Goal: Complete application form: Complete application form

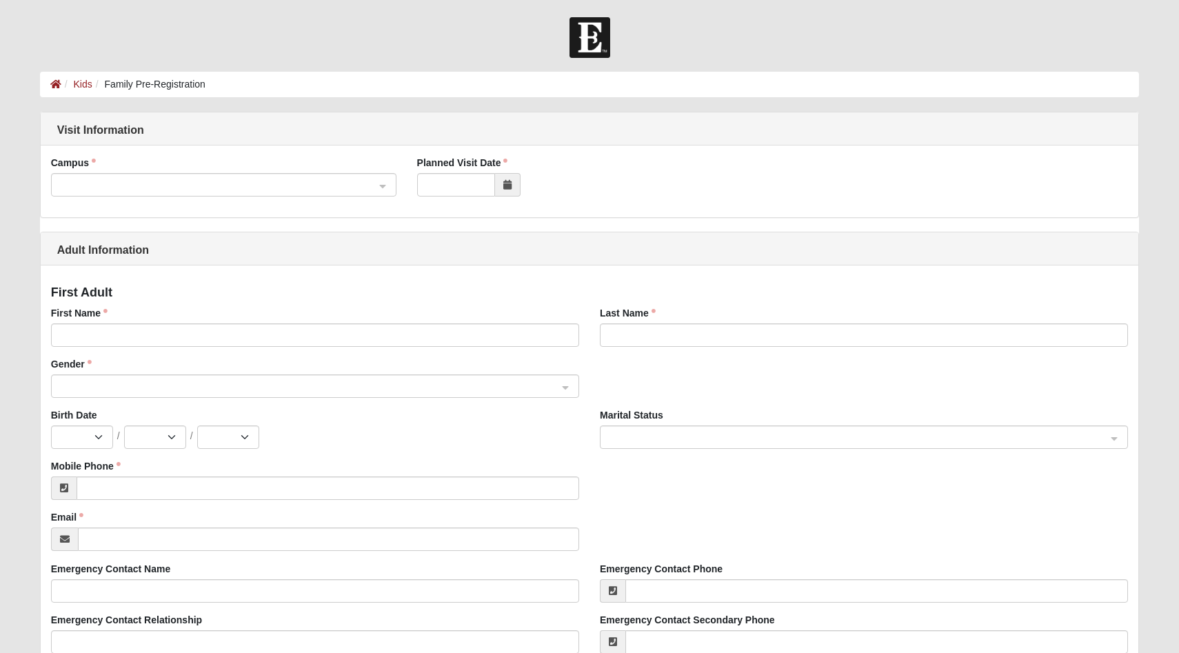
click at [508, 181] on icon at bounding box center [508, 185] width 8 height 10
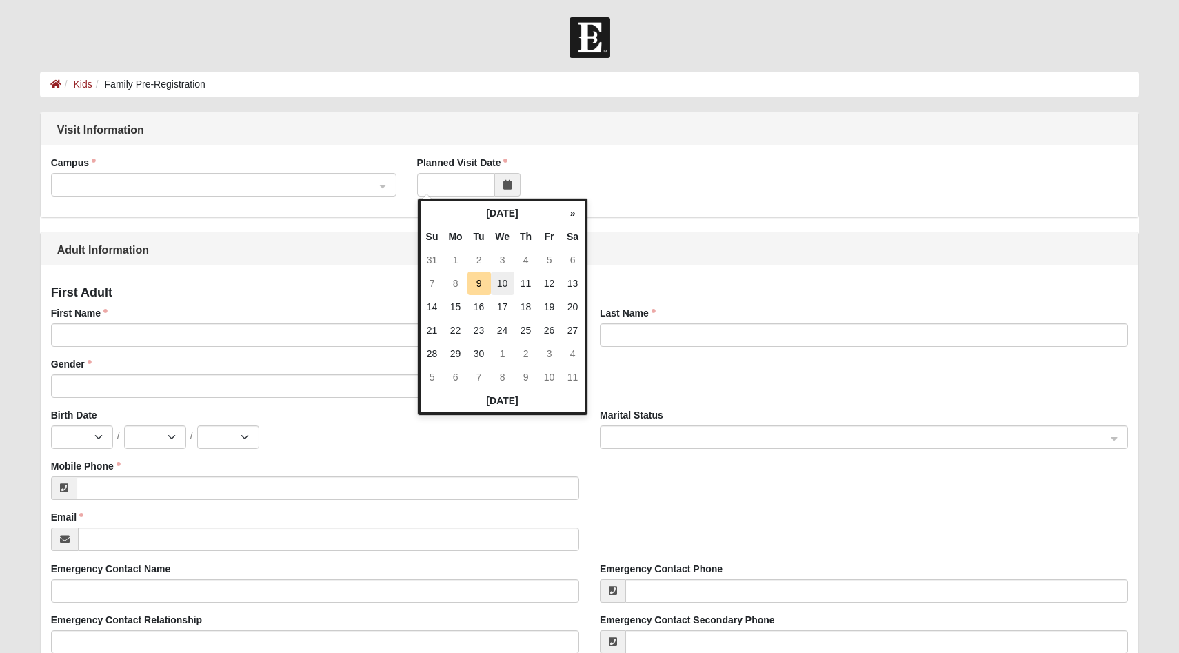
click at [500, 282] on td "10" at bounding box center [502, 283] width 23 height 23
type input "[DATE]"
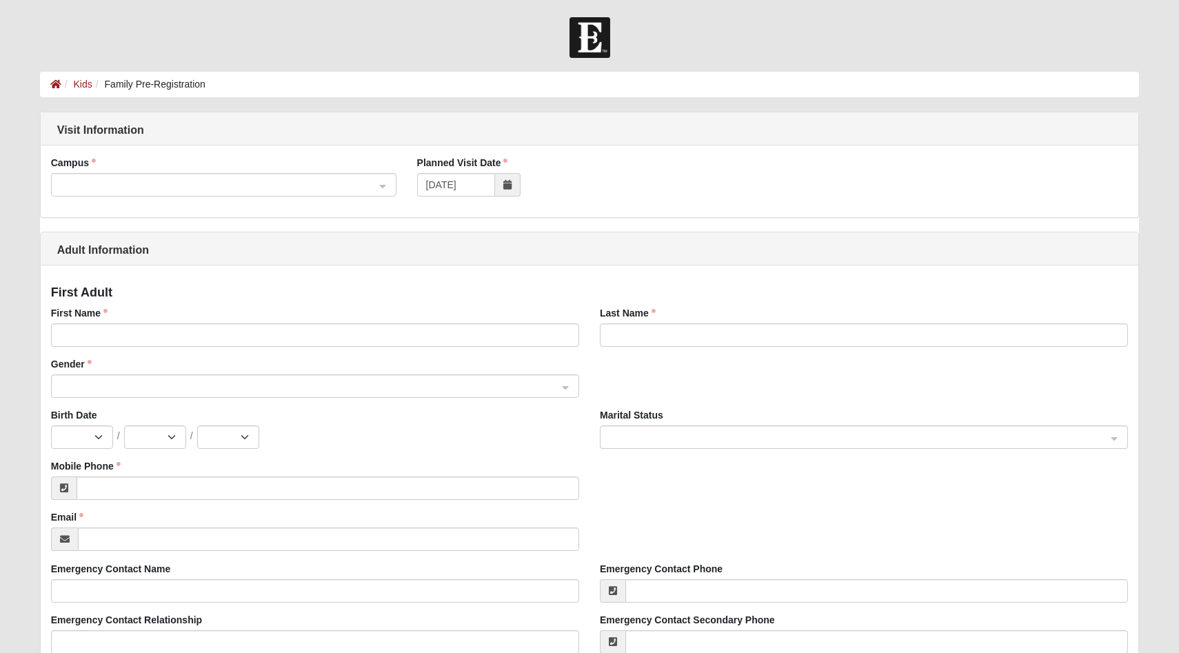
click at [246, 177] on input "search" at bounding box center [218, 184] width 319 height 21
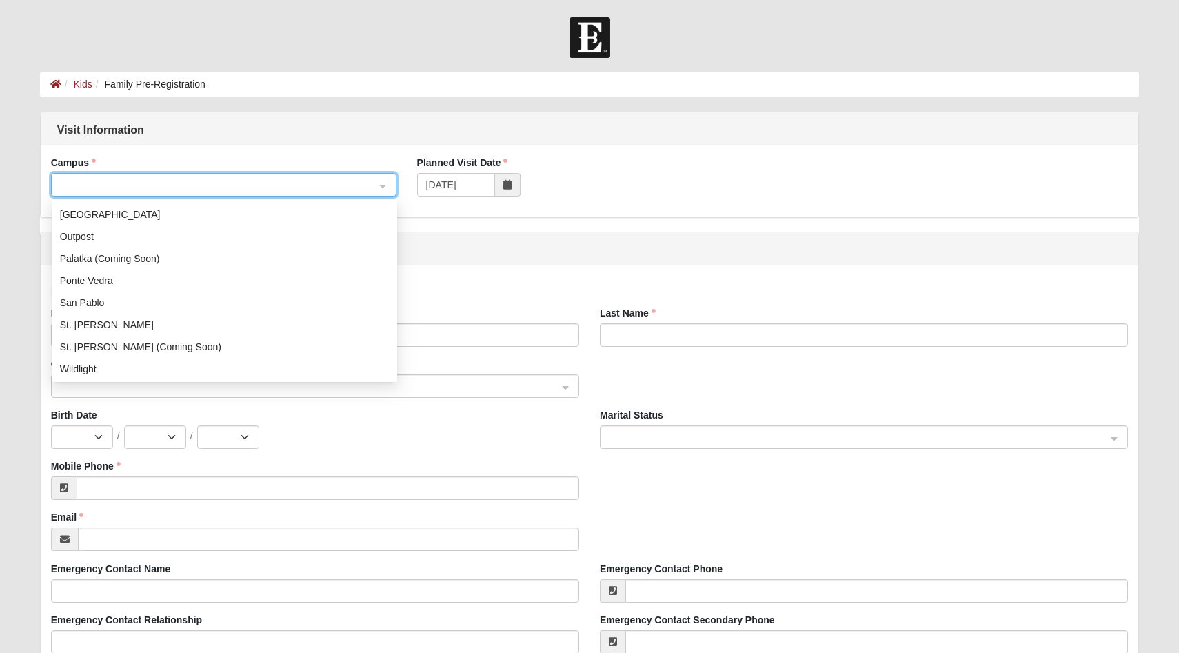
scroll to position [155, 0]
click at [103, 322] on div "St. [PERSON_NAME]" at bounding box center [224, 323] width 329 height 15
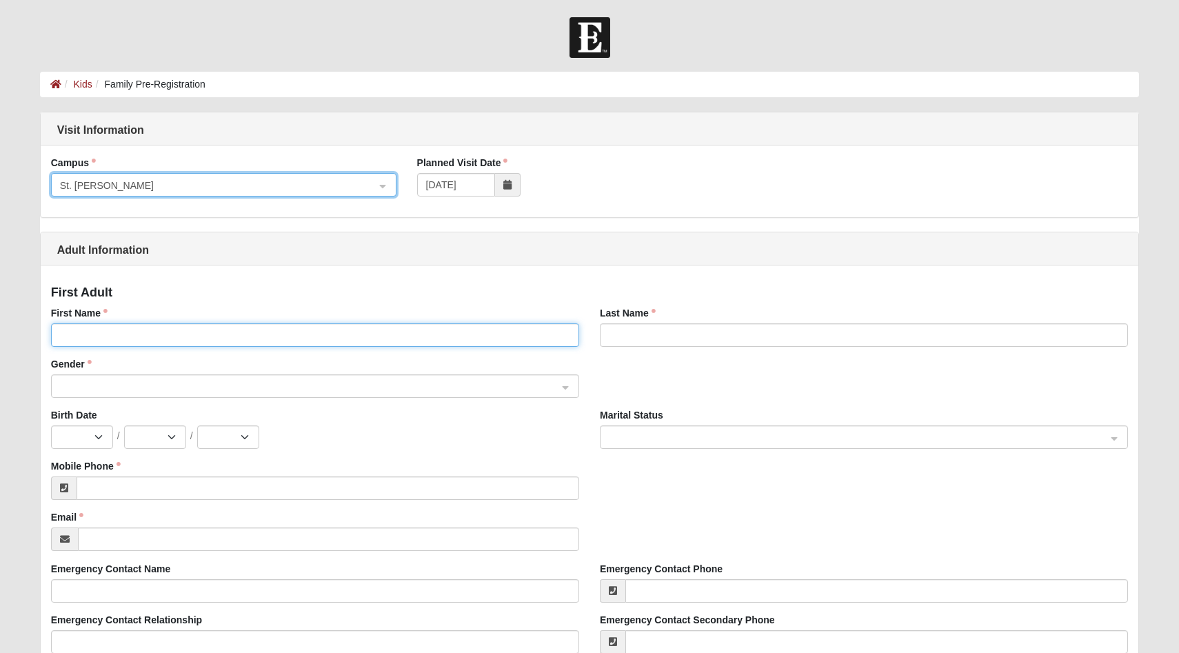
click at [117, 332] on input "First Name" at bounding box center [315, 334] width 528 height 23
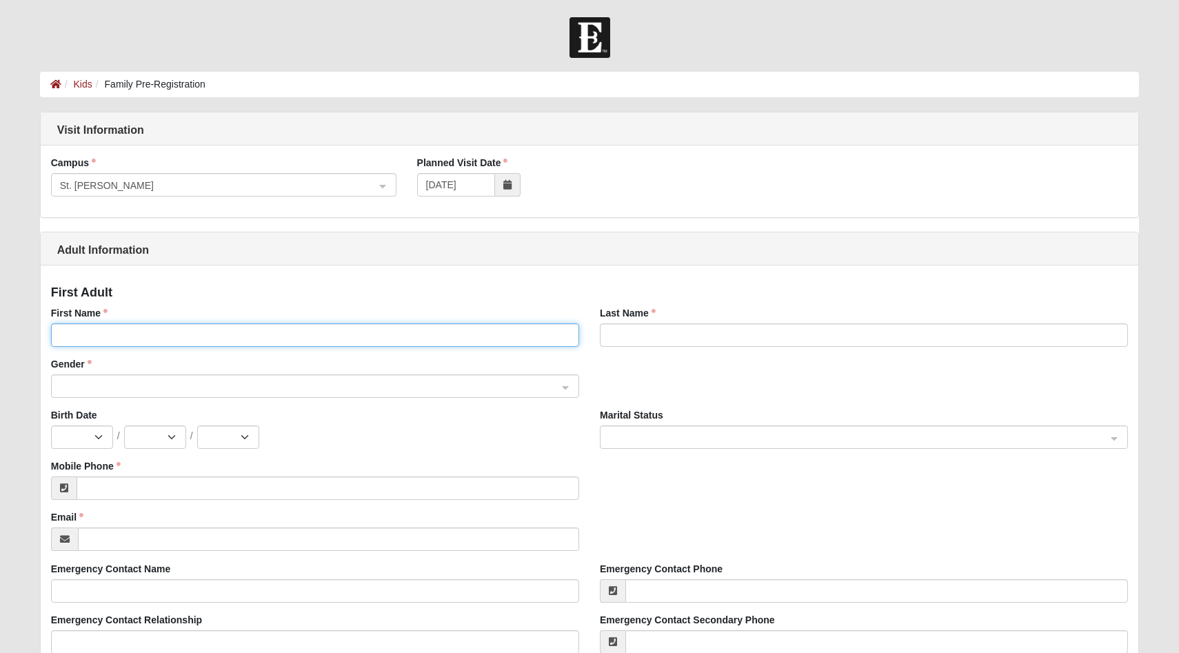
type input "[PERSON_NAME]"
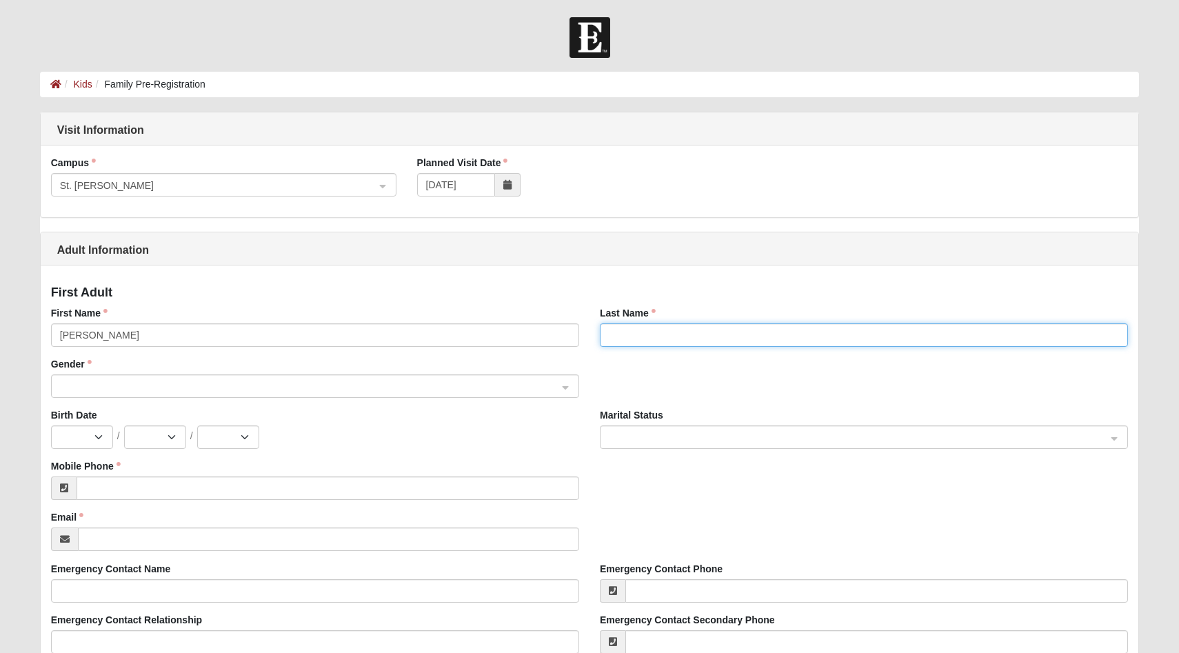
type input "[PERSON_NAME]"
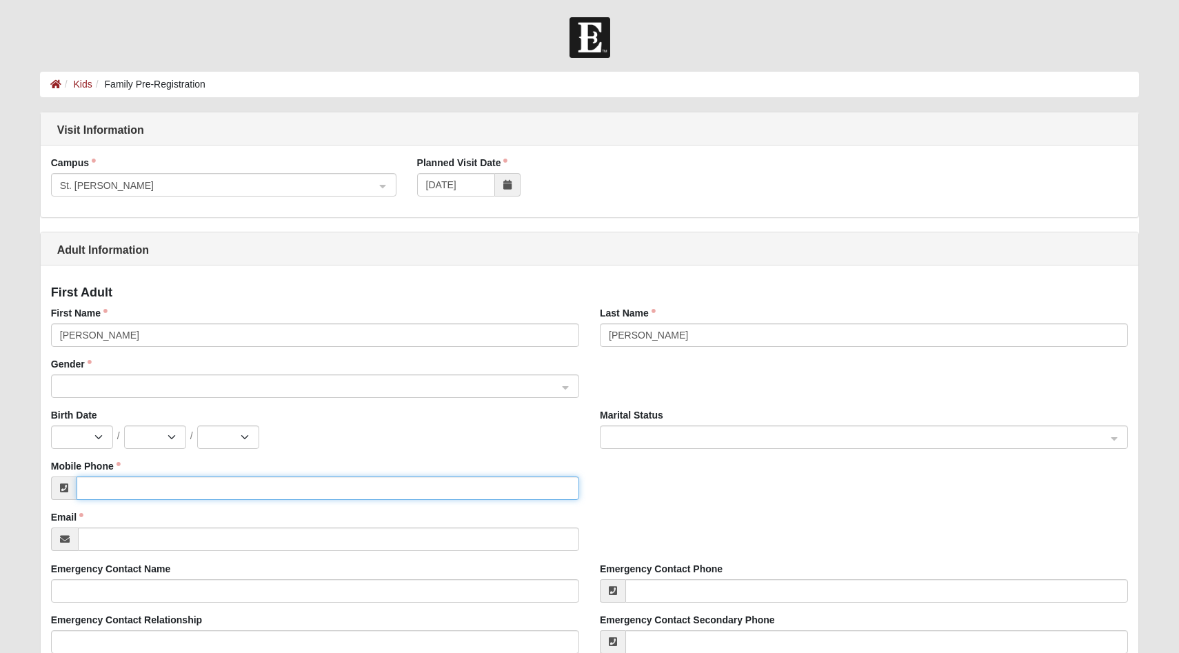
type input "[PHONE_NUMBER]"
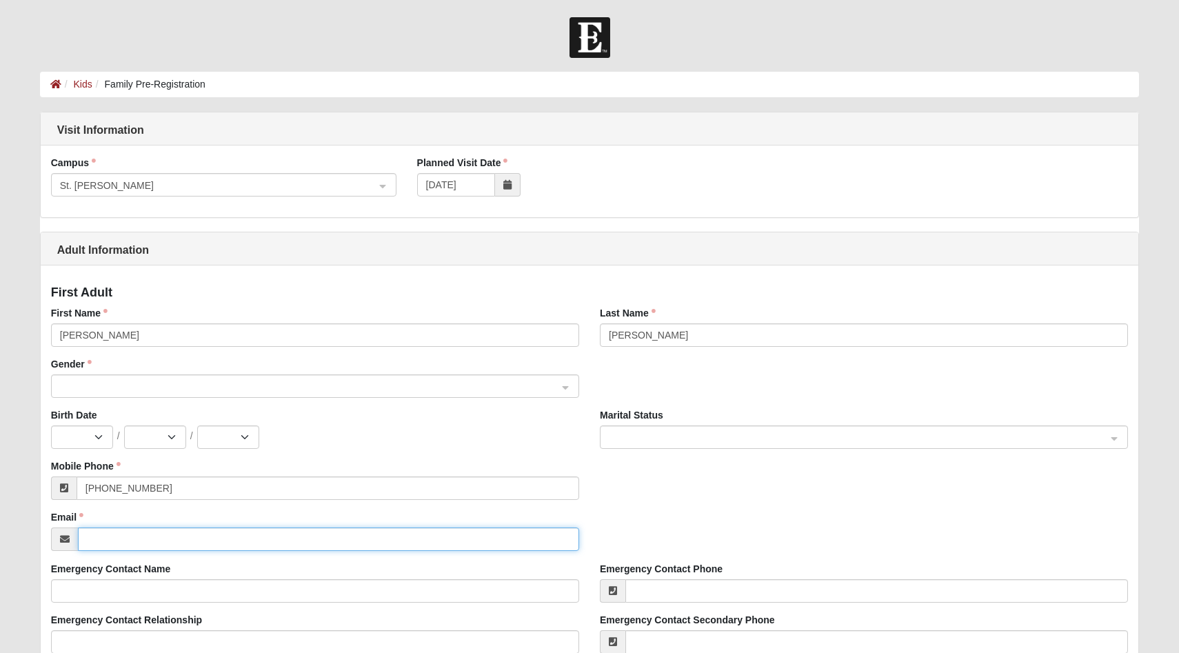
type input "[EMAIL_ADDRESS][DOMAIN_NAME]"
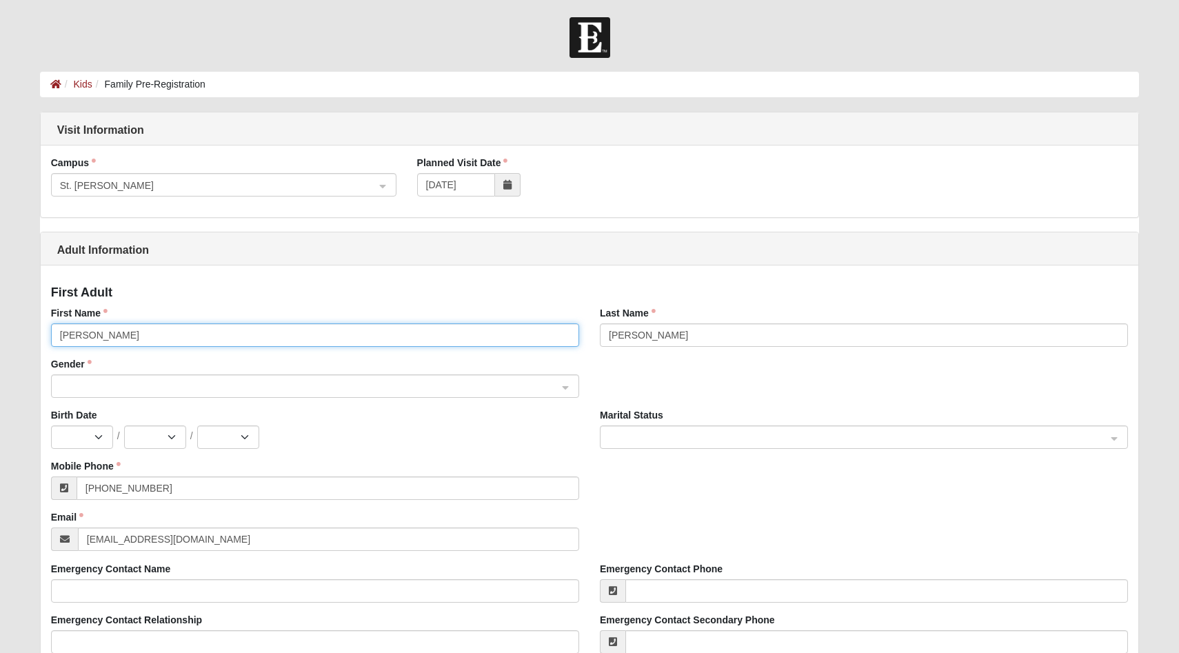
click at [190, 388] on span at bounding box center [309, 386] width 498 height 15
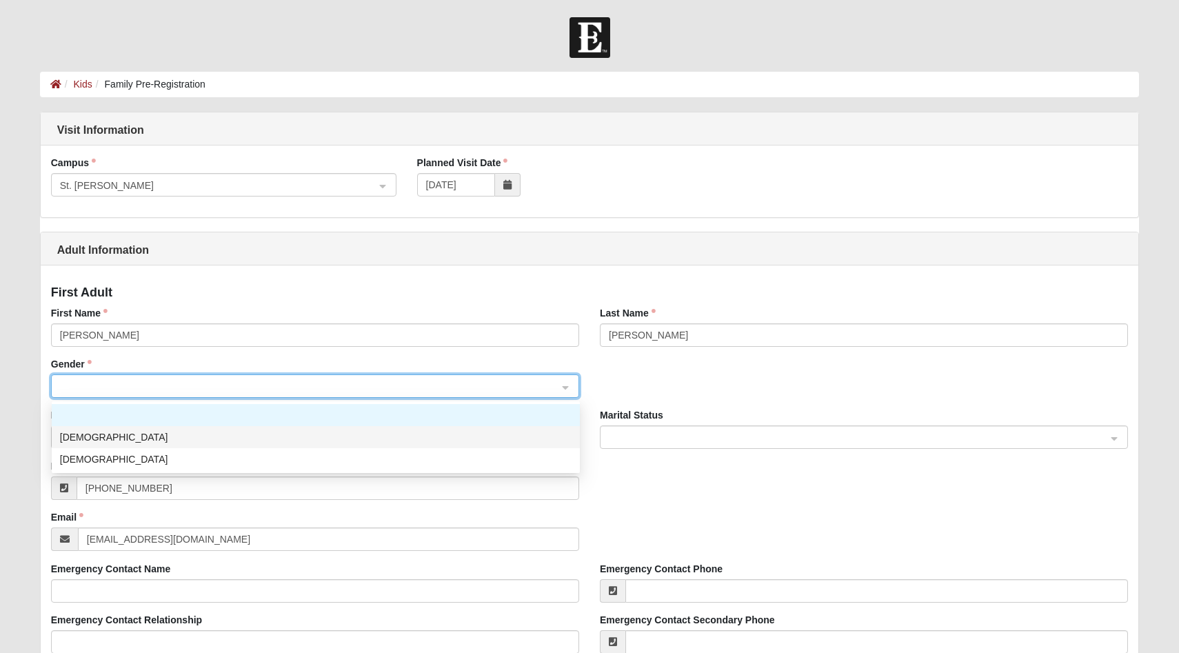
click at [152, 432] on div "[DEMOGRAPHIC_DATA]" at bounding box center [316, 437] width 512 height 15
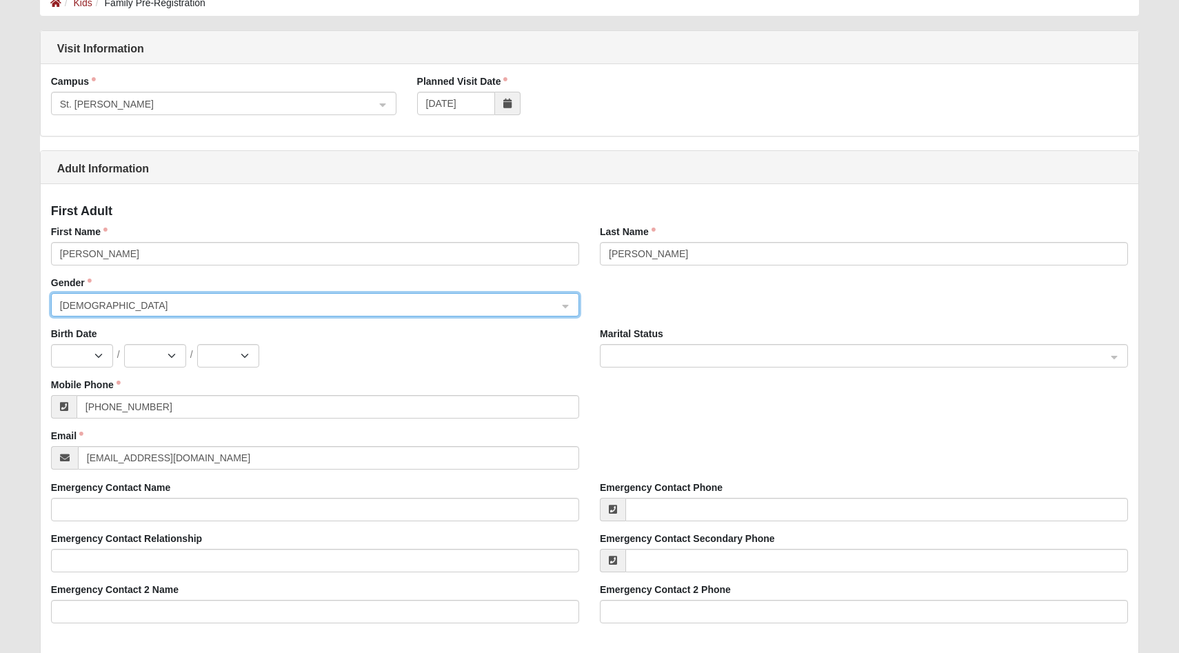
scroll to position [107, 0]
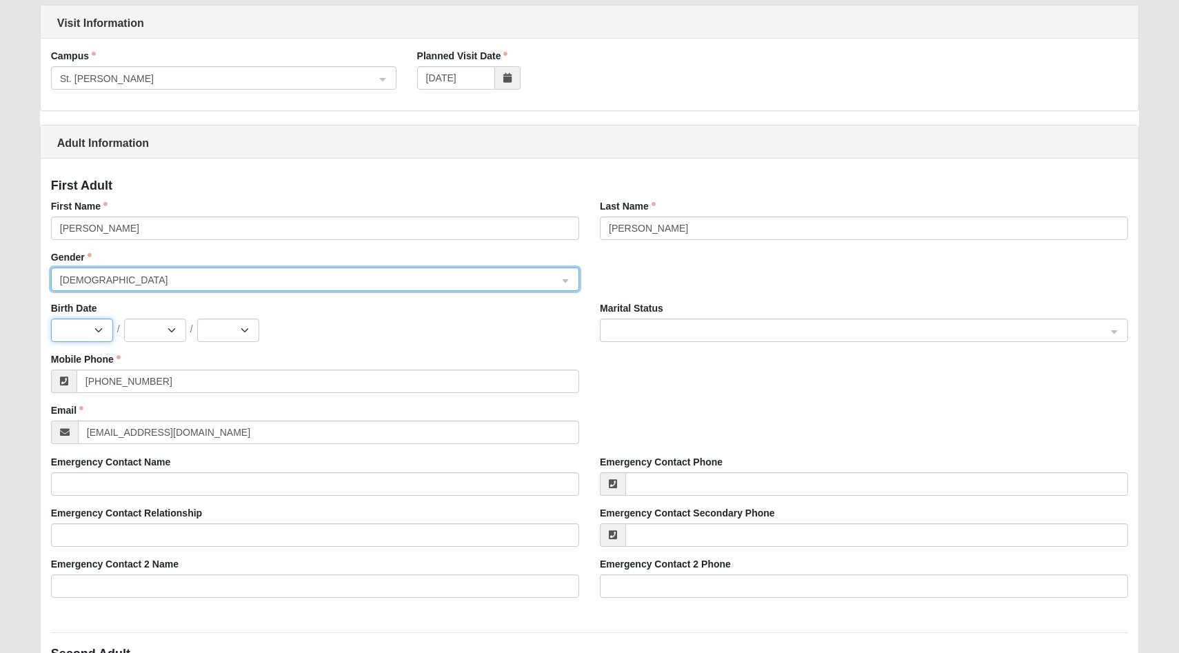
click at [101, 327] on select "Jan Feb Mar Apr May Jun [DATE] Aug Sep Oct Nov Dec" at bounding box center [82, 330] width 62 height 23
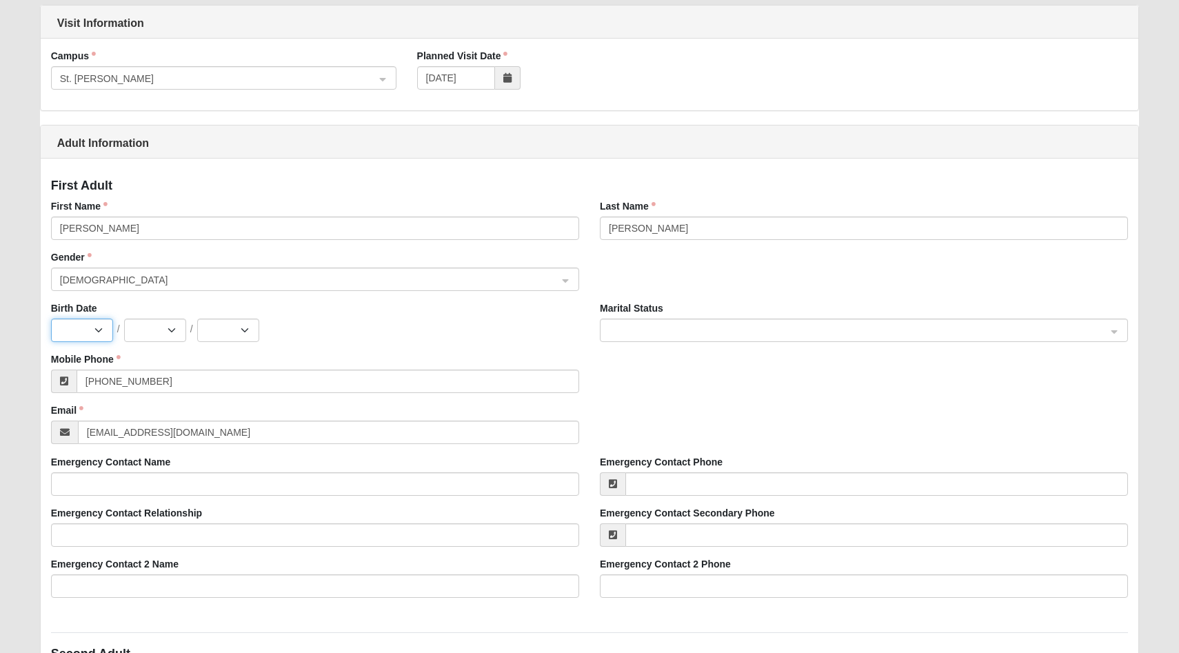
select select "4"
click at [51, 319] on select "Jan Feb Mar Apr May Jun [DATE] Aug Sep Oct Nov Dec" at bounding box center [82, 330] width 62 height 23
click at [172, 328] on select "1 2 3 4 5 6 7 8 9 10 11 12 13 14 15 16 17 18 19 20 21 22 23 24 25 26 27 28 29 30" at bounding box center [155, 330] width 62 height 23
select select "14"
click at [124, 319] on select "1 2 3 4 5 6 7 8 9 10 11 12 13 14 15 16 17 18 19 20 21 22 23 24 25 26 27 28 29 30" at bounding box center [155, 330] width 62 height 23
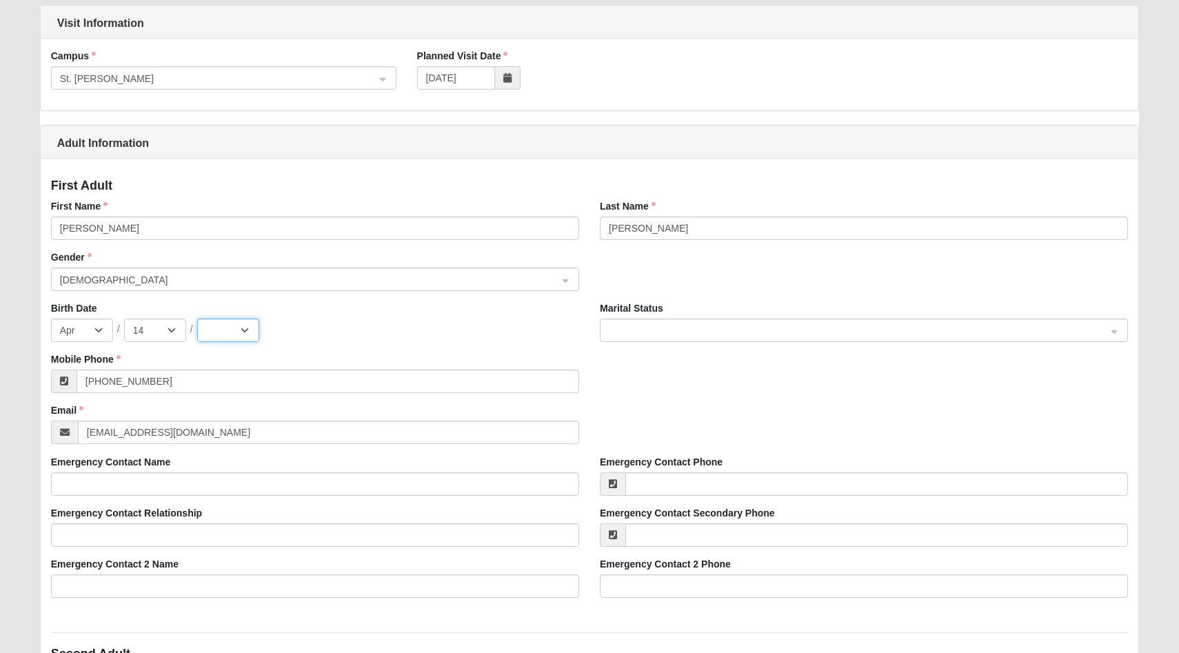
click at [241, 326] on select "2025 2024 2023 2022 2021 2020 2019 2018 2017 2016 2015 2014 2013 2012 2011 2010…" at bounding box center [228, 330] width 62 height 23
select select "1993"
click at [197, 319] on select "2025 2024 2023 2022 2021 2020 2019 2018 2017 2016 2015 2014 2013 2012 2011 2010…" at bounding box center [228, 330] width 62 height 23
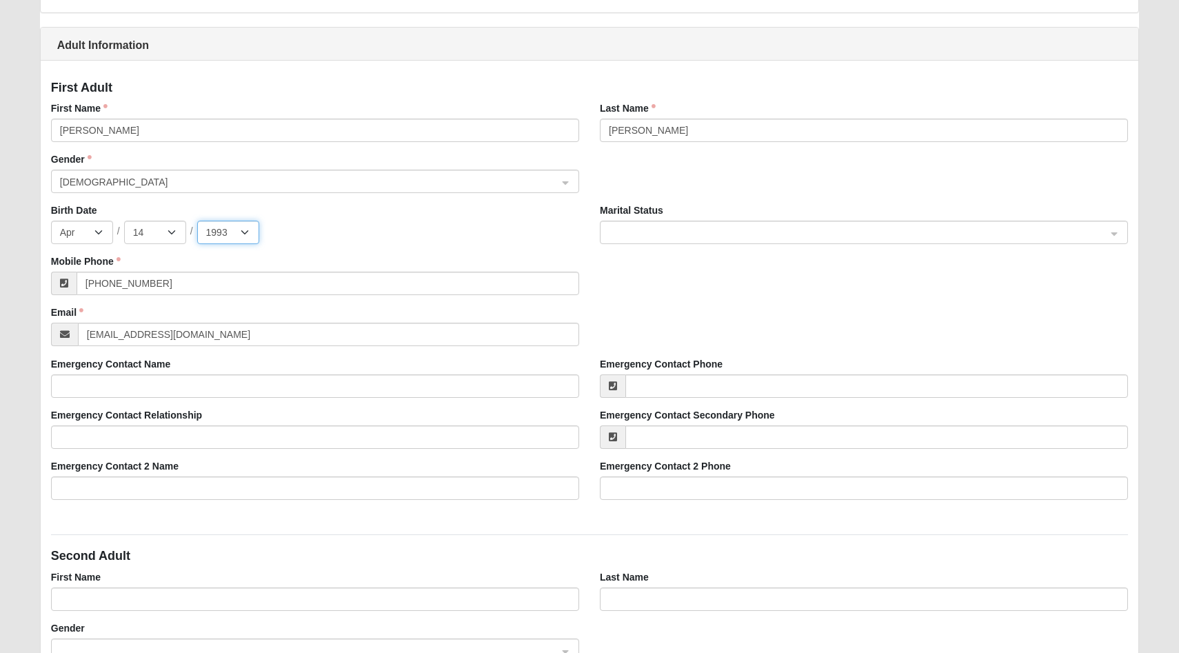
scroll to position [230, 0]
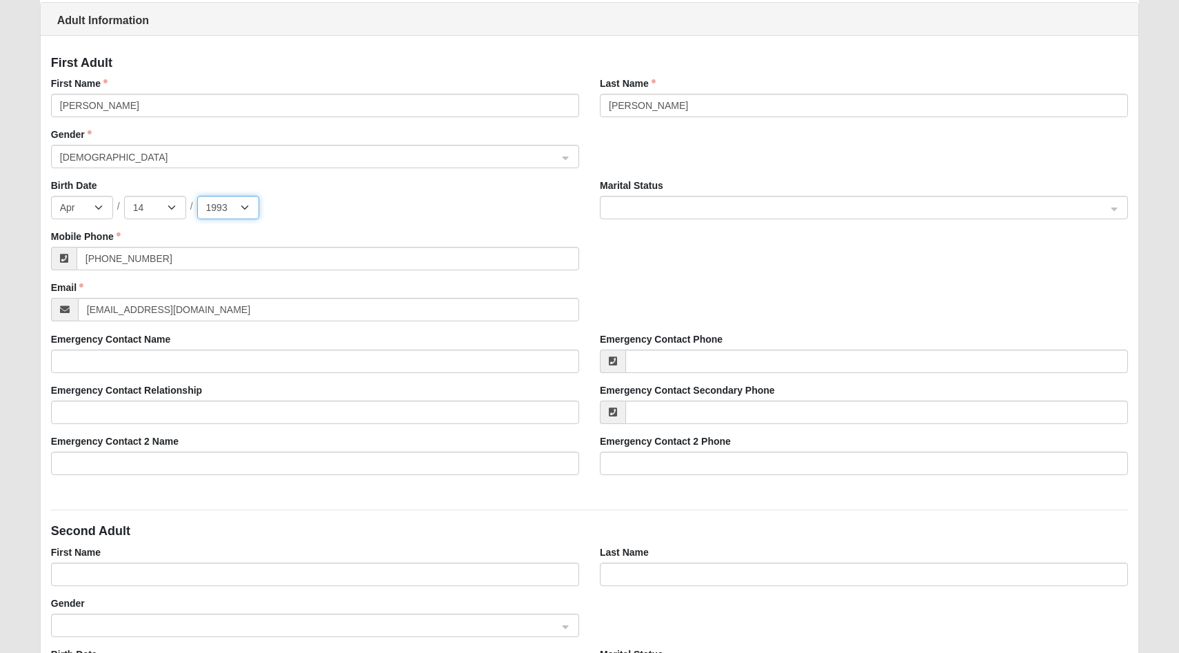
click at [634, 206] on span at bounding box center [858, 208] width 498 height 15
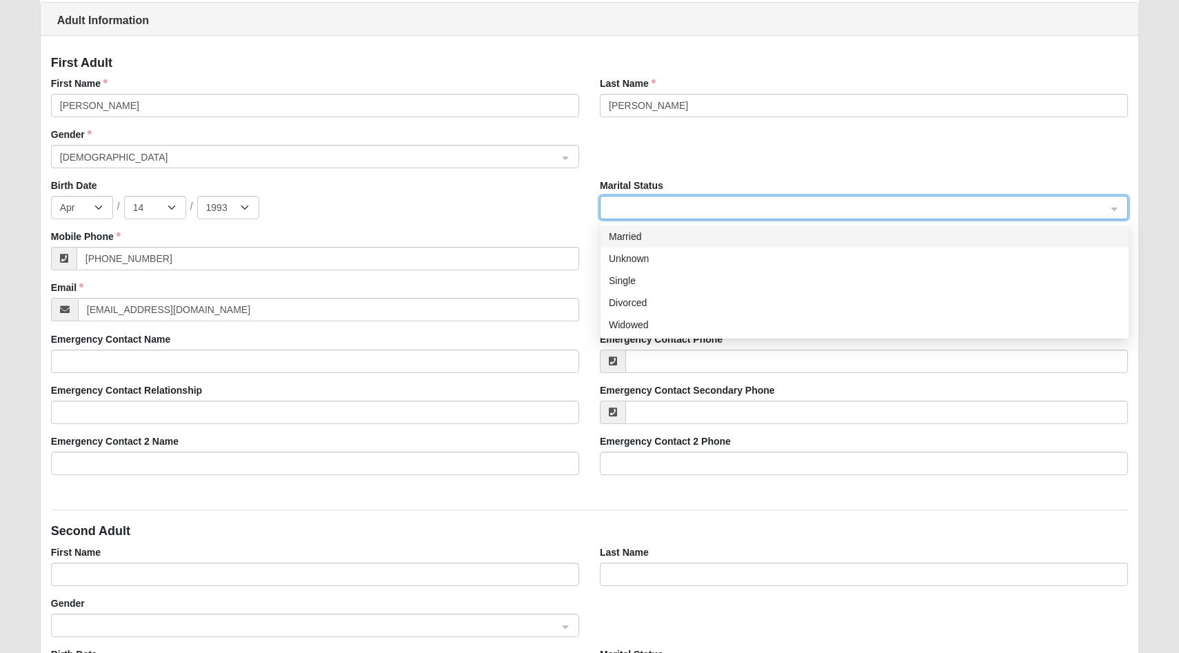
click at [637, 234] on div "Married" at bounding box center [865, 236] width 512 height 15
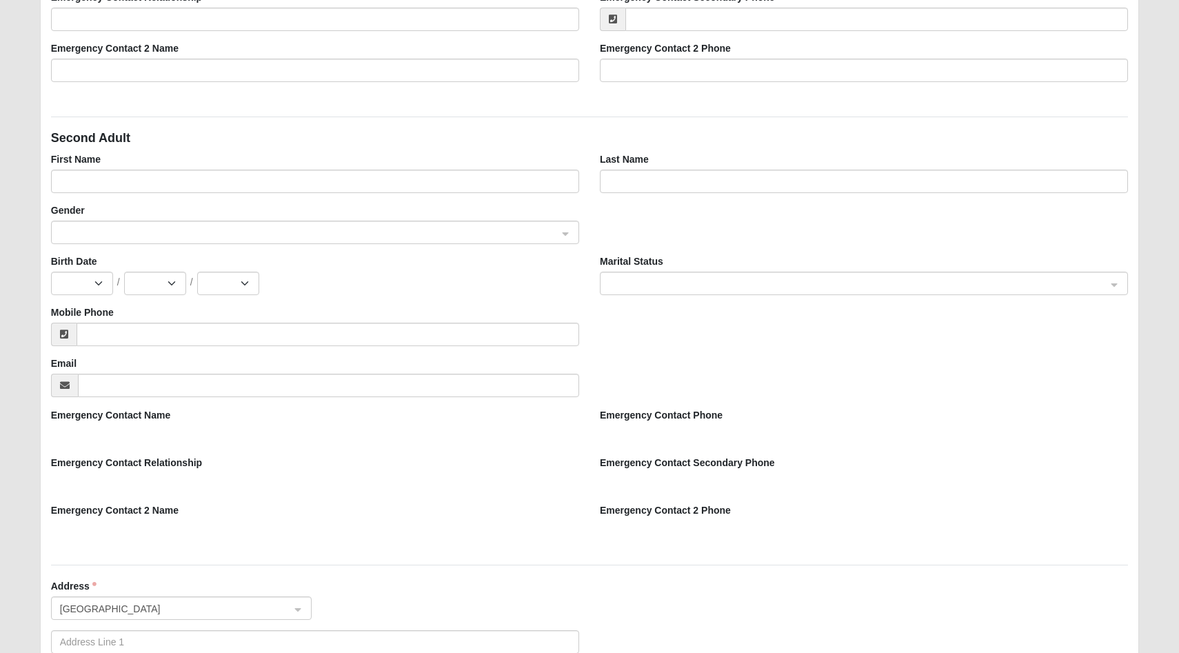
scroll to position [585, 0]
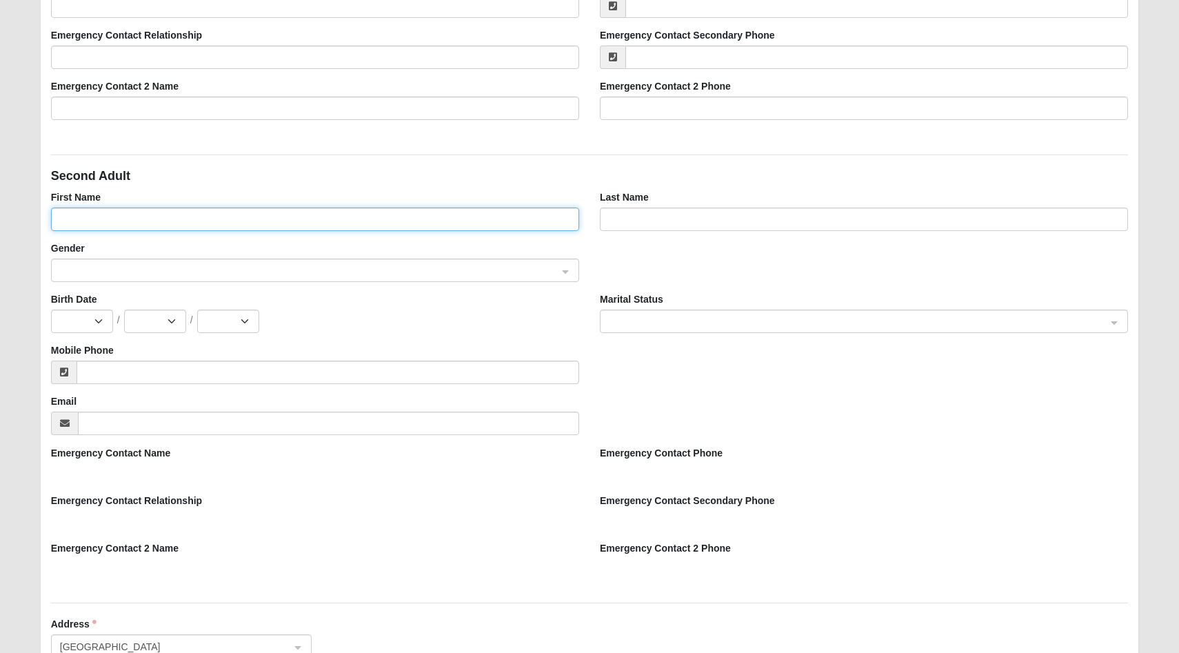
click at [161, 211] on input "First Name" at bounding box center [315, 219] width 528 height 23
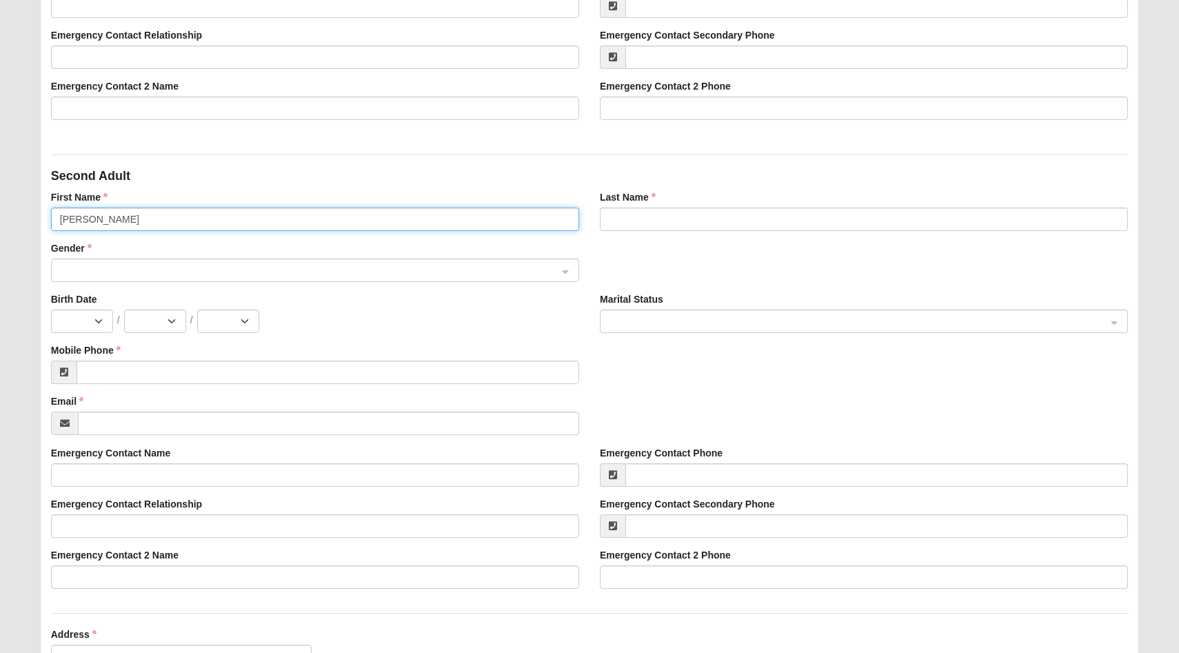
type input "[PERSON_NAME]"
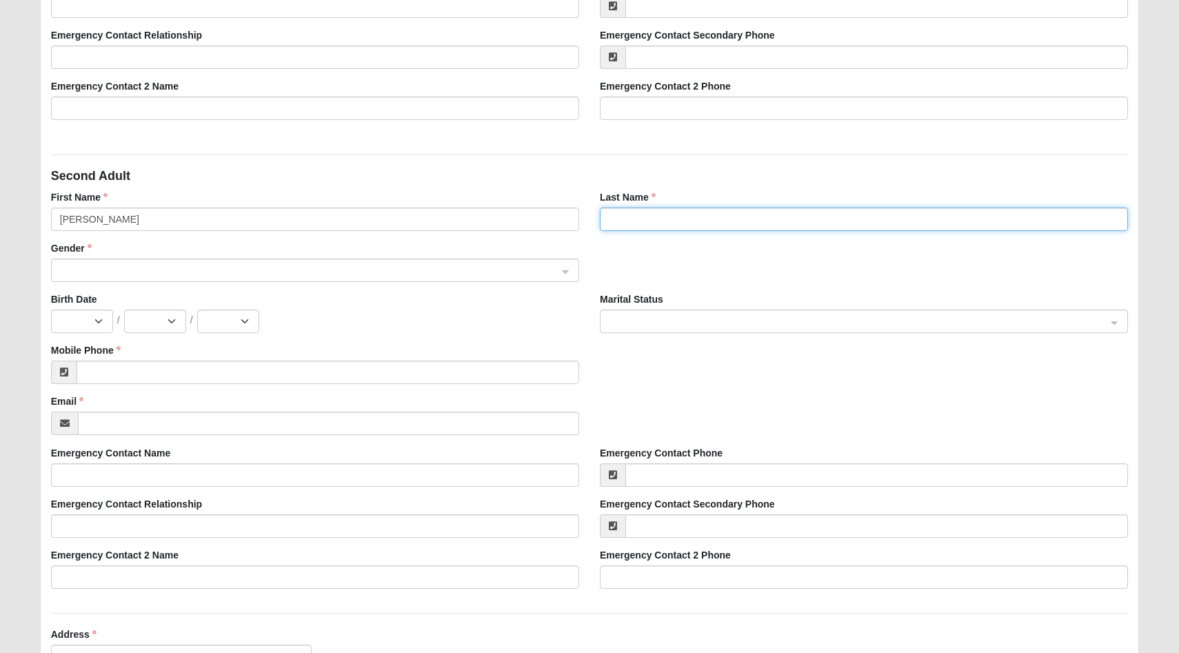
click at [620, 217] on input "Last Name" at bounding box center [864, 219] width 528 height 23
type input "[PERSON_NAME]"
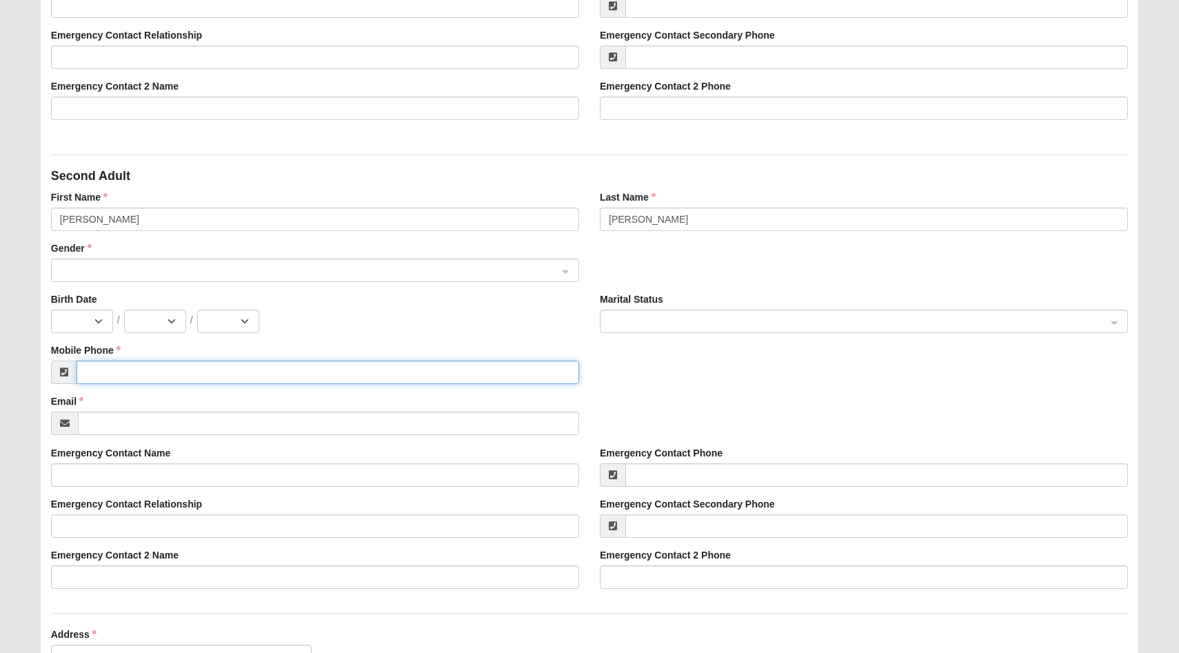
type input "[PHONE_NUMBER]"
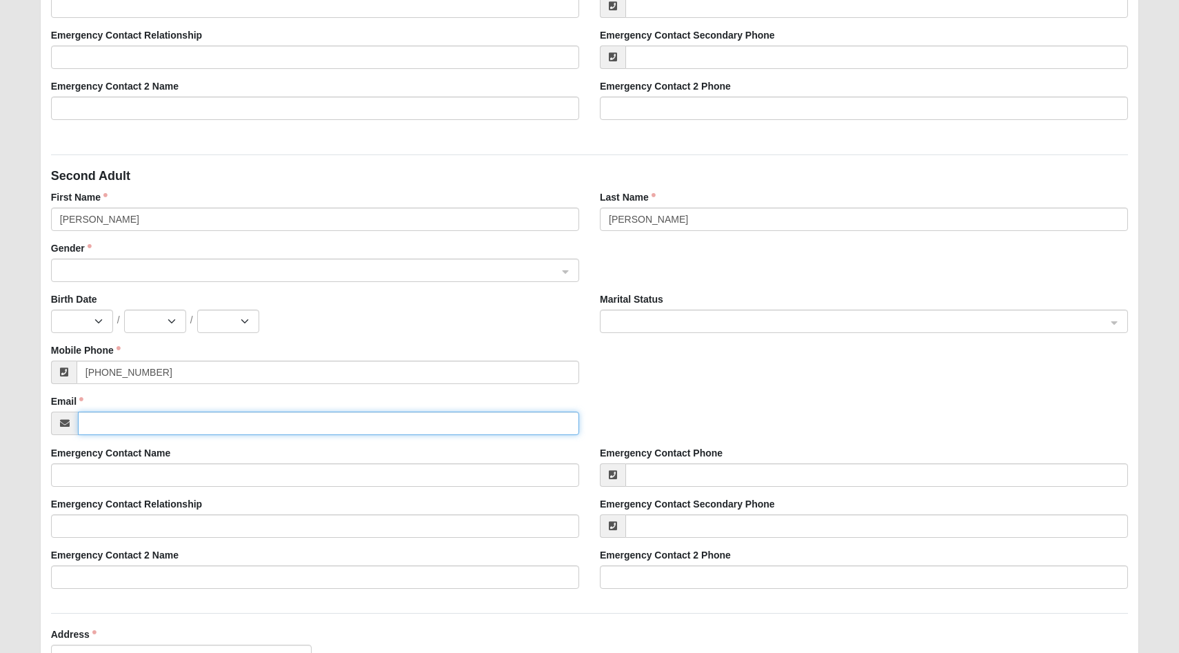
type input "[EMAIL_ADDRESS][DOMAIN_NAME]"
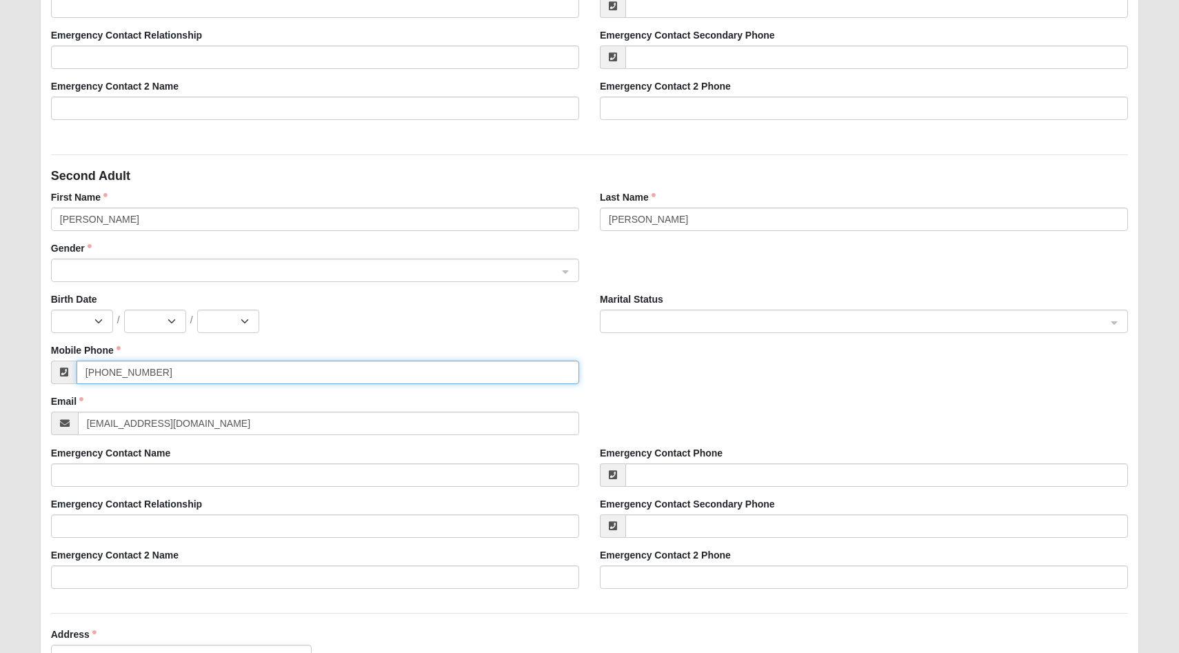
click at [139, 377] on input "[PHONE_NUMBER]" at bounding box center [328, 372] width 503 height 23
click at [122, 266] on span at bounding box center [309, 270] width 498 height 15
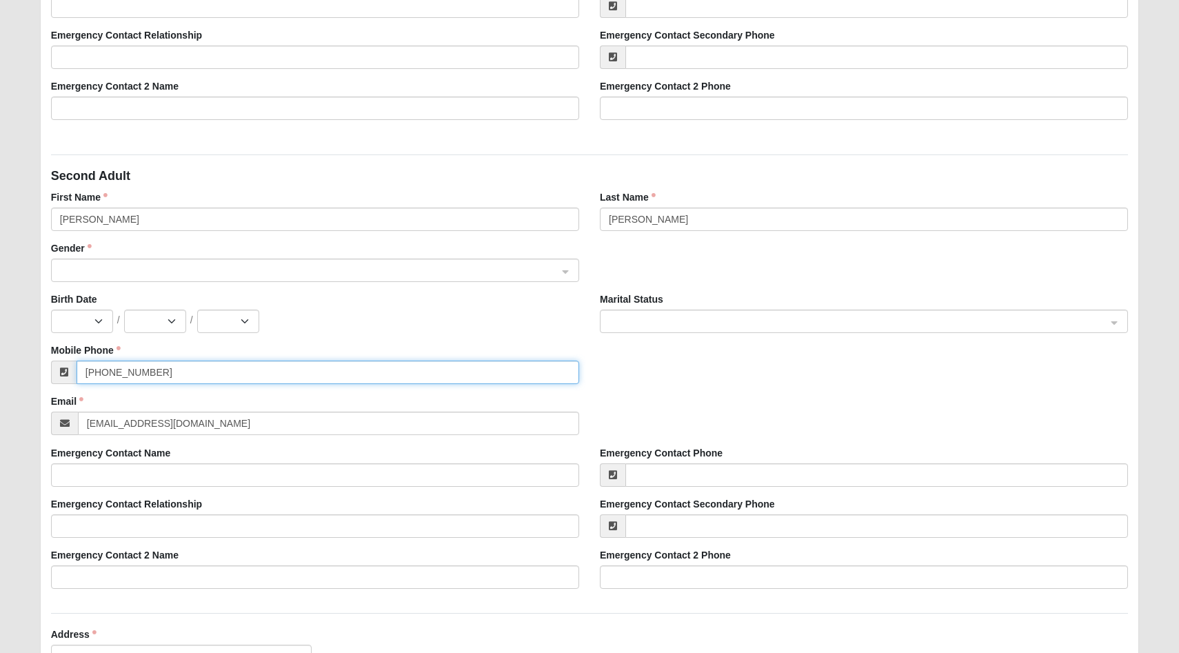
type input "[PHONE_NUMBER]"
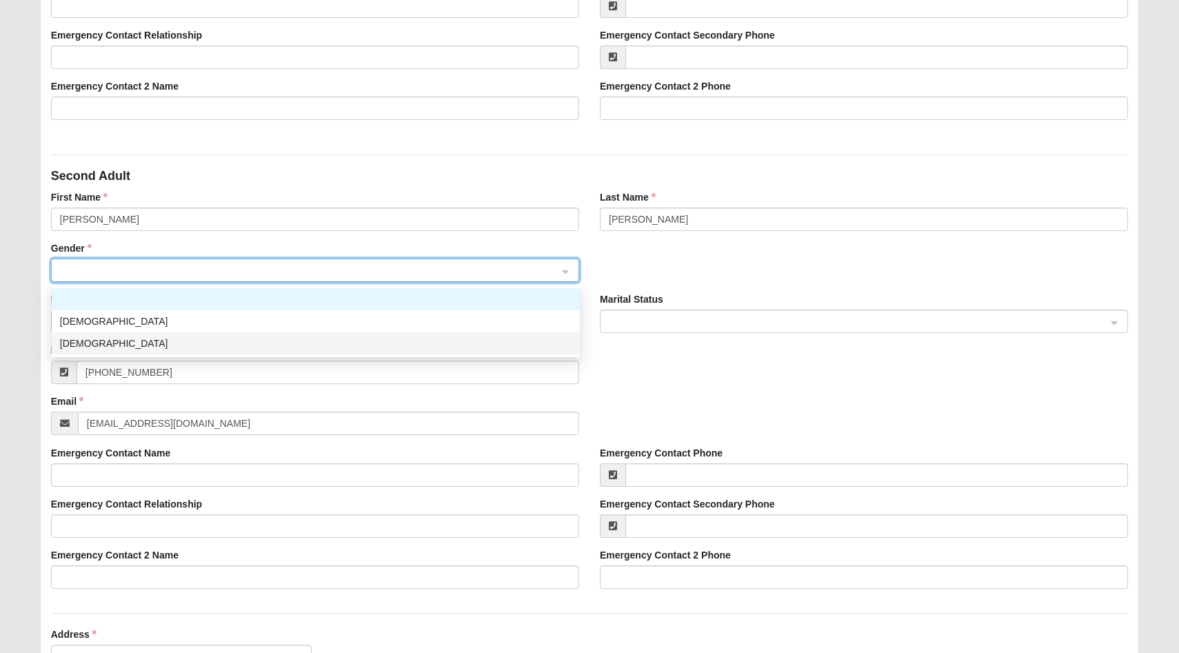
click at [79, 341] on div "[DEMOGRAPHIC_DATA]" at bounding box center [316, 343] width 512 height 15
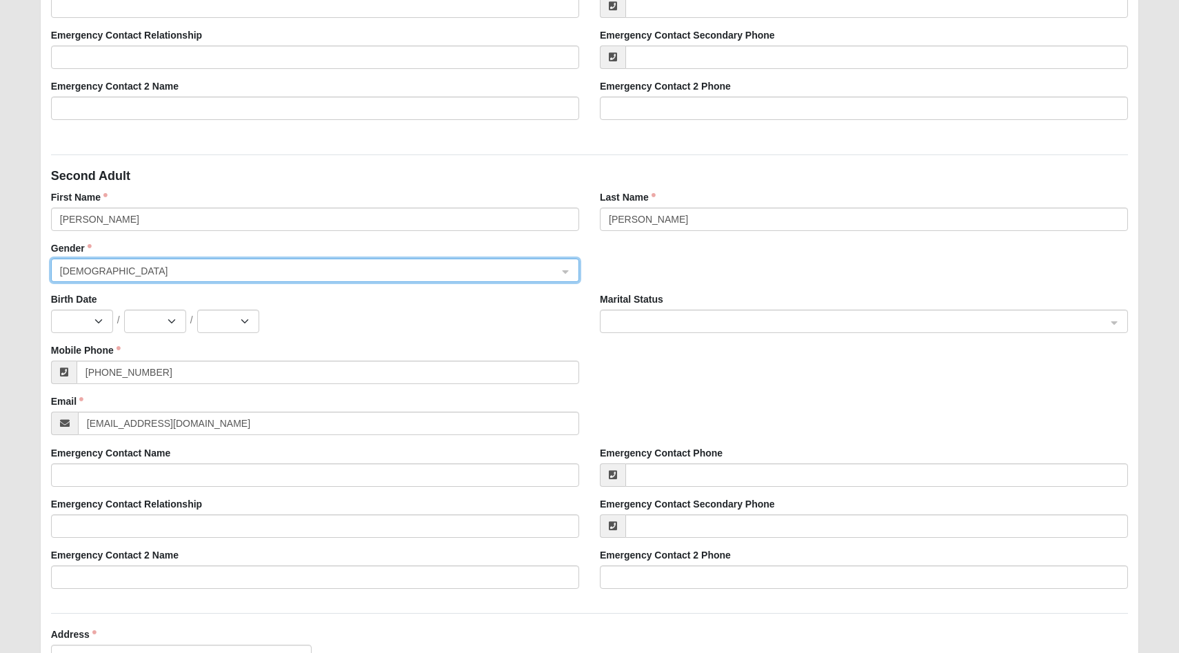
click at [695, 317] on span at bounding box center [858, 322] width 498 height 15
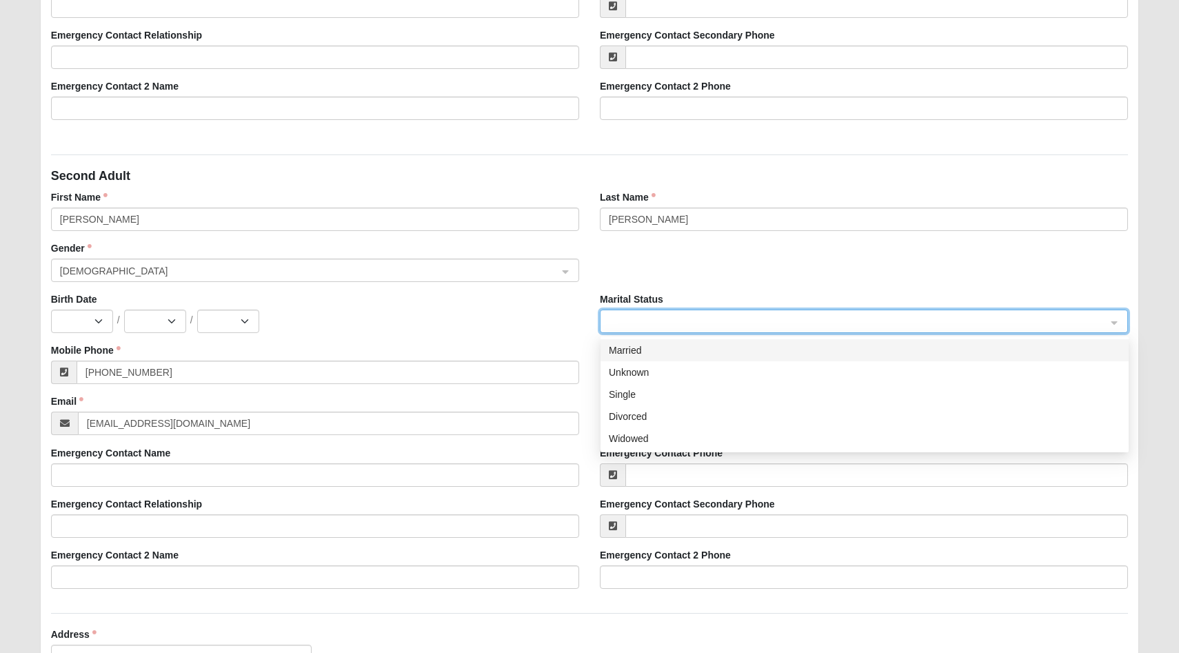
click at [676, 348] on div "Married" at bounding box center [865, 350] width 512 height 15
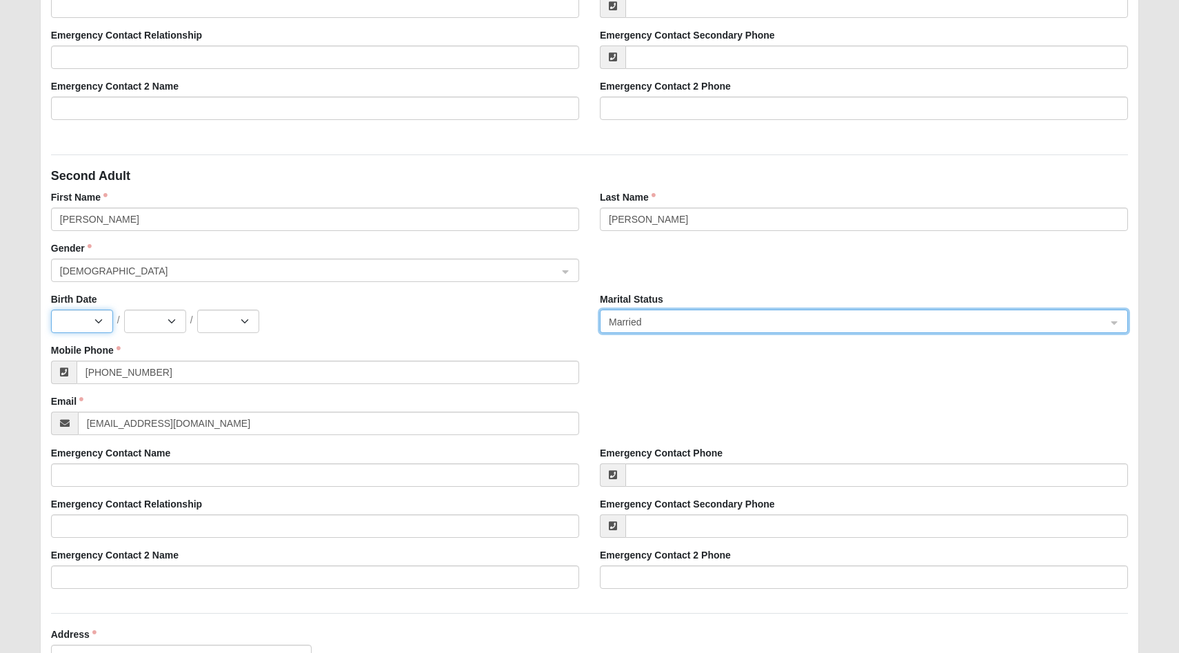
click at [97, 326] on select "Jan Feb Mar Apr May Jun [DATE] Aug Sep Oct Nov Dec" at bounding box center [82, 321] width 62 height 23
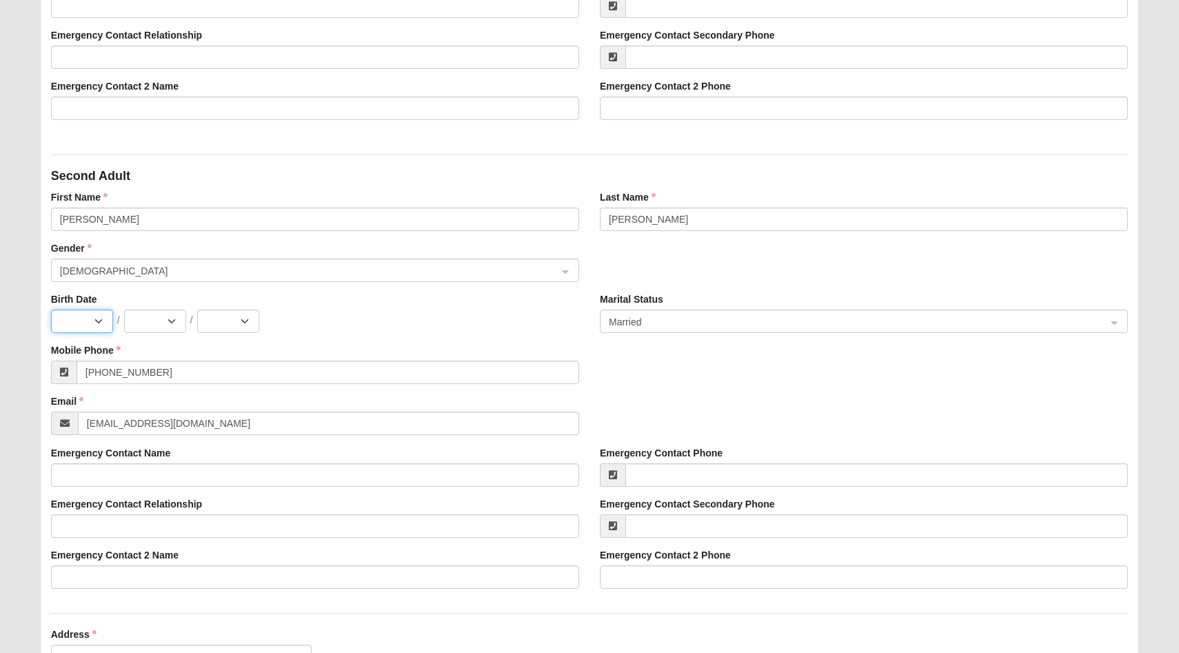
select select "1"
click at [51, 310] on select "Jan Feb Mar Apr May Jun [DATE] Aug Sep Oct Nov Dec" at bounding box center [82, 321] width 62 height 23
click at [154, 328] on select "1 2 3 4 5 6 7 8 9 10 11 12 13 14 15 16 17 18 19 20 21 22 23 24 25 26 27 28 29 3…" at bounding box center [155, 321] width 62 height 23
select select "14"
click at [124, 310] on select "1 2 3 4 5 6 7 8 9 10 11 12 13 14 15 16 17 18 19 20 21 22 23 24 25 26 27 28 29 3…" at bounding box center [155, 321] width 62 height 23
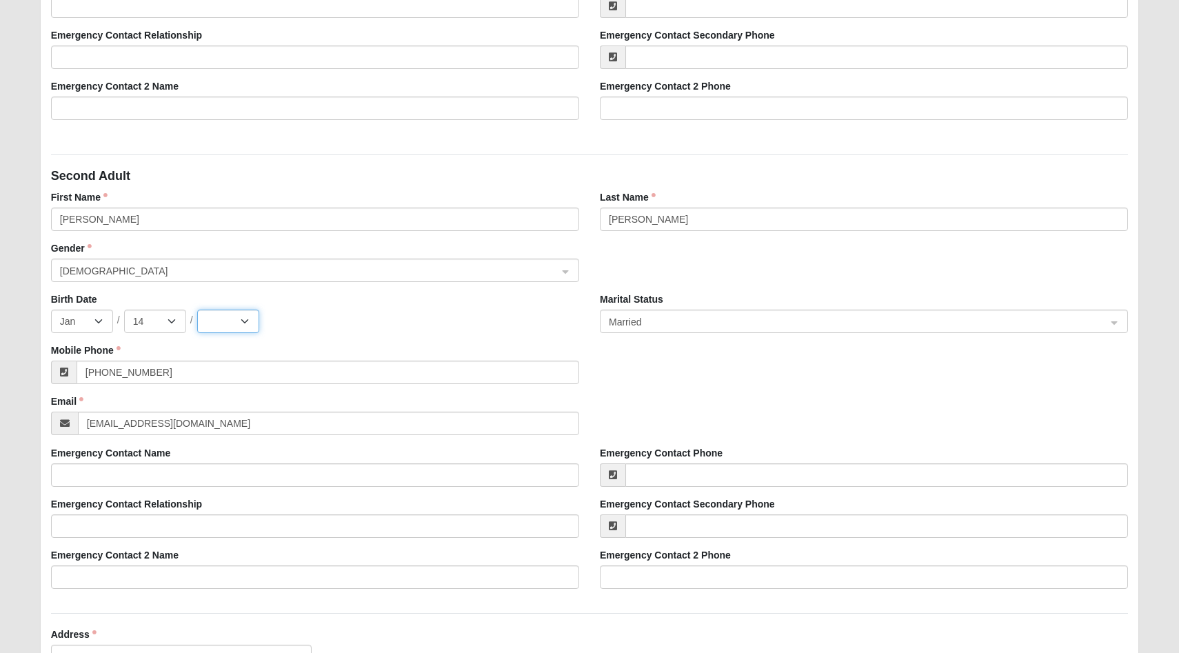
click at [239, 326] on select "2025 2024 2023 2022 2021 2020 2019 2018 2017 2016 2015 2014 2013 2012 2011 2010…" at bounding box center [228, 321] width 62 height 23
select select "1993"
click at [197, 310] on select "2025 2024 2023 2022 2021 2020 2019 2018 2017 2016 2015 2014 2013 2012 2011 2010…" at bounding box center [228, 321] width 62 height 23
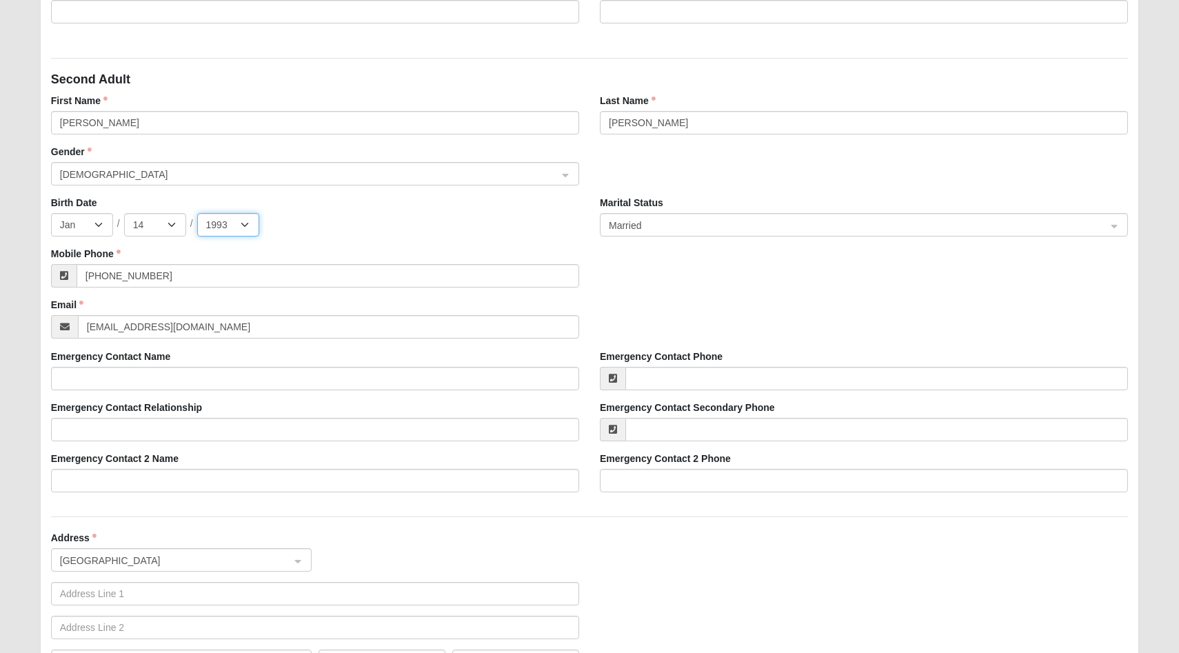
scroll to position [779, 0]
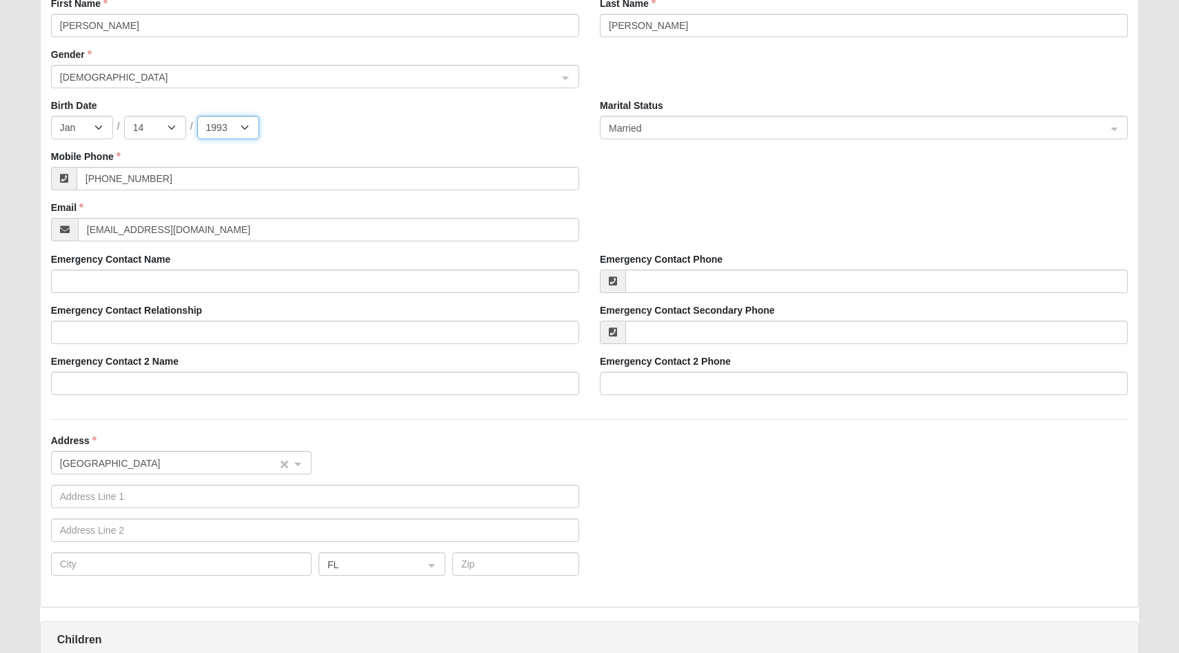
click at [178, 466] on span "[GEOGRAPHIC_DATA]" at bounding box center [169, 463] width 218 height 15
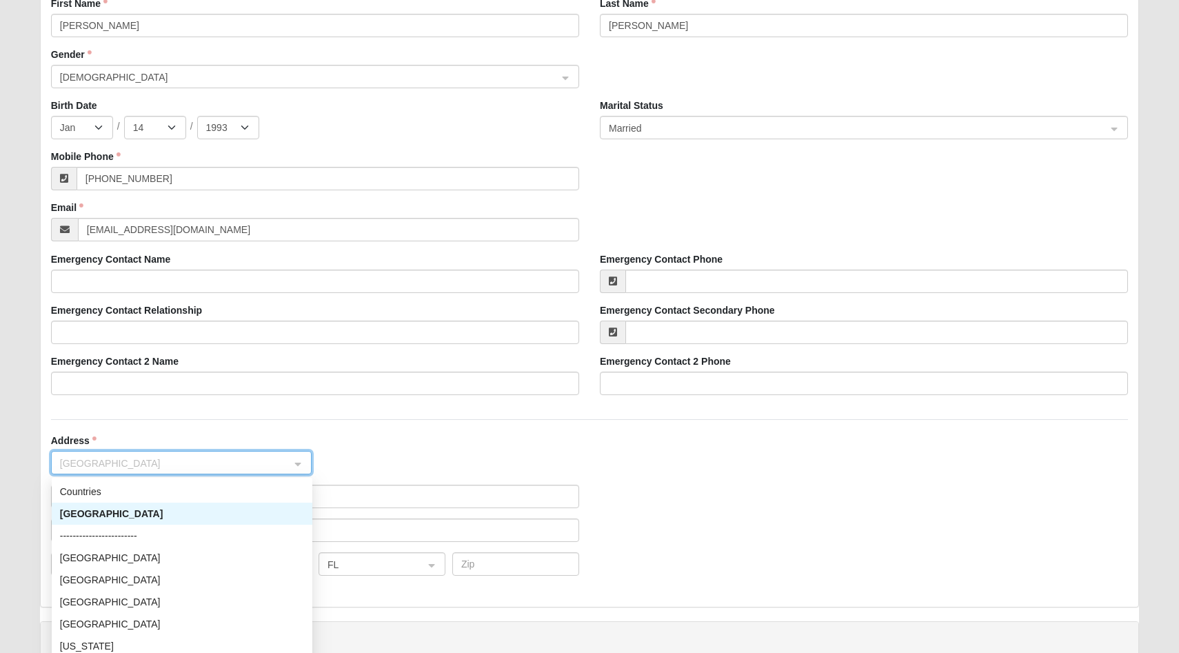
click at [130, 512] on div "[GEOGRAPHIC_DATA]" at bounding box center [182, 513] width 244 height 15
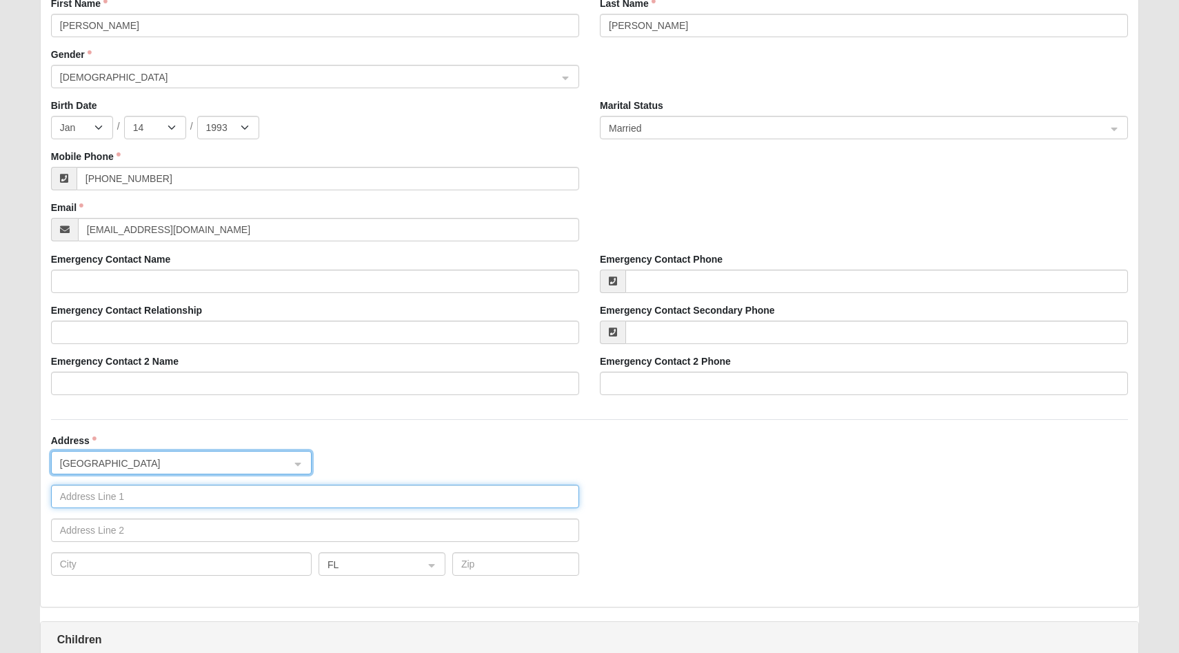
click at [126, 501] on input "text" at bounding box center [315, 496] width 528 height 23
type input "[STREET_ADDRESS]"
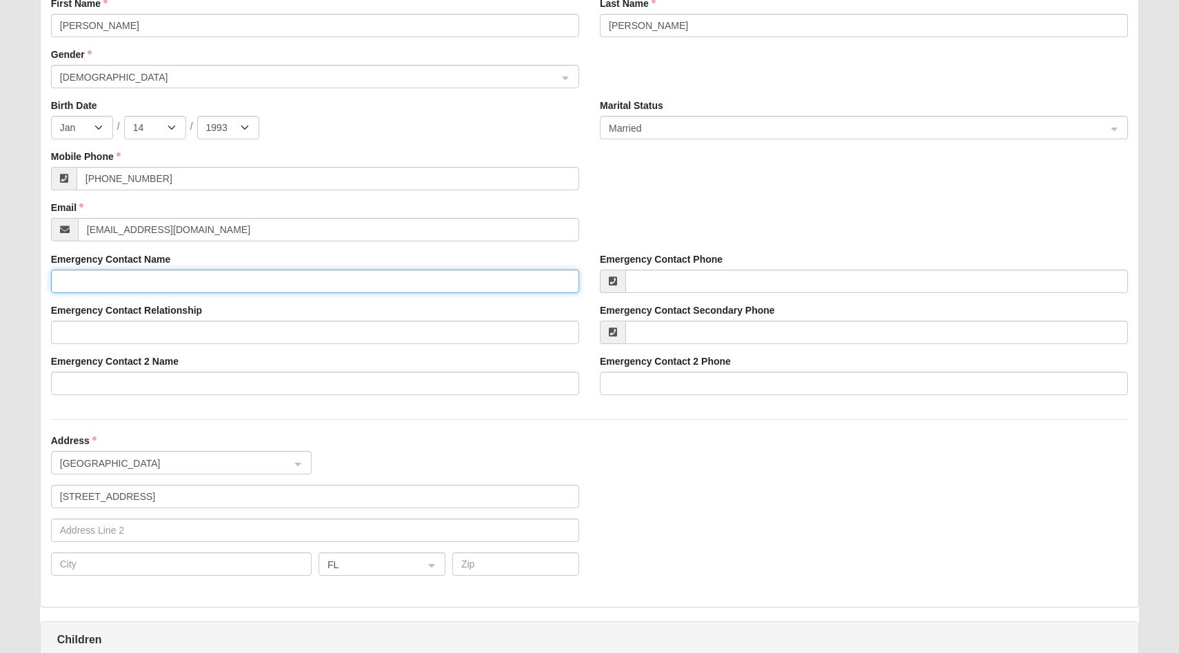
type input "[PERSON_NAME]"
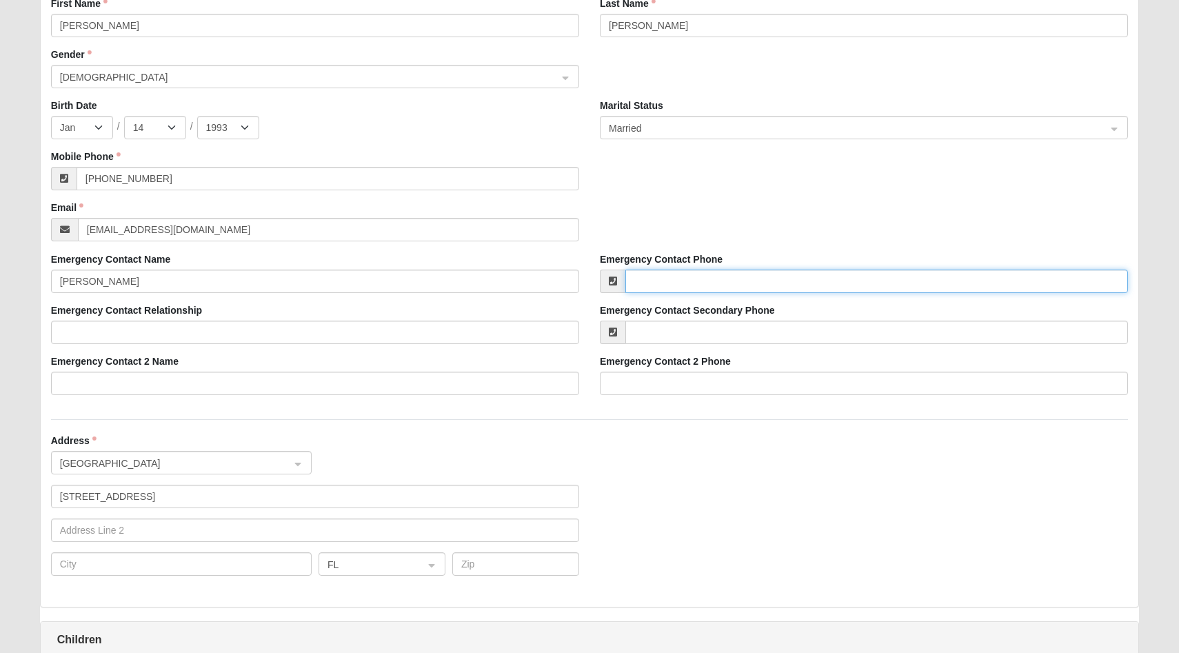
type input "[PHONE_NUMBER]"
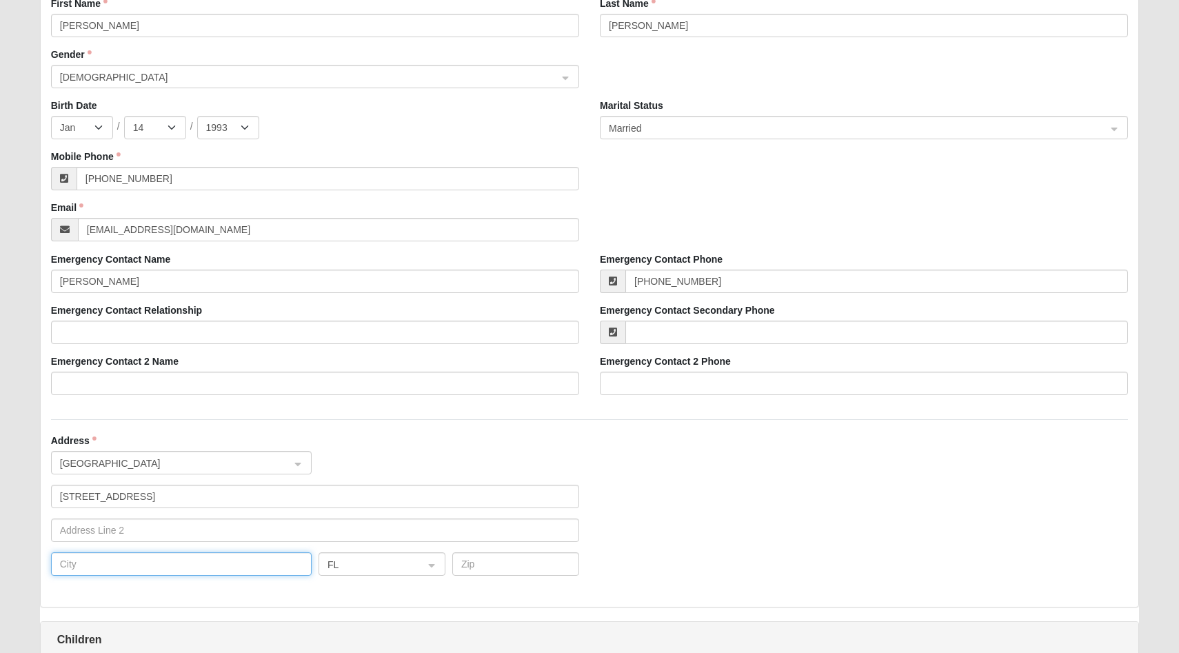
type input "[GEOGRAPHIC_DATA]"
type input "32092"
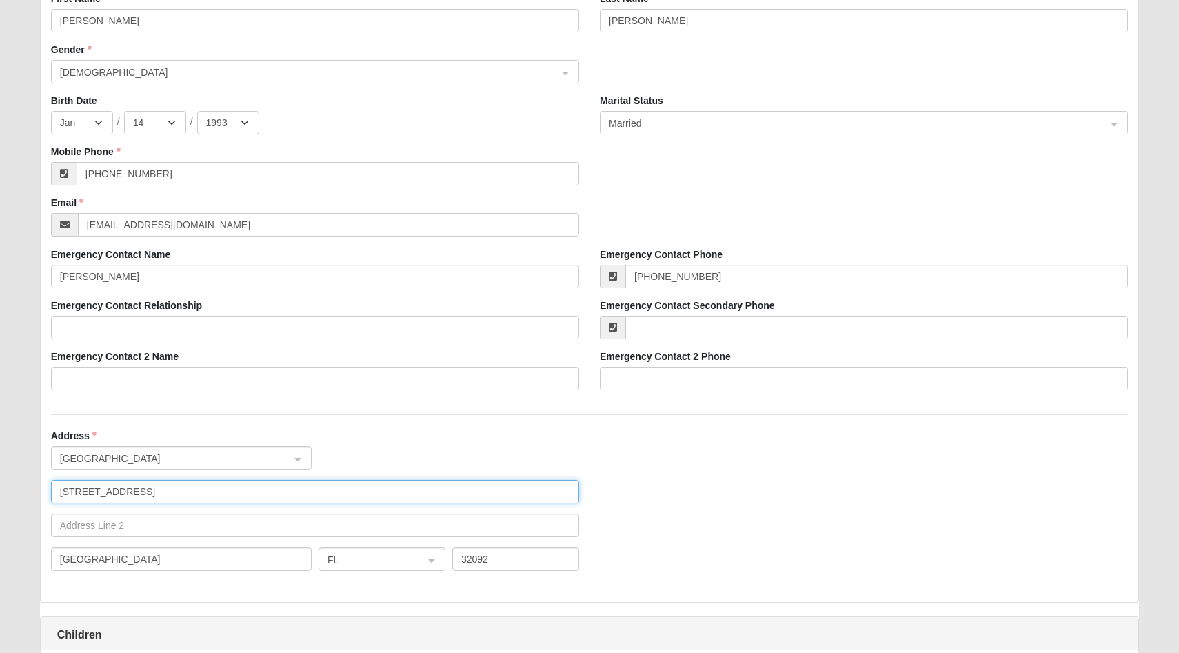
scroll to position [798, 0]
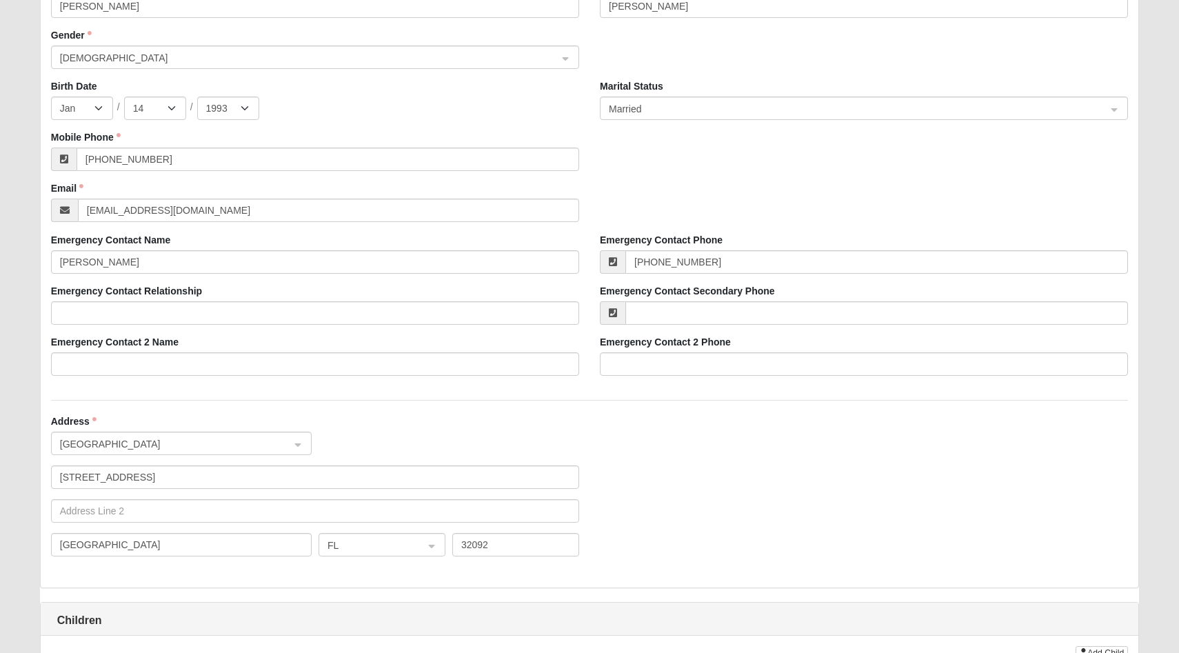
click at [763, 495] on div "Address [GEOGRAPHIC_DATA] [GEOGRAPHIC_DATA] ------------------------ Countries …" at bounding box center [590, 496] width 1099 height 163
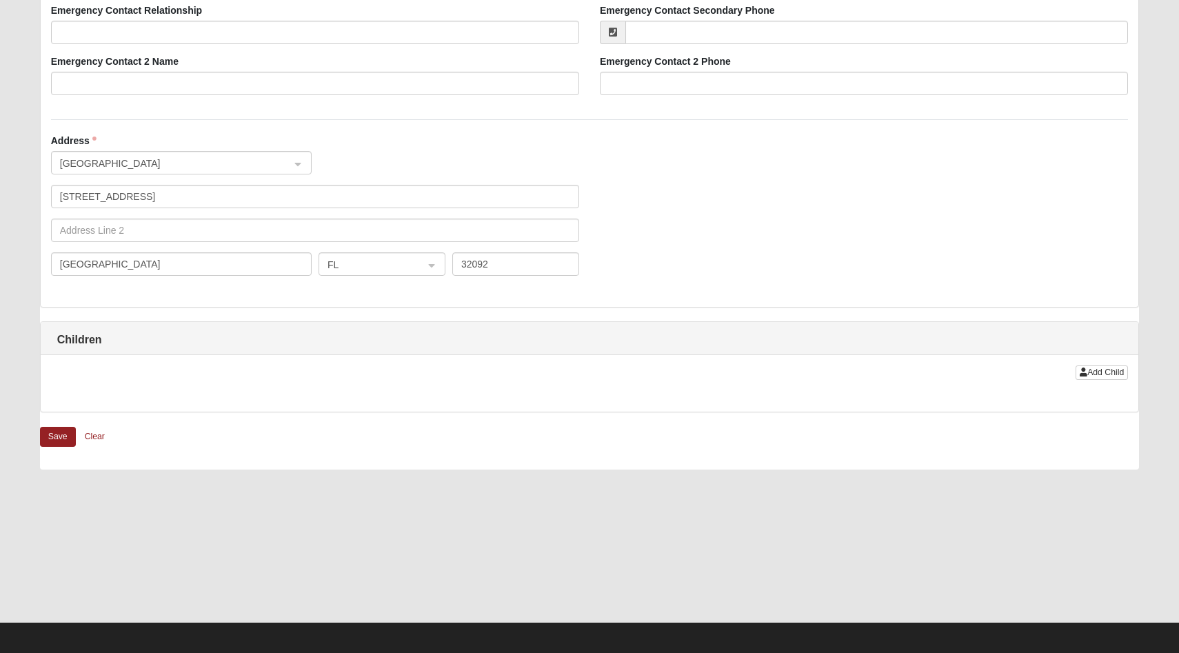
scroll to position [1084, 0]
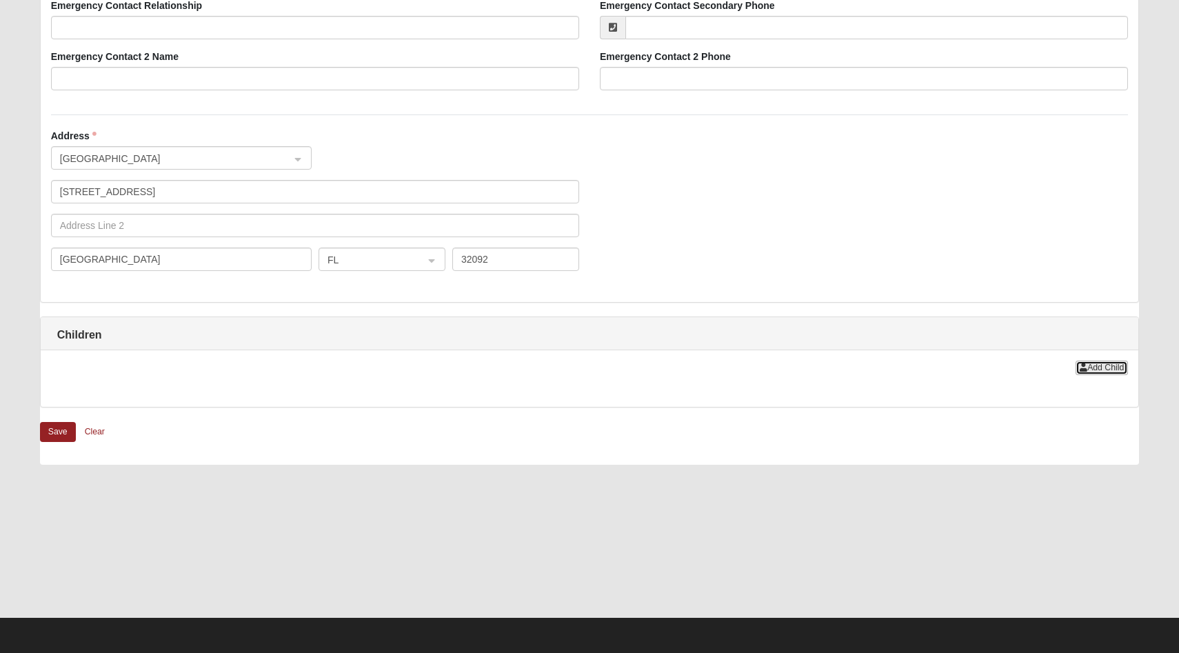
click at [1099, 366] on span "Add Child" at bounding box center [1106, 368] width 37 height 10
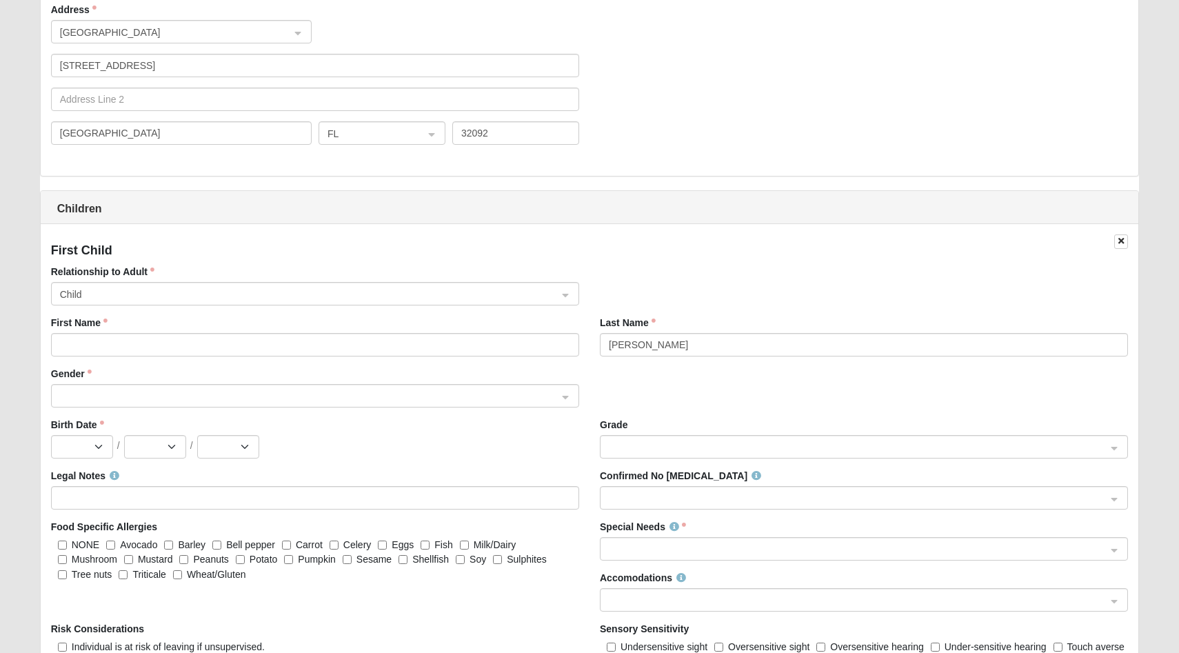
scroll to position [1287, 0]
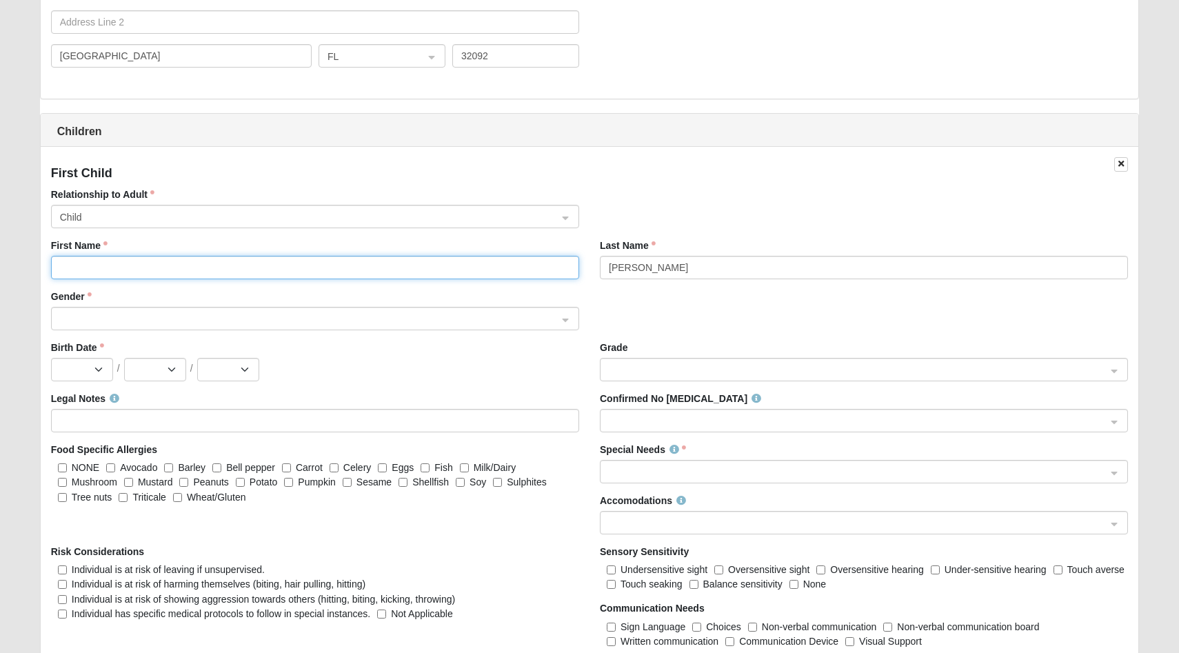
click at [128, 265] on input "First Name" at bounding box center [315, 267] width 528 height 23
click at [177, 318] on span at bounding box center [309, 319] width 498 height 15
type input "Braylon"
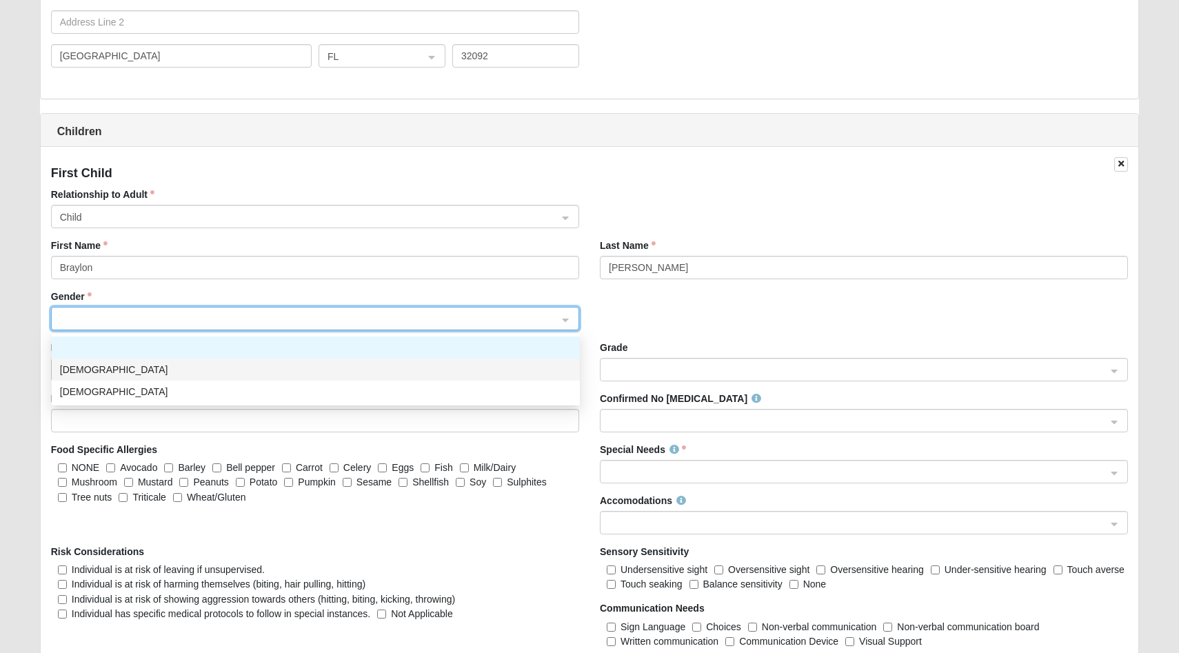
click at [161, 367] on div "[DEMOGRAPHIC_DATA]" at bounding box center [316, 369] width 512 height 15
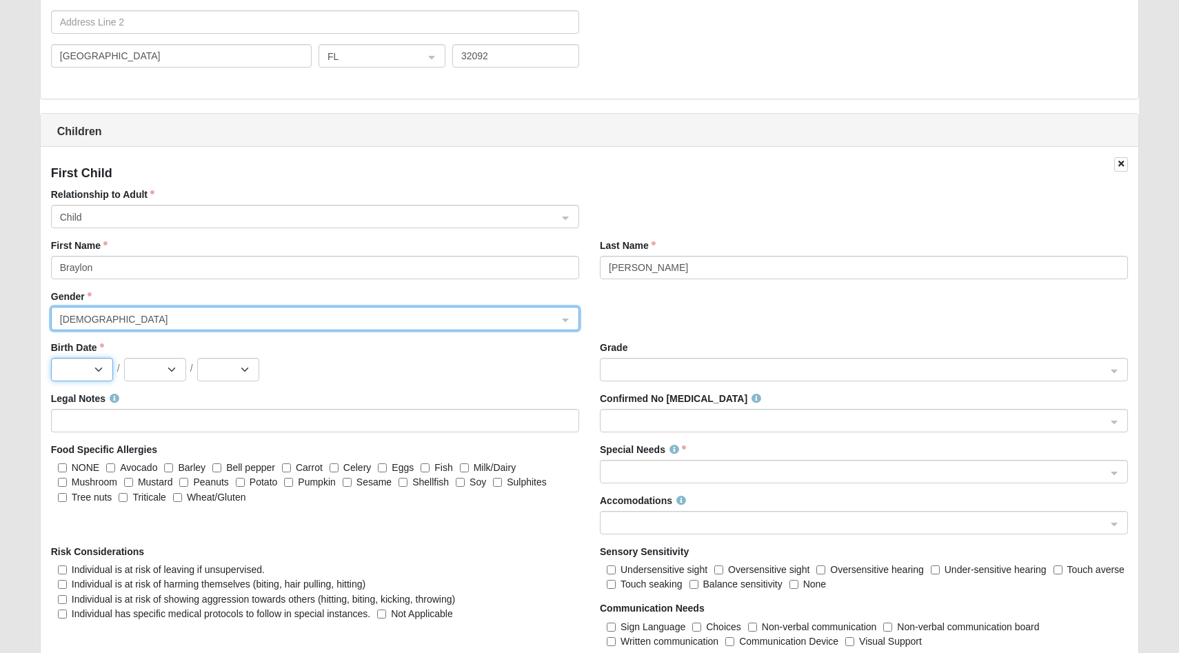
click at [80, 366] on select "Jan Feb Mar Apr May Jun [DATE] Aug Sep Oct Nov Dec" at bounding box center [82, 369] width 62 height 23
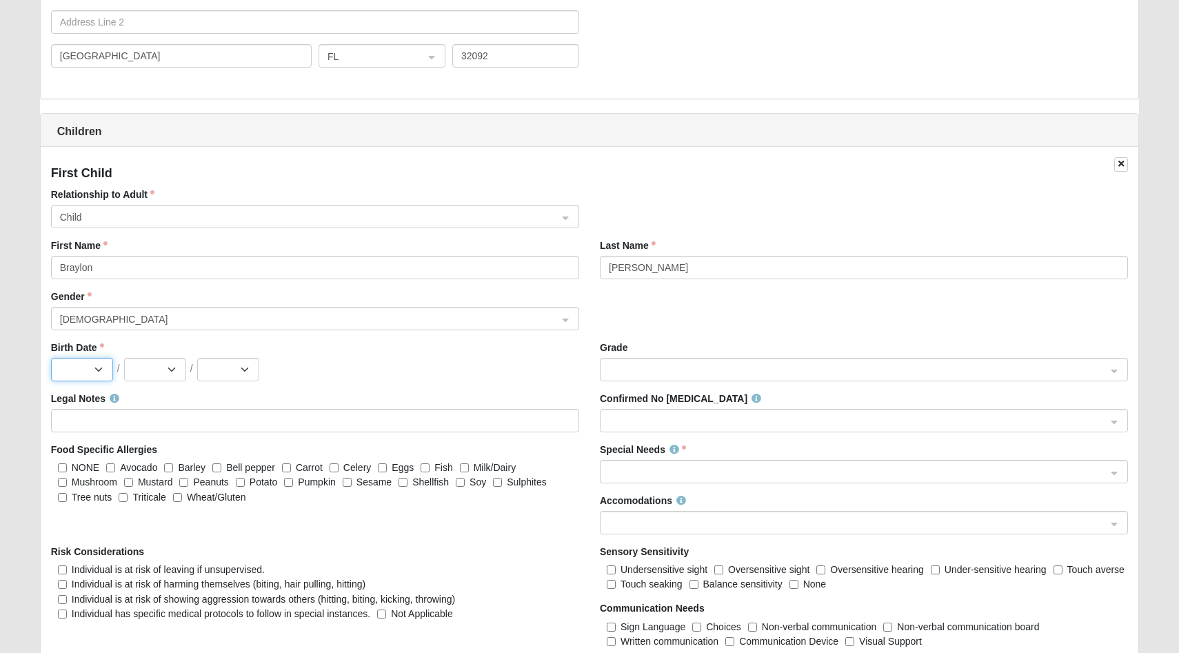
select select "12"
click at [51, 358] on select "Jan Feb Mar Apr May Jun [DATE] Aug Sep Oct Nov Dec" at bounding box center [82, 369] width 62 height 23
click at [156, 358] on select "1 2 3 4 5 6 7 8 9 10 11 12 13 14 15 16 17 18 19 20 21 22 23 24 25 26 27 28 29 3…" at bounding box center [155, 369] width 62 height 23
select select "16"
click at [124, 358] on select "1 2 3 4 5 6 7 8 9 10 11 12 13 14 15 16 17 18 19 20 21 22 23 24 25 26 27 28 29 3…" at bounding box center [155, 369] width 62 height 23
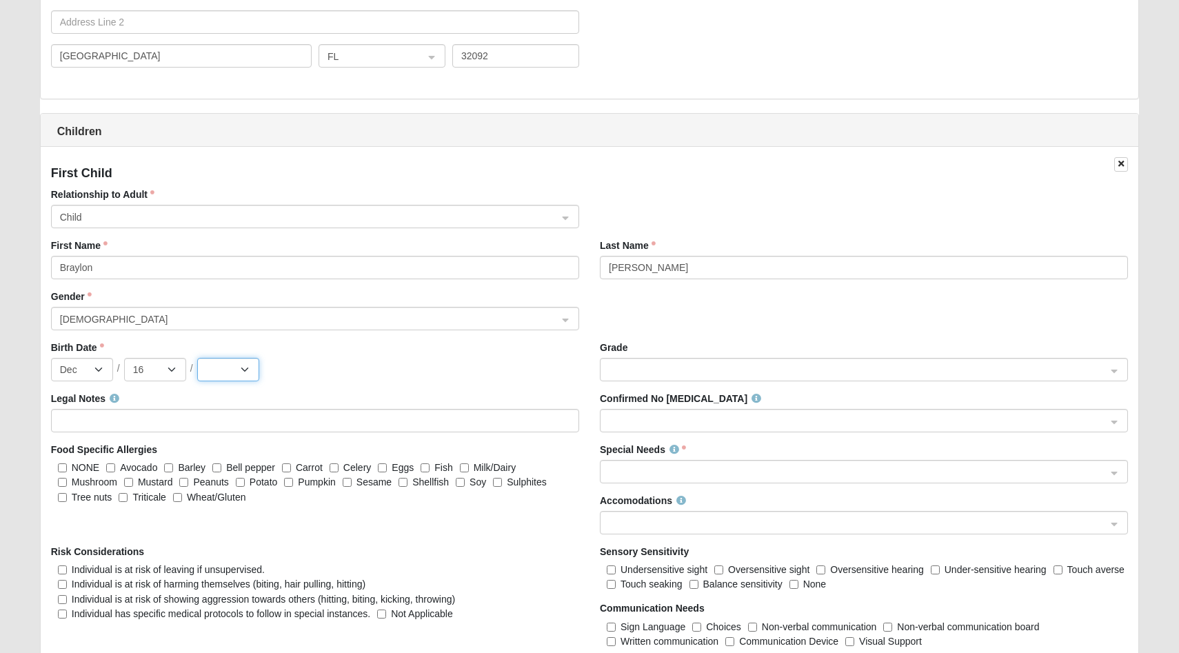
click at [231, 365] on select "2025 2024 2023 2022 2021 2020 2019 2018 2017 2016 2015 2014 2013 2012 2011 2010…" at bounding box center [228, 369] width 62 height 23
select select "2014"
click at [197, 358] on select "2025 2024 2023 2022 2021 2020 2019 2018 2017 2016 2015 2014 2013 2012 2011 2010…" at bounding box center [228, 369] width 62 height 23
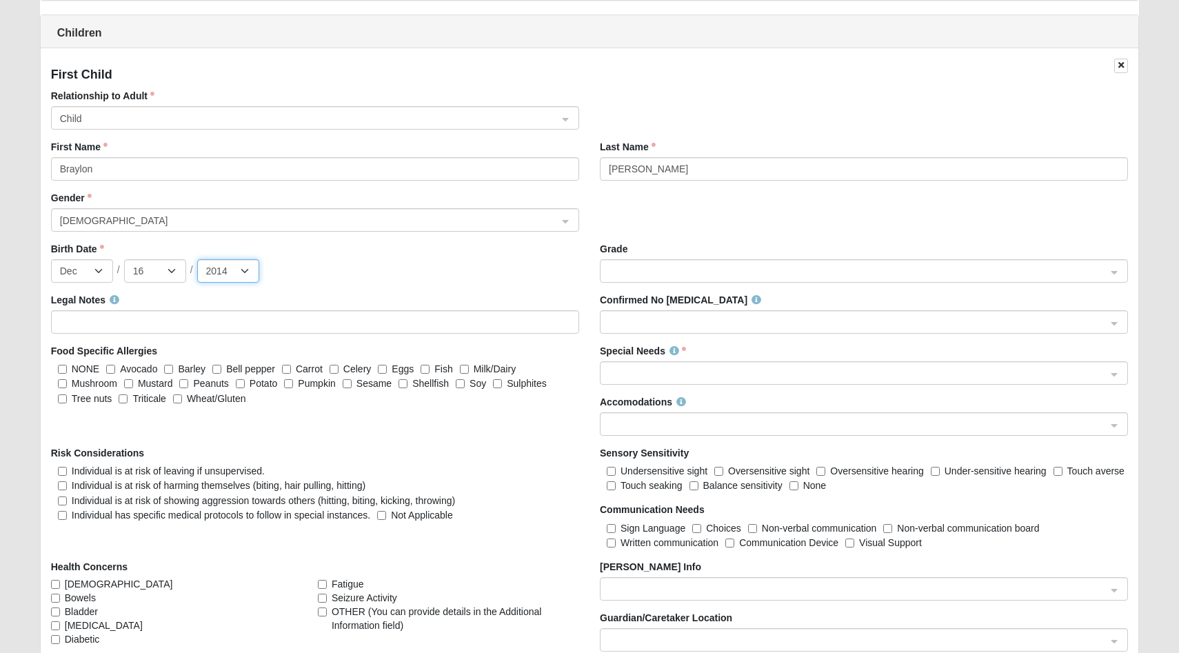
scroll to position [1390, 0]
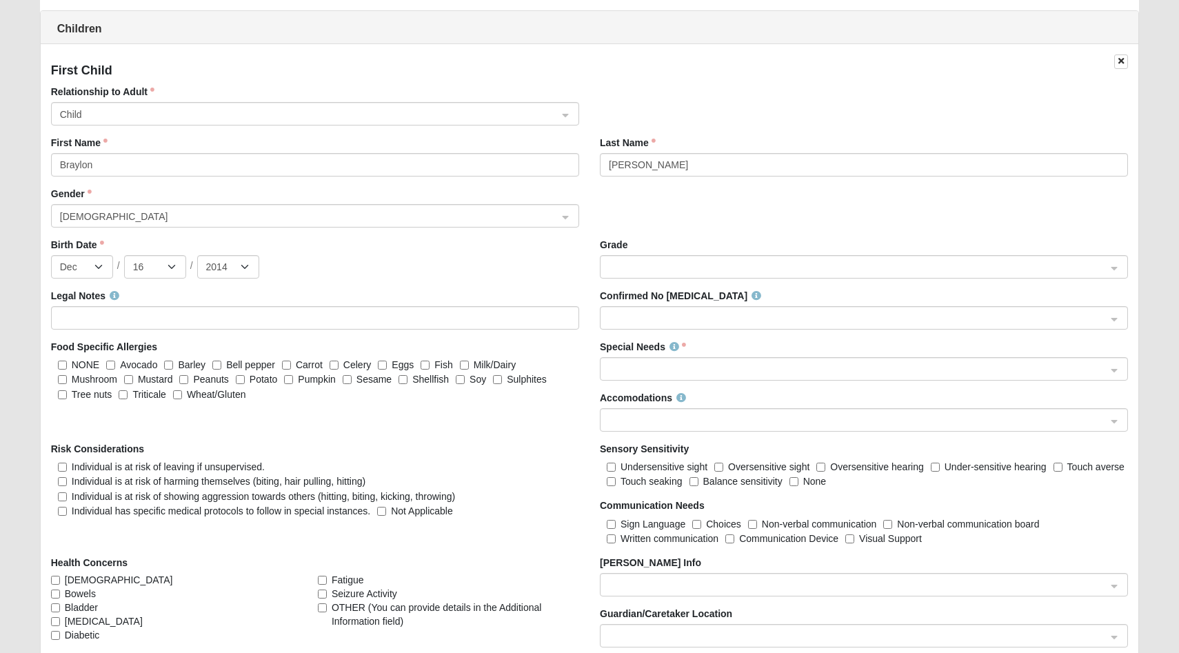
click at [312, 267] on div "Jan Feb Mar Apr May Jun [DATE] Aug Sep Oct Nov [DATE] 2 3 4 5 6 7 8 9 10 11 12 …" at bounding box center [315, 266] width 528 height 23
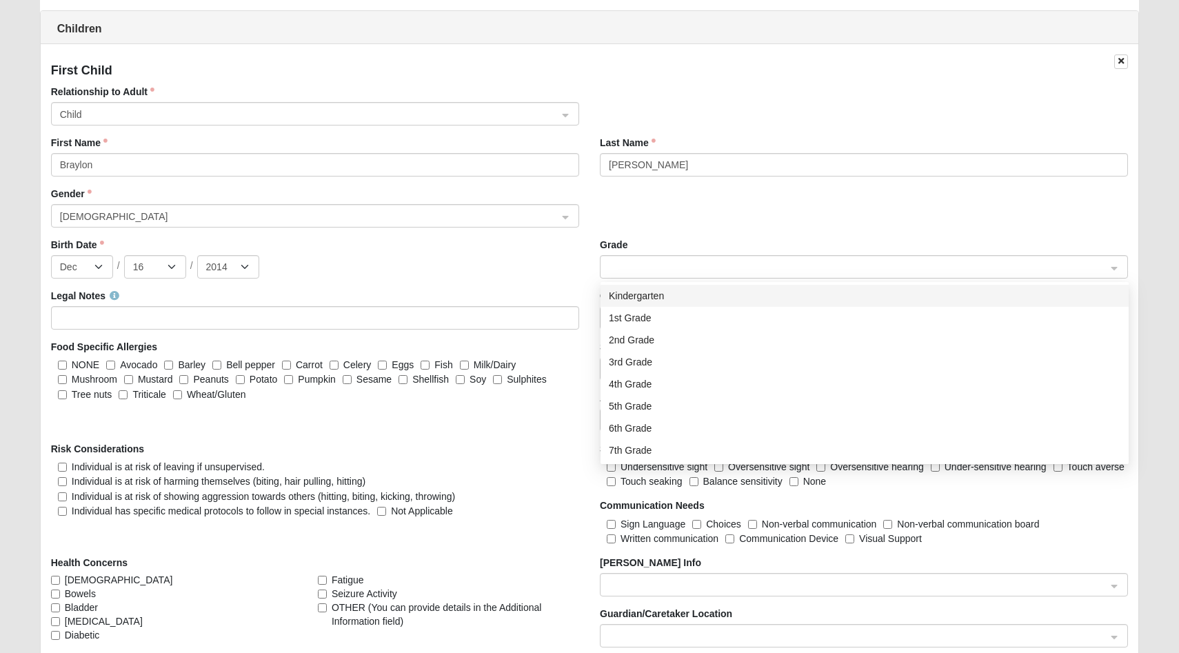
click at [646, 271] on span at bounding box center [858, 267] width 498 height 15
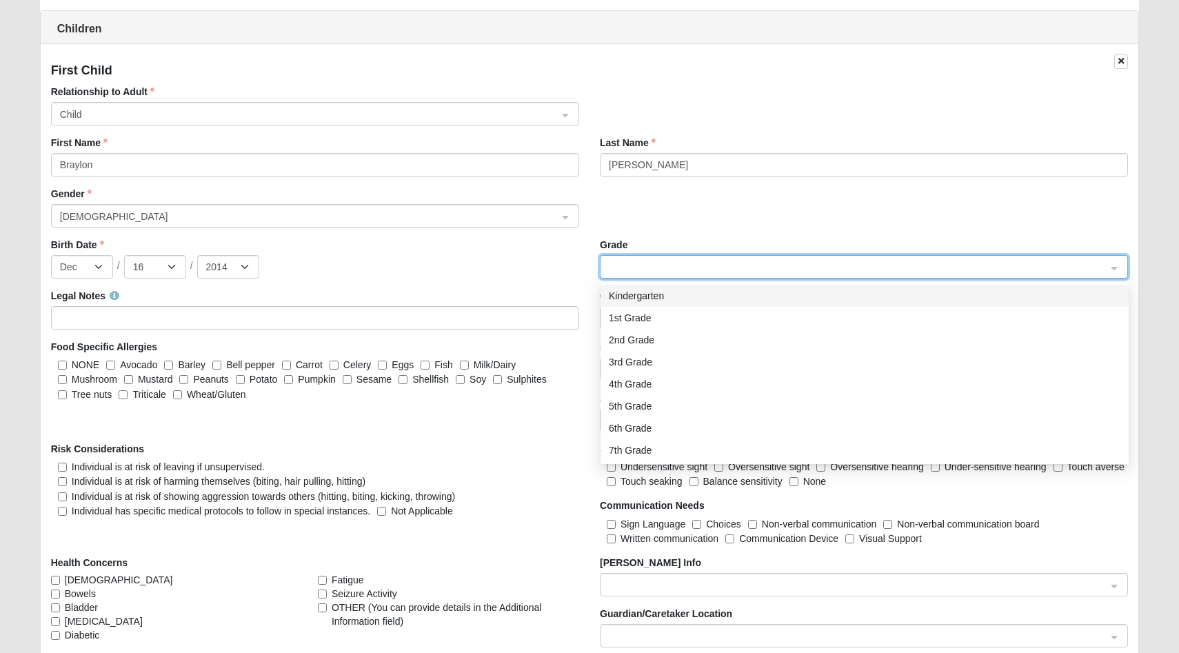
click at [659, 199] on div "Gender [DEMOGRAPHIC_DATA] 0 1 2 [DEMOGRAPHIC_DATA] [DEMOGRAPHIC_DATA]" at bounding box center [590, 212] width 1099 height 51
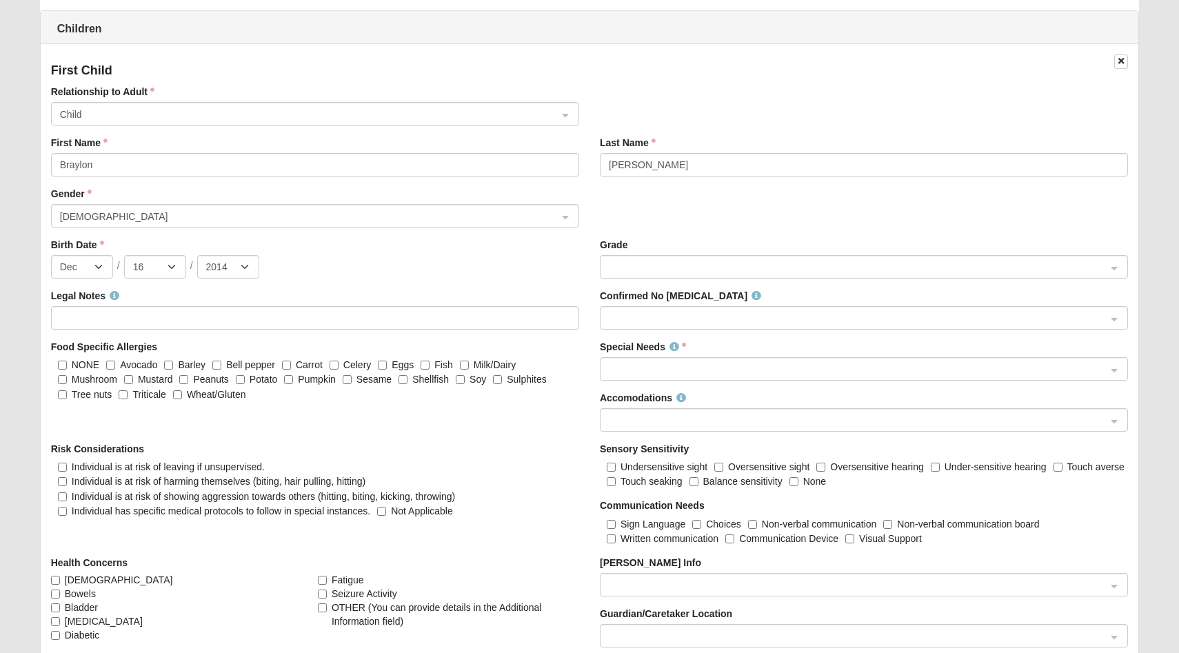
click at [773, 259] on input "search" at bounding box center [859, 266] width 502 height 21
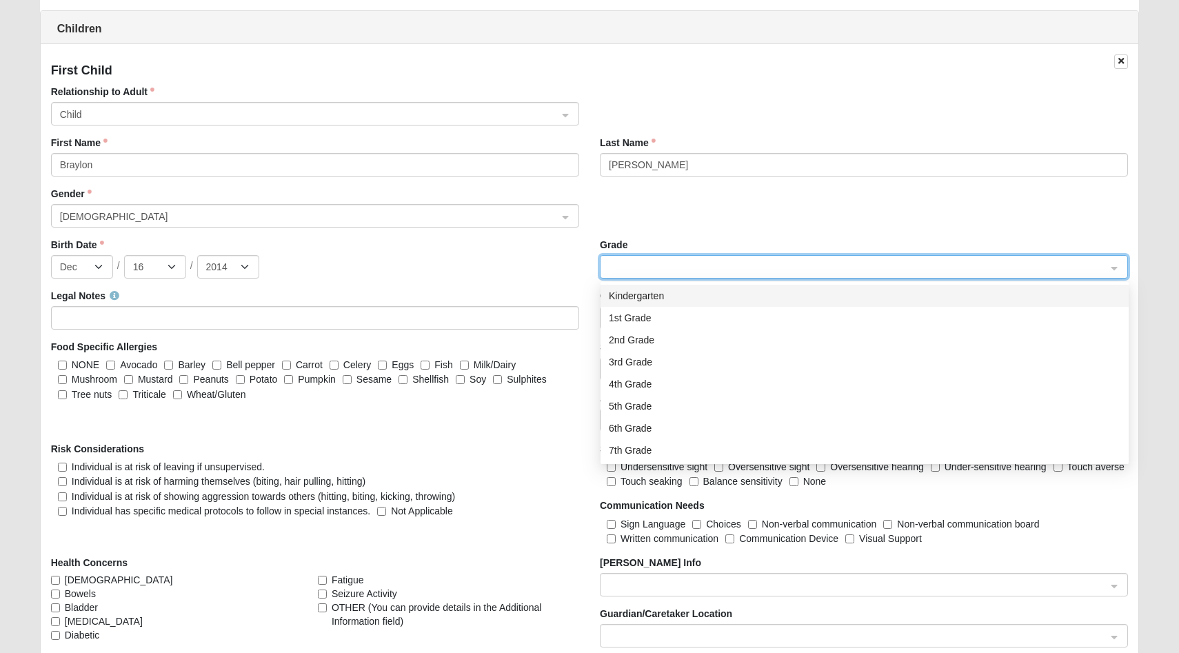
click at [708, 260] on span at bounding box center [858, 267] width 498 height 15
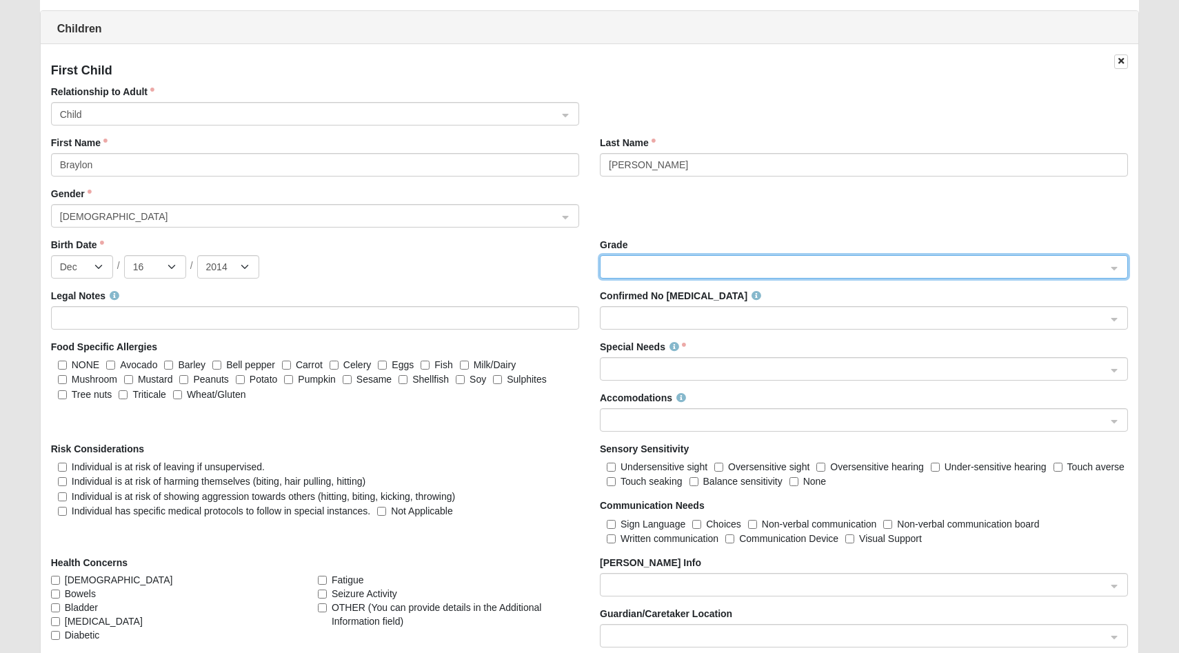
click at [711, 226] on div "Gender [DEMOGRAPHIC_DATA] 0 1 2 [DEMOGRAPHIC_DATA] [DEMOGRAPHIC_DATA]" at bounding box center [590, 212] width 1099 height 51
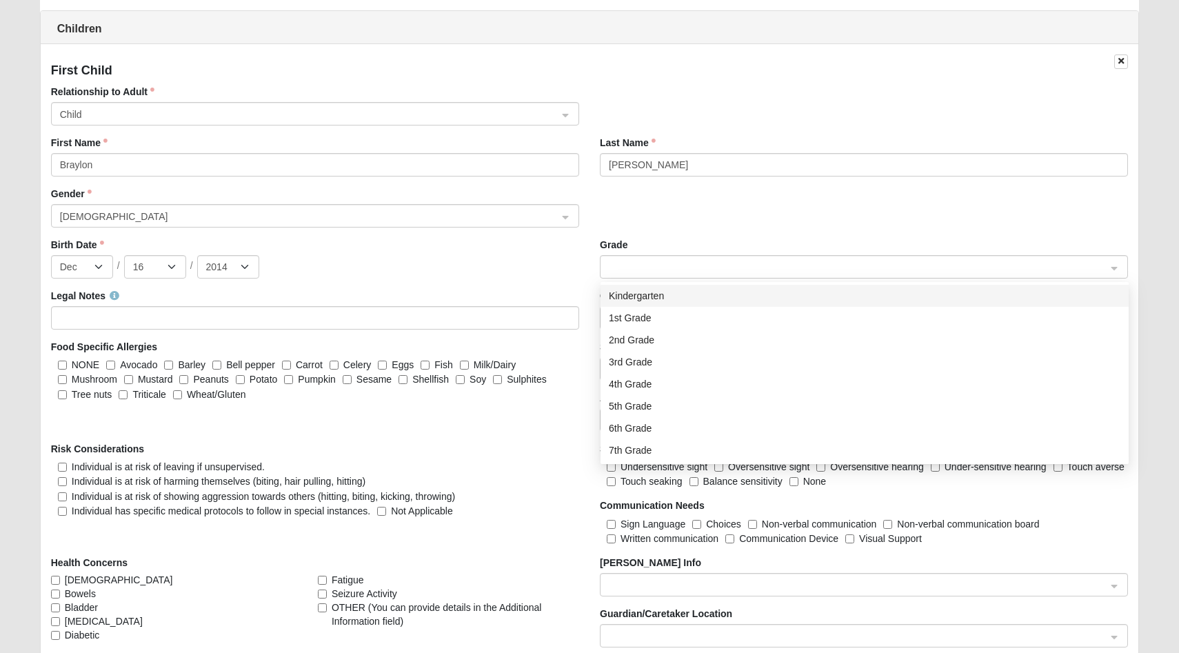
click at [754, 272] on span at bounding box center [858, 267] width 498 height 15
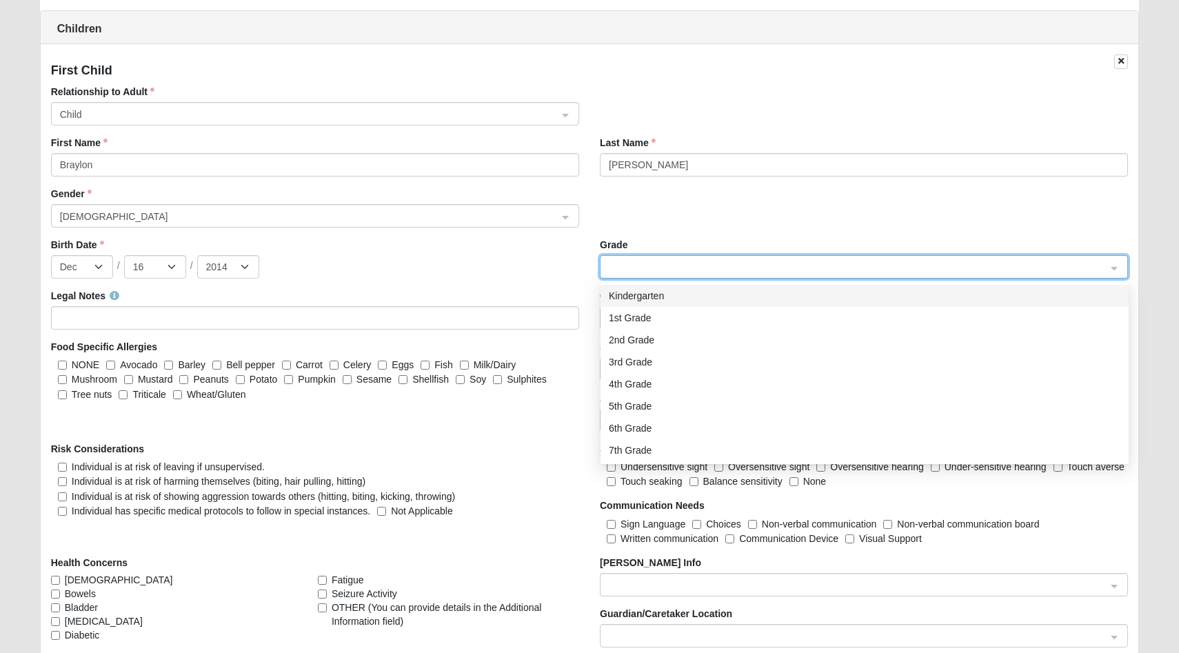
click at [737, 225] on div "Gender [DEMOGRAPHIC_DATA] 0 1 2 [DEMOGRAPHIC_DATA] [DEMOGRAPHIC_DATA]" at bounding box center [590, 212] width 1099 height 51
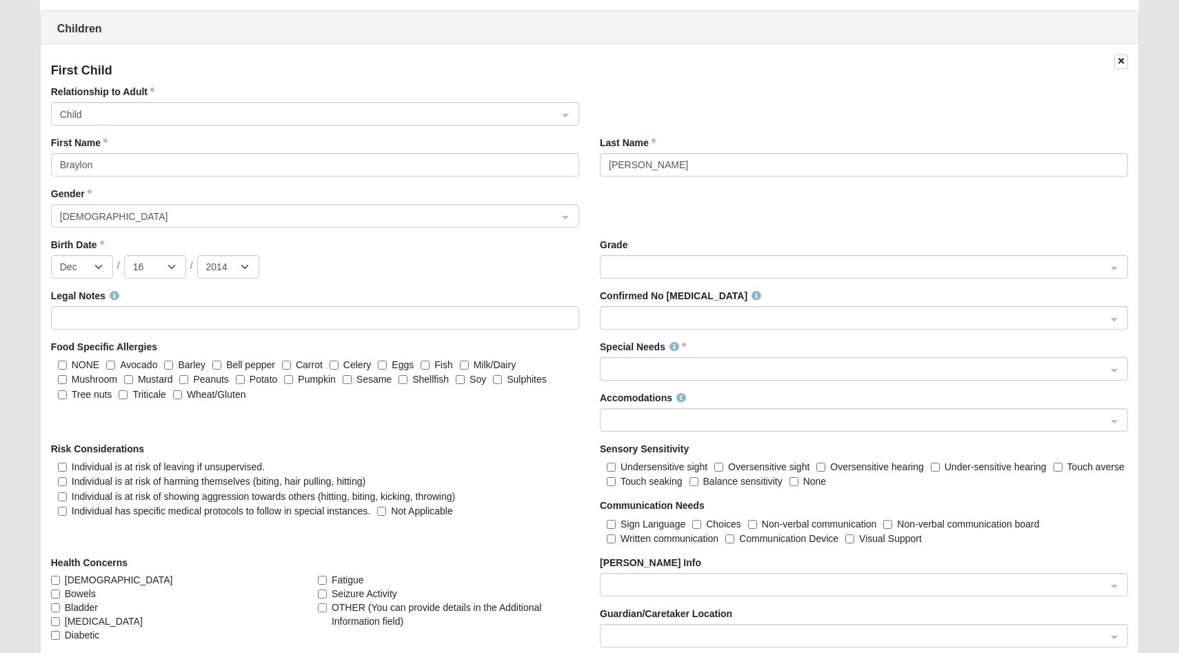
click at [716, 268] on span at bounding box center [858, 267] width 498 height 15
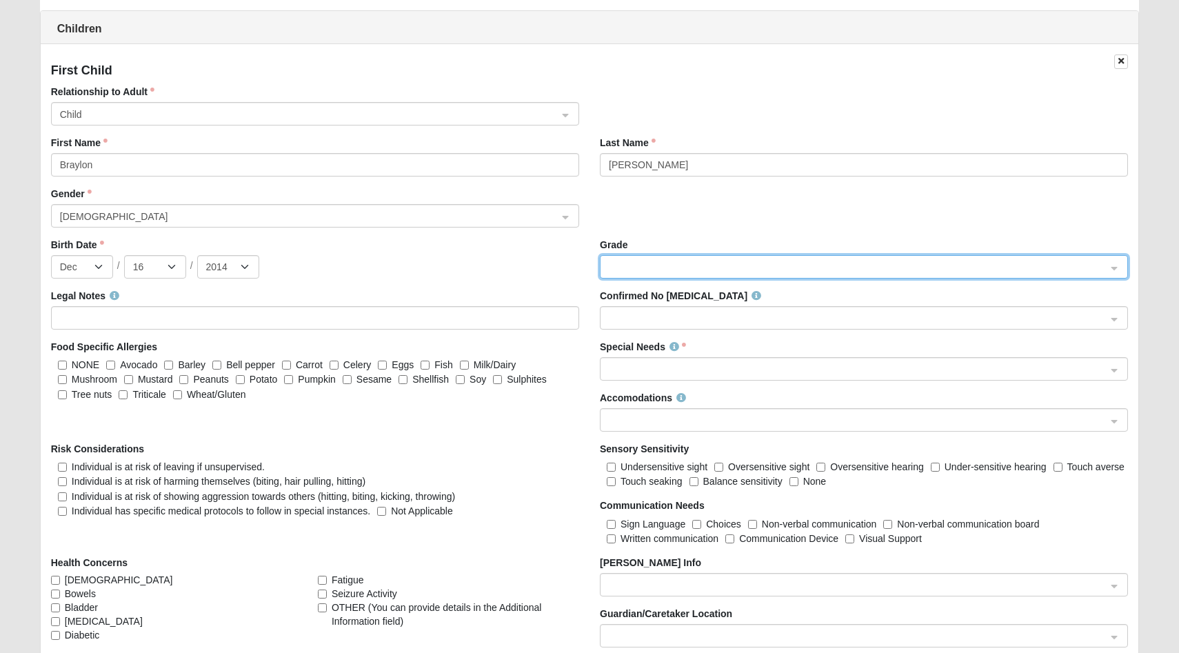
click at [693, 212] on div "Gender [DEMOGRAPHIC_DATA] 0 1 2 [DEMOGRAPHIC_DATA] [DEMOGRAPHIC_DATA]" at bounding box center [590, 212] width 1099 height 51
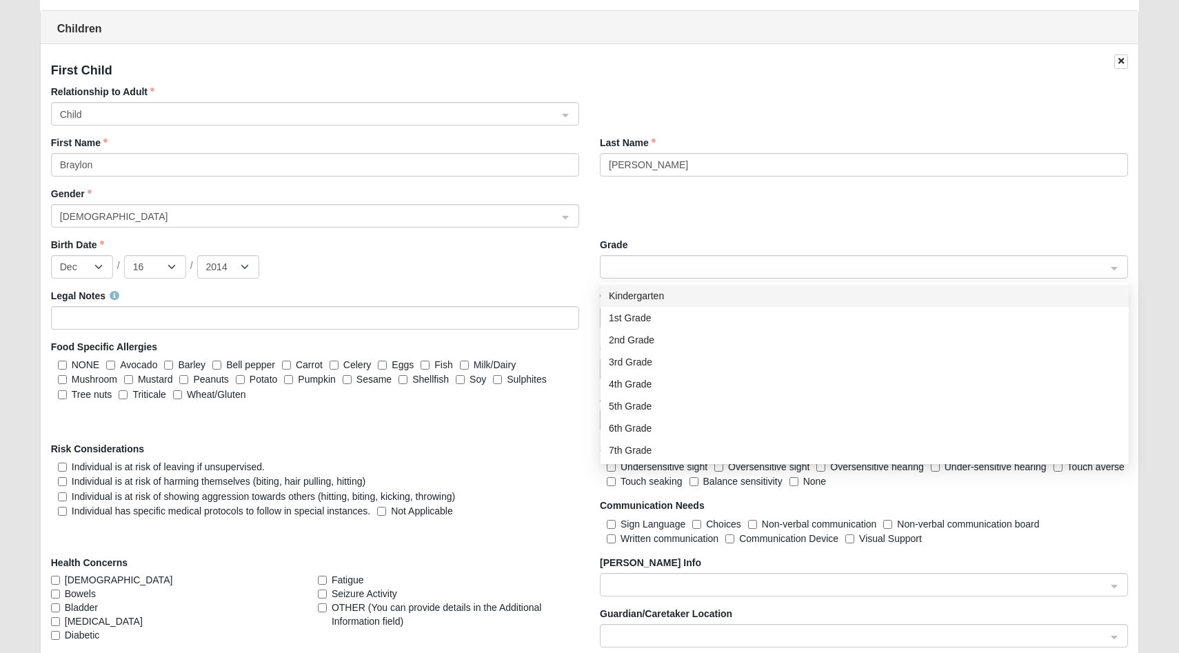
click at [709, 264] on span at bounding box center [858, 267] width 498 height 15
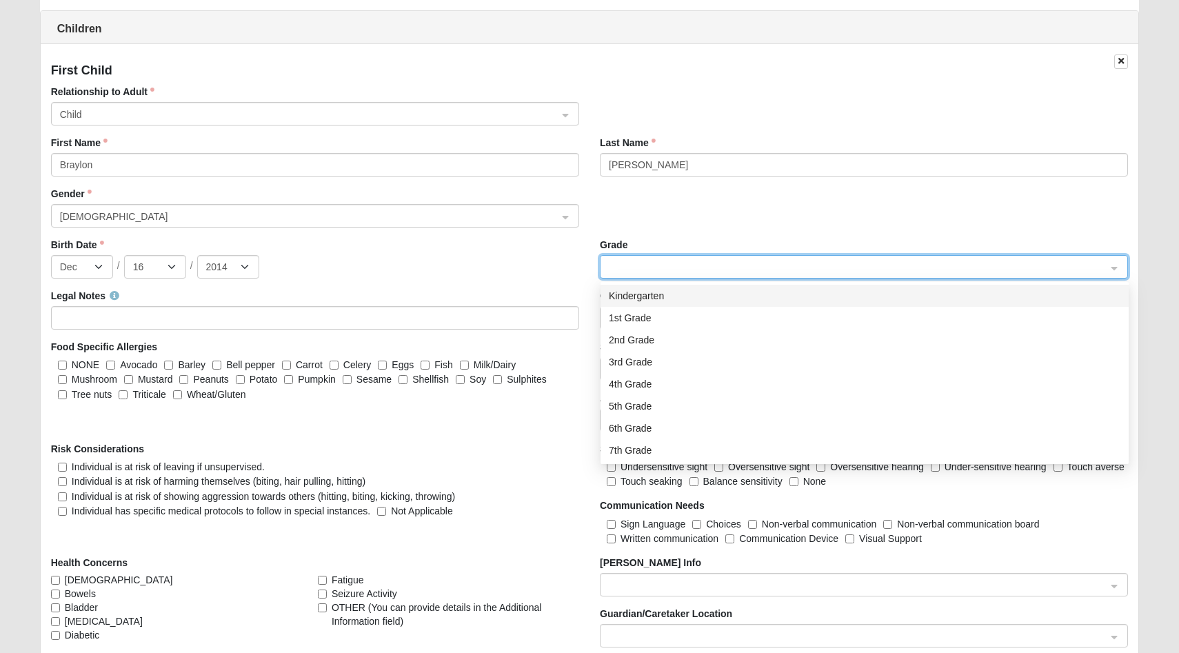
click at [690, 261] on span at bounding box center [858, 267] width 498 height 15
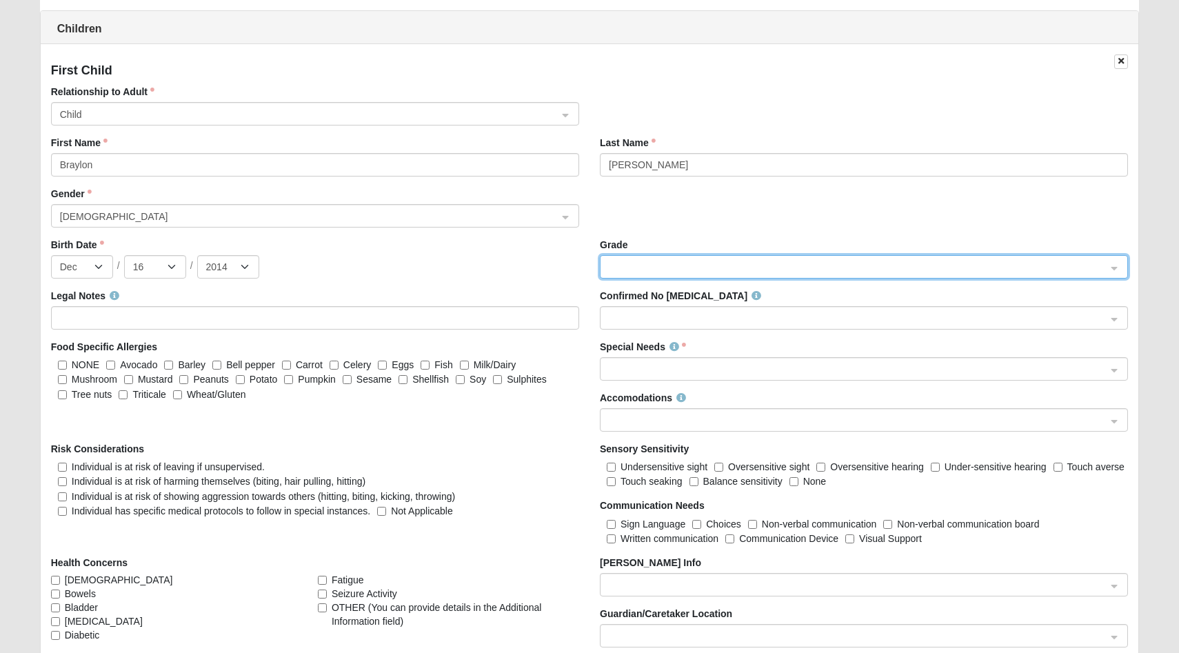
click at [694, 229] on div "Gender [DEMOGRAPHIC_DATA] 0 1 2 [DEMOGRAPHIC_DATA] [DEMOGRAPHIC_DATA]" at bounding box center [590, 212] width 1099 height 51
click at [1108, 262] on input "search" at bounding box center [859, 266] width 502 height 21
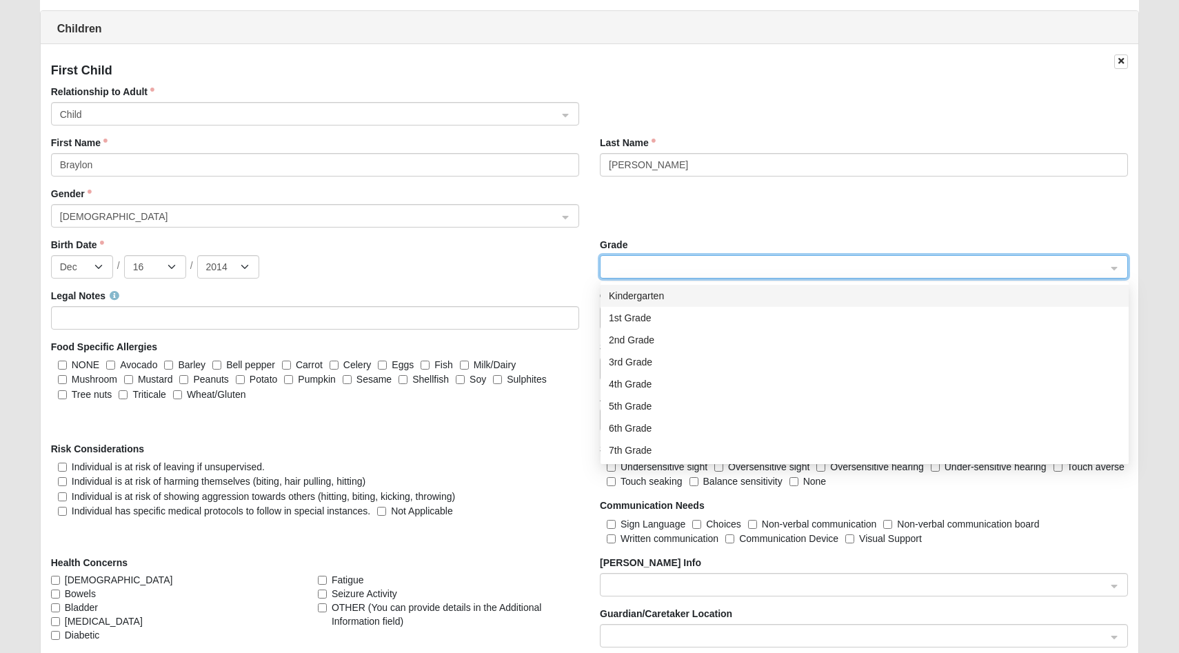
click at [1075, 221] on div "Gender [DEMOGRAPHIC_DATA] 0 1 2 [DEMOGRAPHIC_DATA] [DEMOGRAPHIC_DATA]" at bounding box center [590, 212] width 1099 height 51
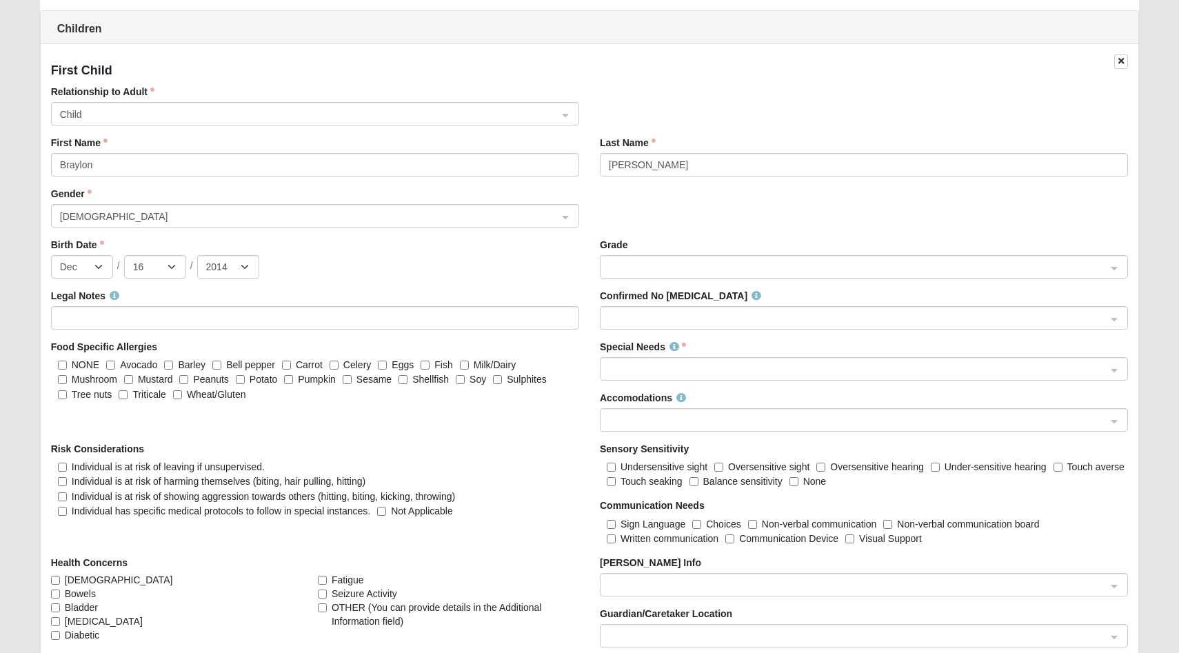
click at [521, 267] on div "Jan Feb Mar Apr May Jun [DATE] Aug Sep Oct Nov [DATE] 2 3 4 5 6 7 8 9 10 11 12 …" at bounding box center [315, 266] width 528 height 23
click at [488, 283] on div "Birth Date Jan Feb Mar Apr May Jun [DATE] Aug Sep Oct Nov [DATE] 2 3 4 5 6 7 8 …" at bounding box center [315, 263] width 549 height 51
click at [700, 219] on div "Gender [DEMOGRAPHIC_DATA] 0 1 2 [DEMOGRAPHIC_DATA] [DEMOGRAPHIC_DATA]" at bounding box center [590, 212] width 1099 height 51
click at [816, 208] on div "Gender [DEMOGRAPHIC_DATA] 0 1 2 [DEMOGRAPHIC_DATA] [DEMOGRAPHIC_DATA]" at bounding box center [590, 212] width 1099 height 51
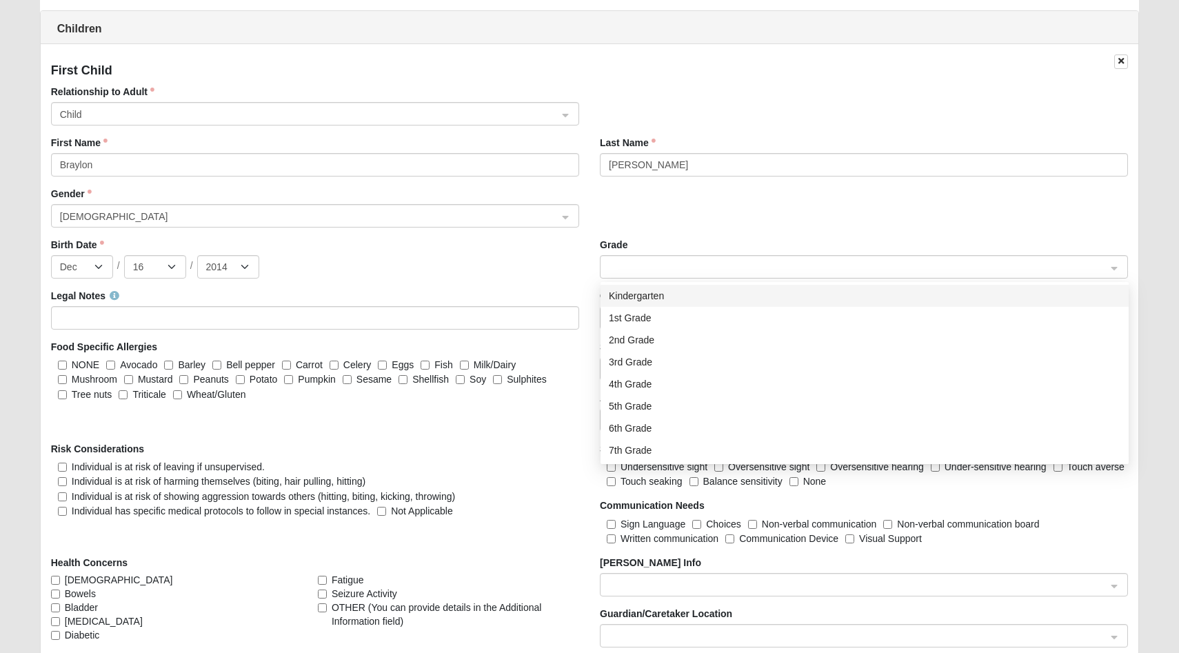
click at [659, 270] on span at bounding box center [858, 267] width 498 height 15
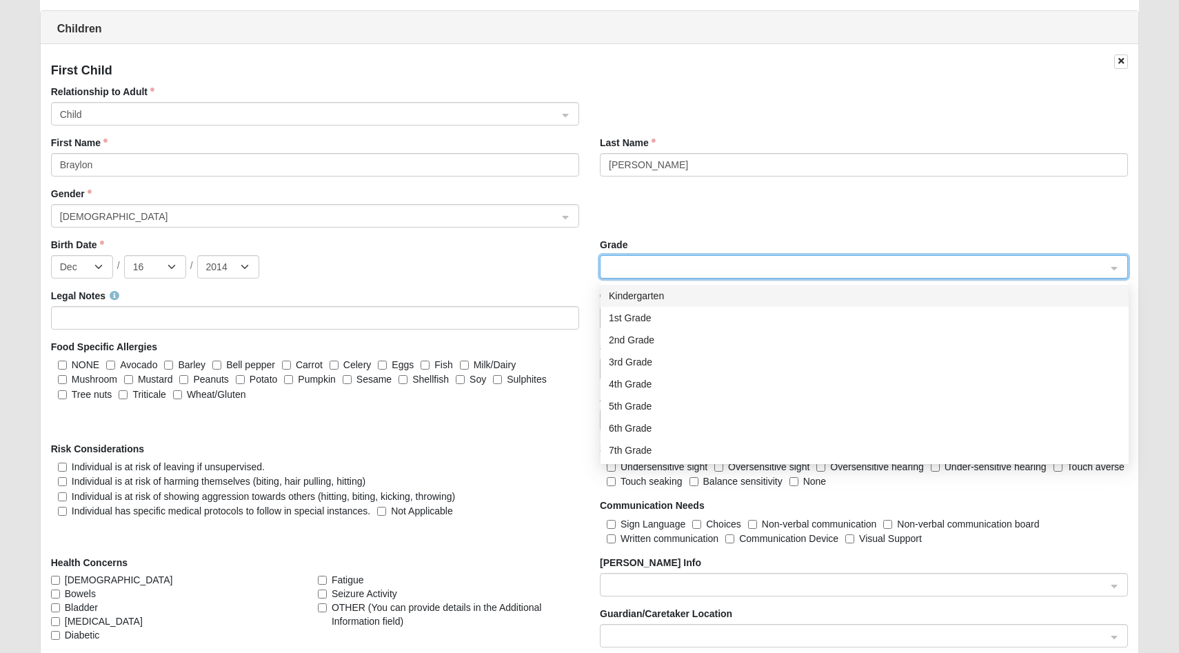
click at [628, 215] on div "Gender [DEMOGRAPHIC_DATA] 0 1 2 [DEMOGRAPHIC_DATA] [DEMOGRAPHIC_DATA]" at bounding box center [590, 212] width 1099 height 51
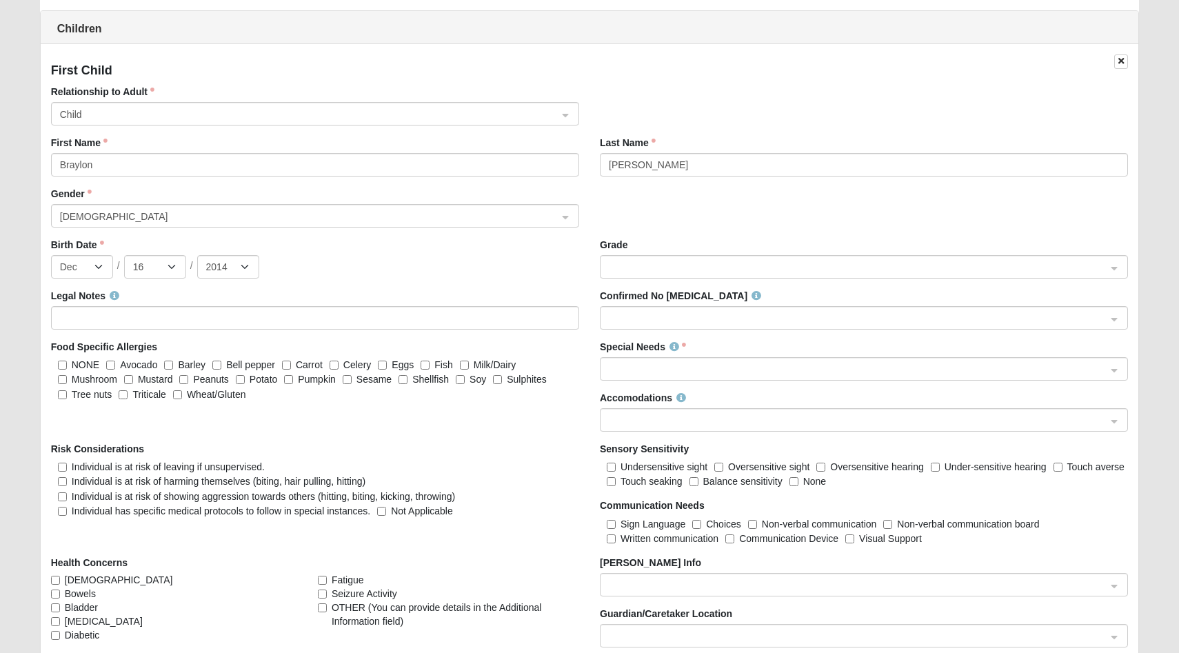
click at [647, 267] on span at bounding box center [858, 267] width 498 height 15
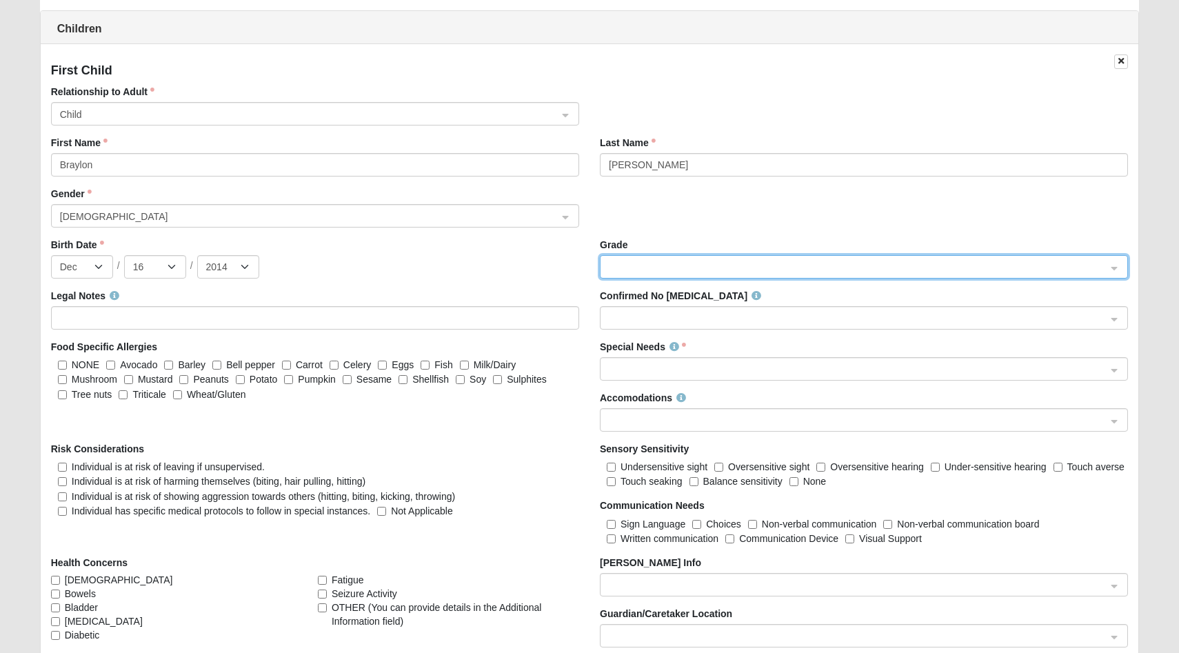
click at [701, 210] on div "Gender [DEMOGRAPHIC_DATA] 0 1 2 [DEMOGRAPHIC_DATA] [DEMOGRAPHIC_DATA]" at bounding box center [590, 212] width 1099 height 51
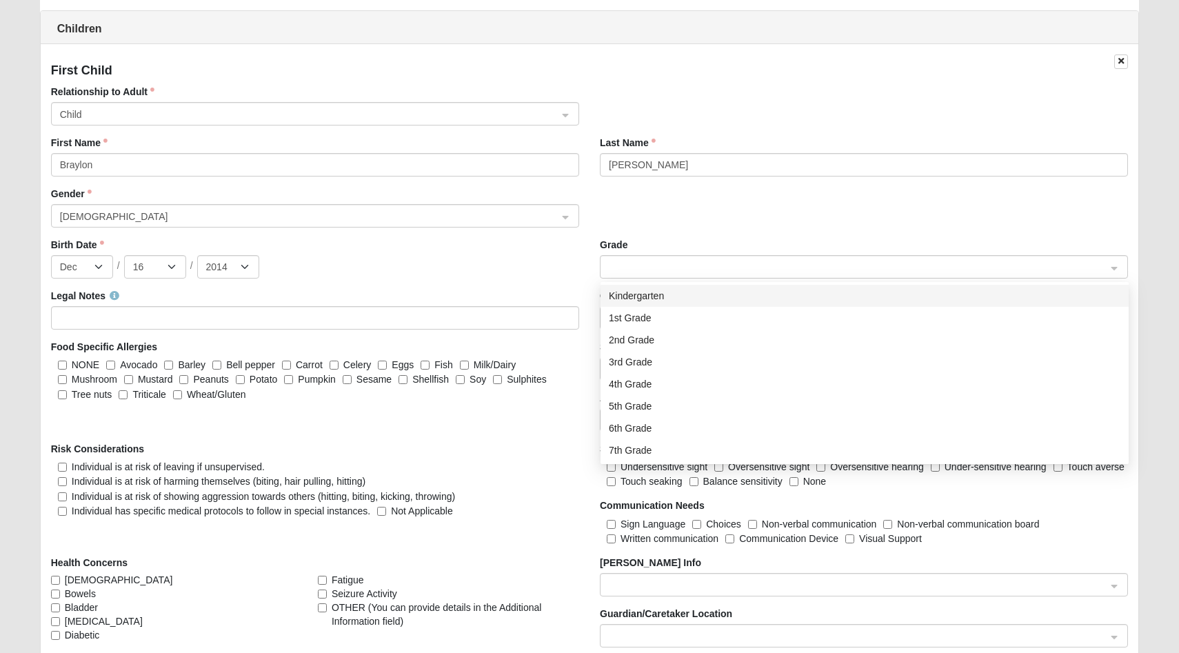
click at [671, 269] on span at bounding box center [858, 267] width 498 height 15
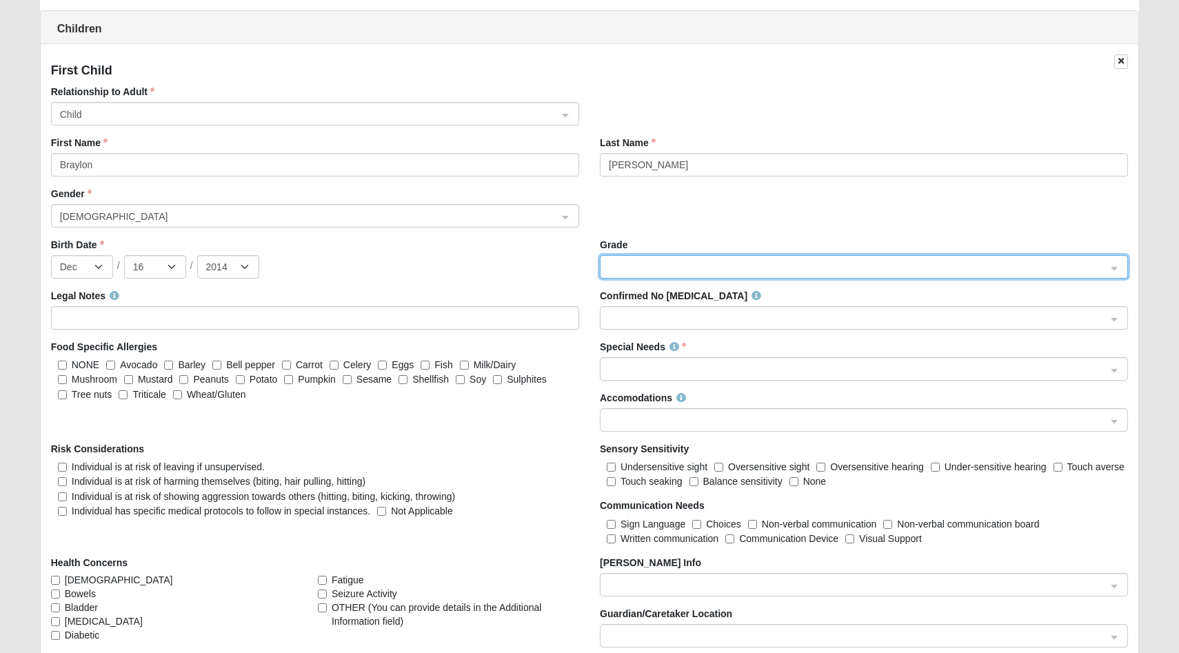
click at [701, 211] on div "Gender [DEMOGRAPHIC_DATA] 0 1 2 [DEMOGRAPHIC_DATA] [DEMOGRAPHIC_DATA]" at bounding box center [590, 212] width 1099 height 51
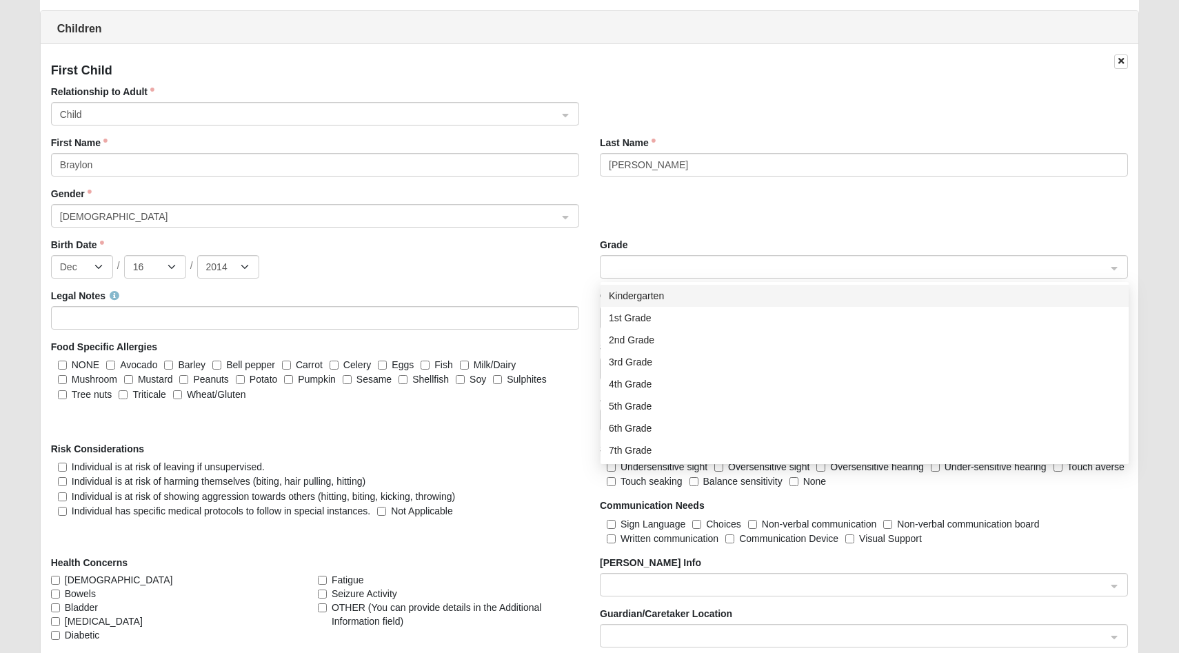
click at [692, 273] on span at bounding box center [858, 267] width 498 height 15
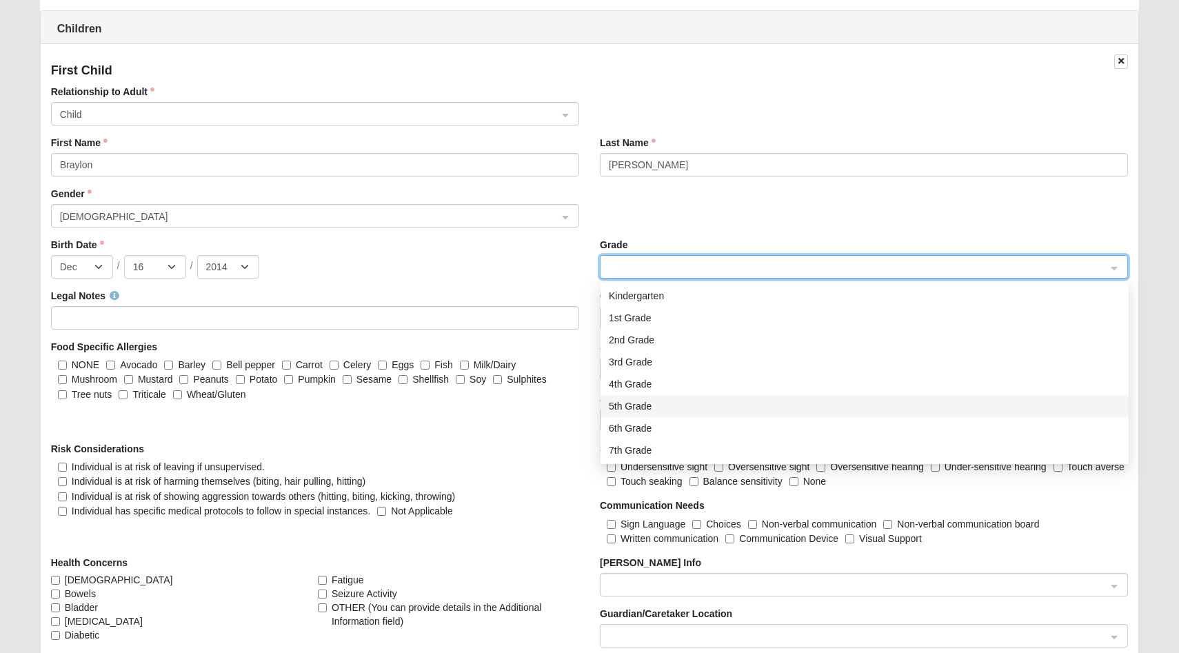
click at [648, 410] on div "5th Grade" at bounding box center [865, 406] width 512 height 15
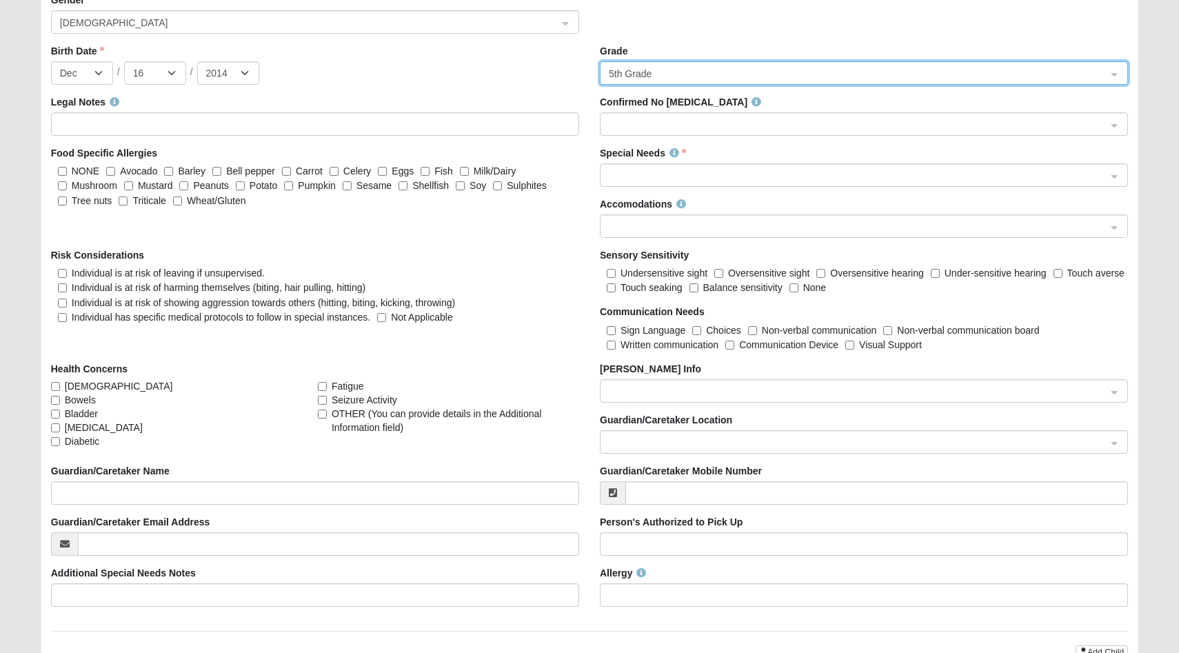
scroll to position [1585, 0]
click at [63, 166] on input "NONE" at bounding box center [62, 170] width 9 height 9
checkbox input "true"
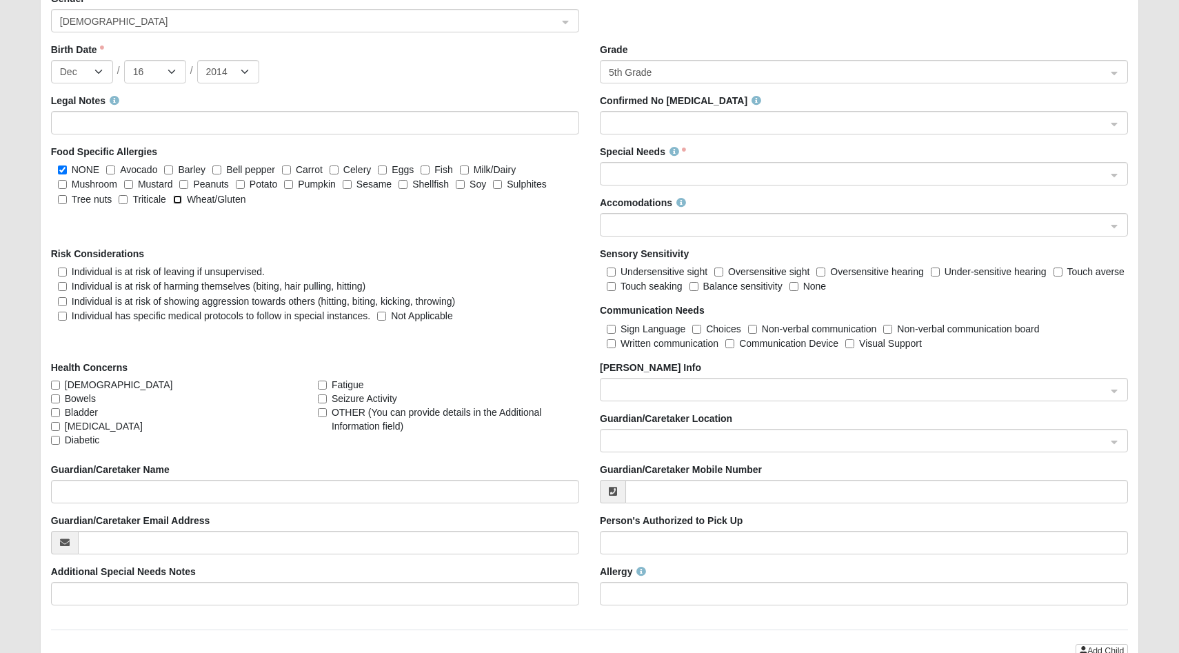
click at [175, 195] on input "Wheat/Gluten" at bounding box center [177, 199] width 9 height 9
click at [179, 199] on input "Wheat/Gluten" at bounding box center [177, 199] width 9 height 9
checkbox input "false"
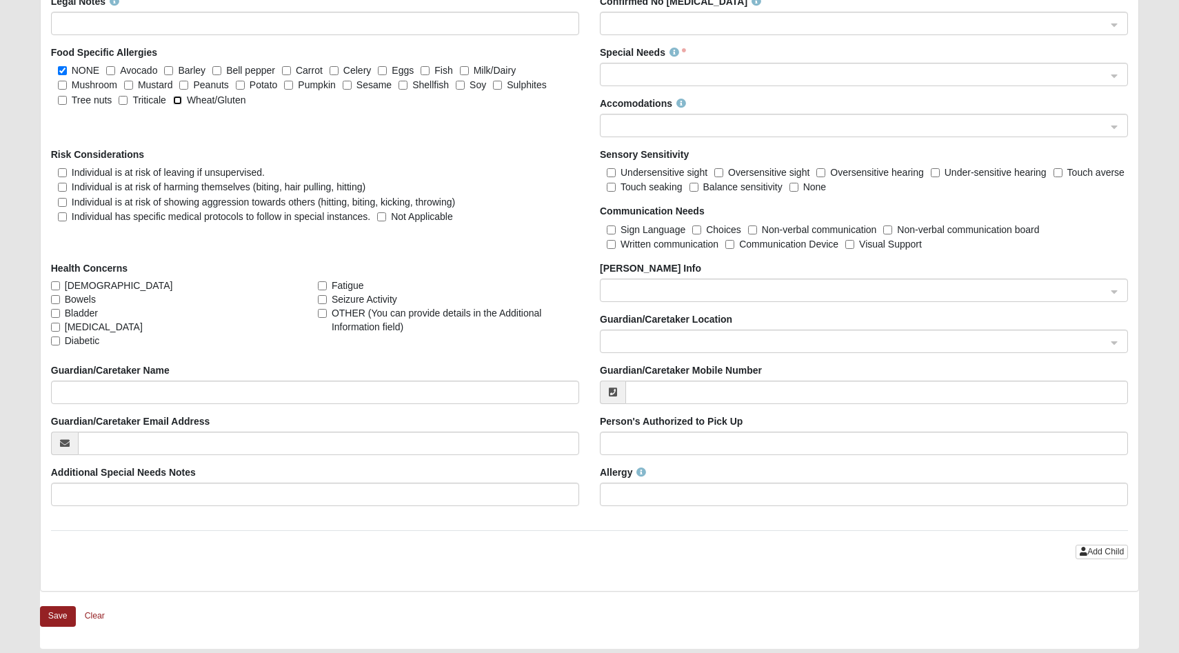
scroll to position [1684, 0]
click at [381, 219] on input "Not Applicable" at bounding box center [381, 217] width 9 height 9
checkbox input "true"
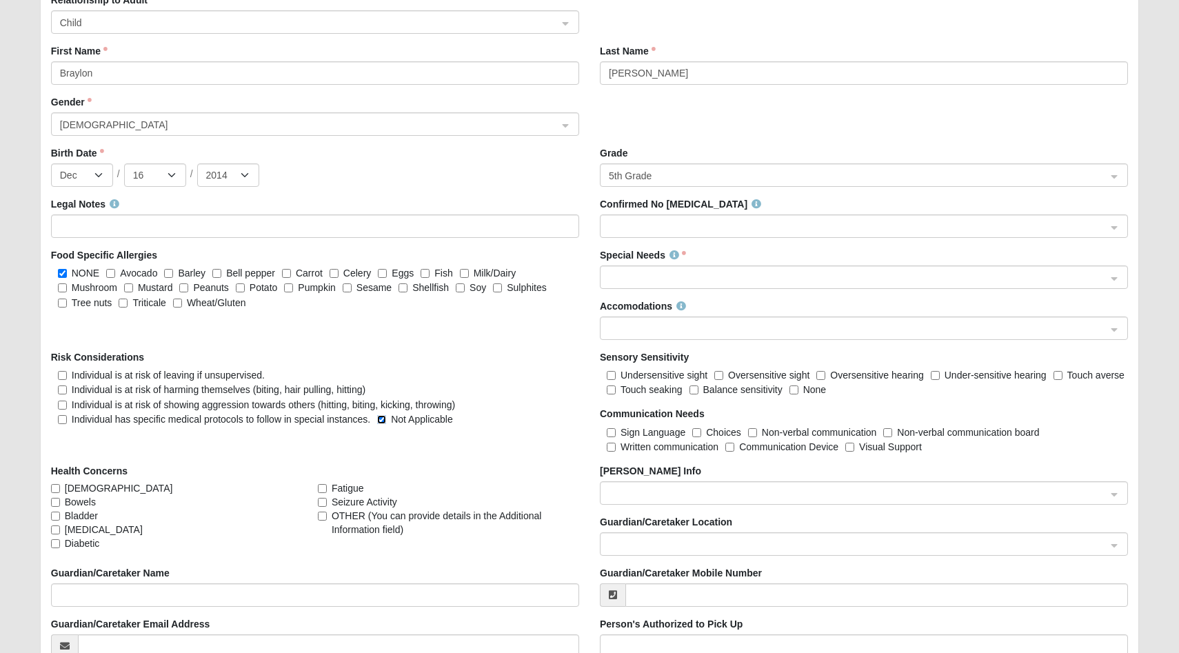
scroll to position [1469, 0]
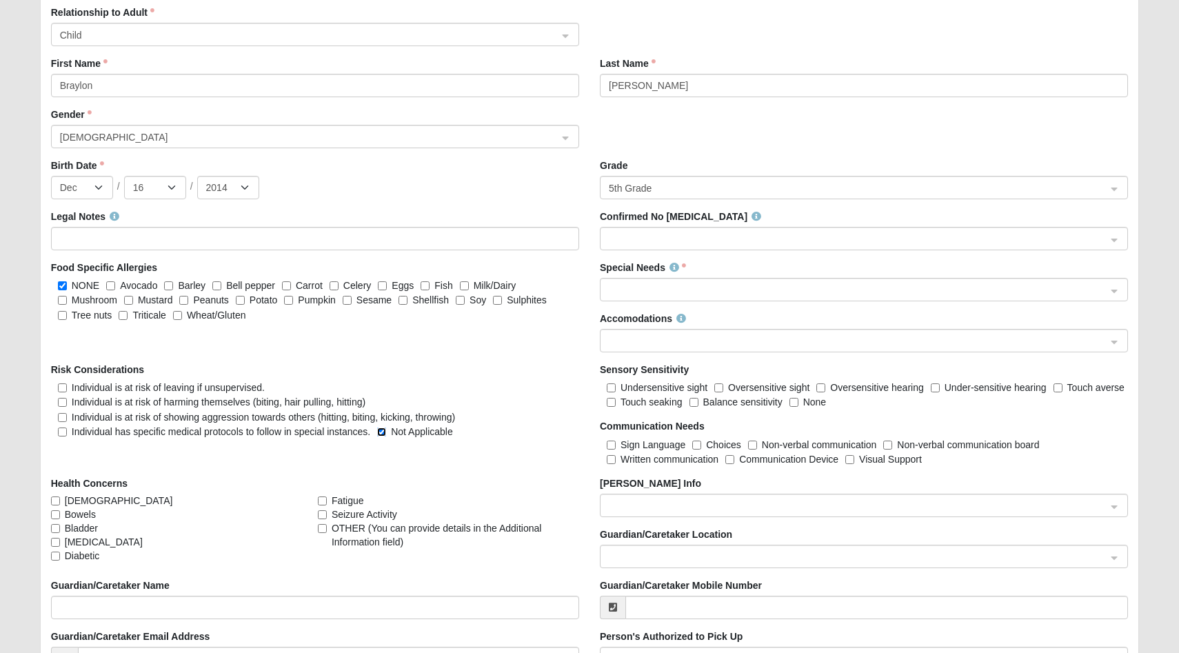
click at [713, 235] on span at bounding box center [858, 239] width 498 height 15
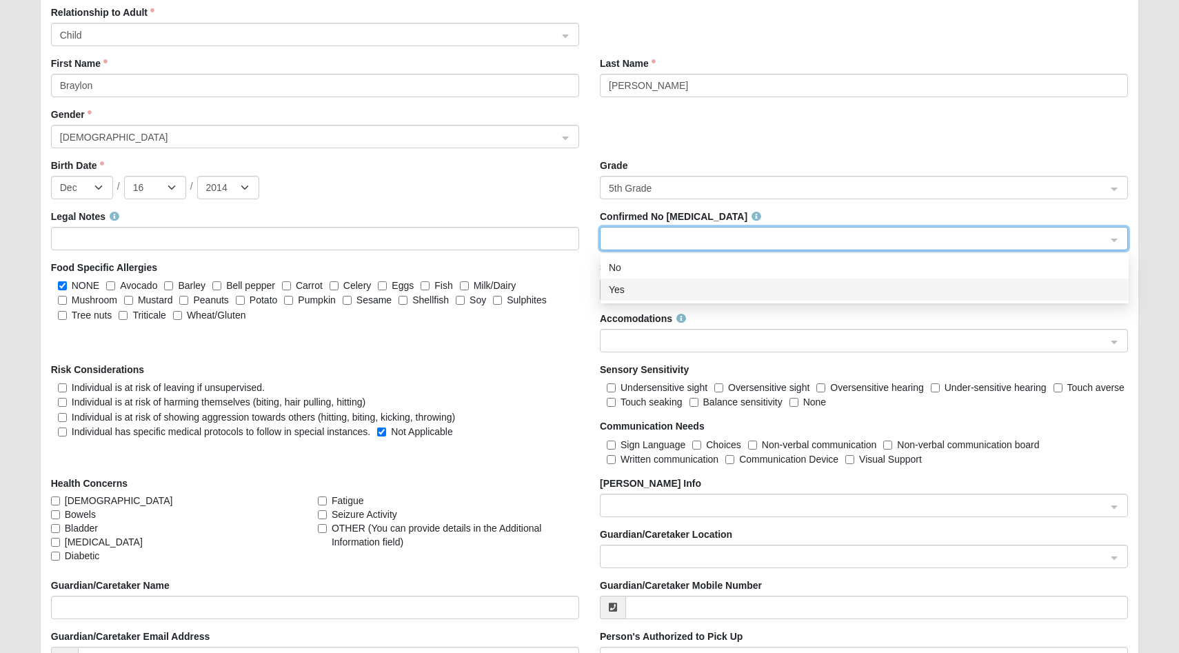
click at [677, 297] on div "Yes" at bounding box center [865, 289] width 512 height 15
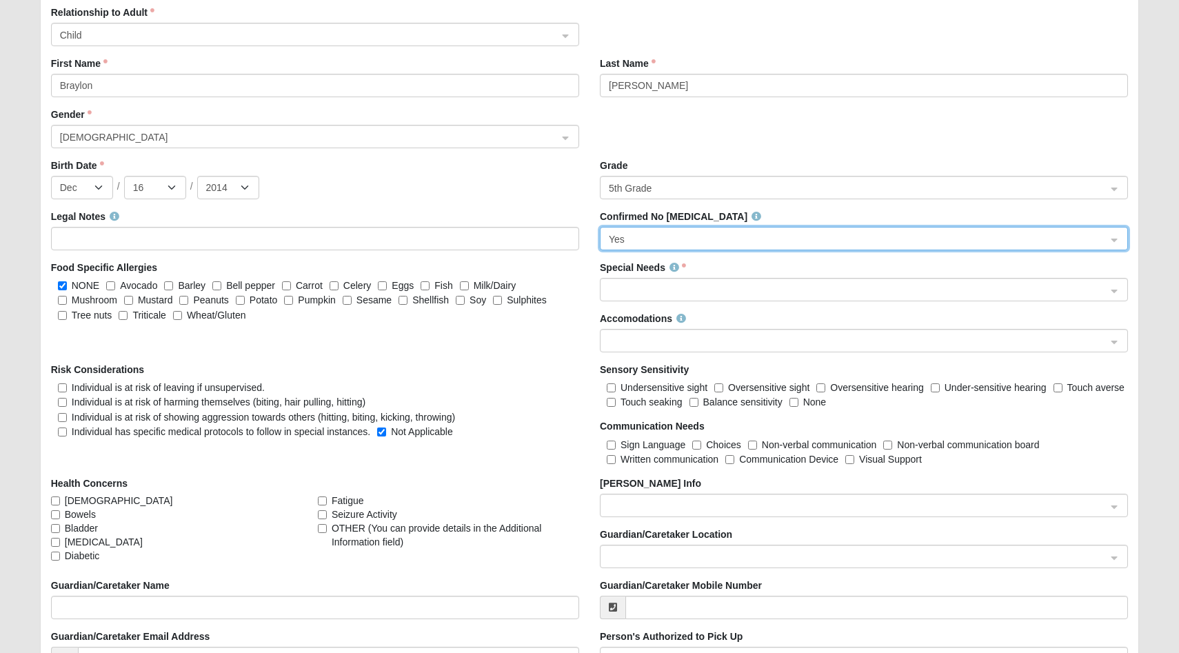
click at [677, 297] on span at bounding box center [858, 290] width 498 height 15
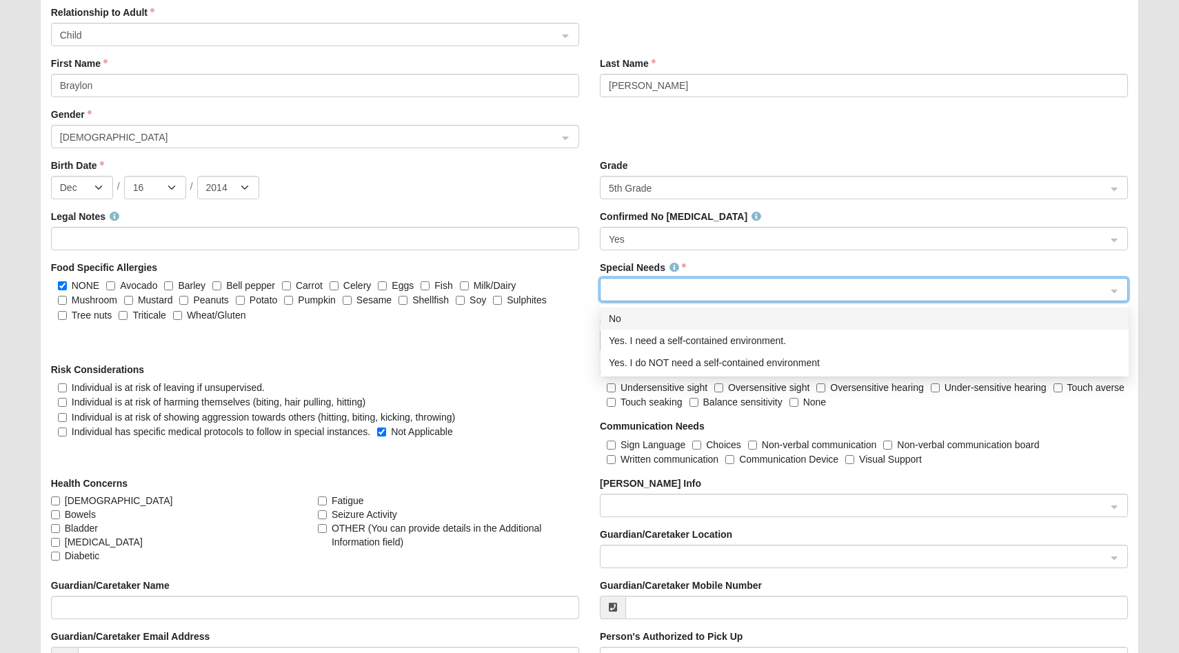
click at [668, 318] on div "No" at bounding box center [865, 318] width 512 height 15
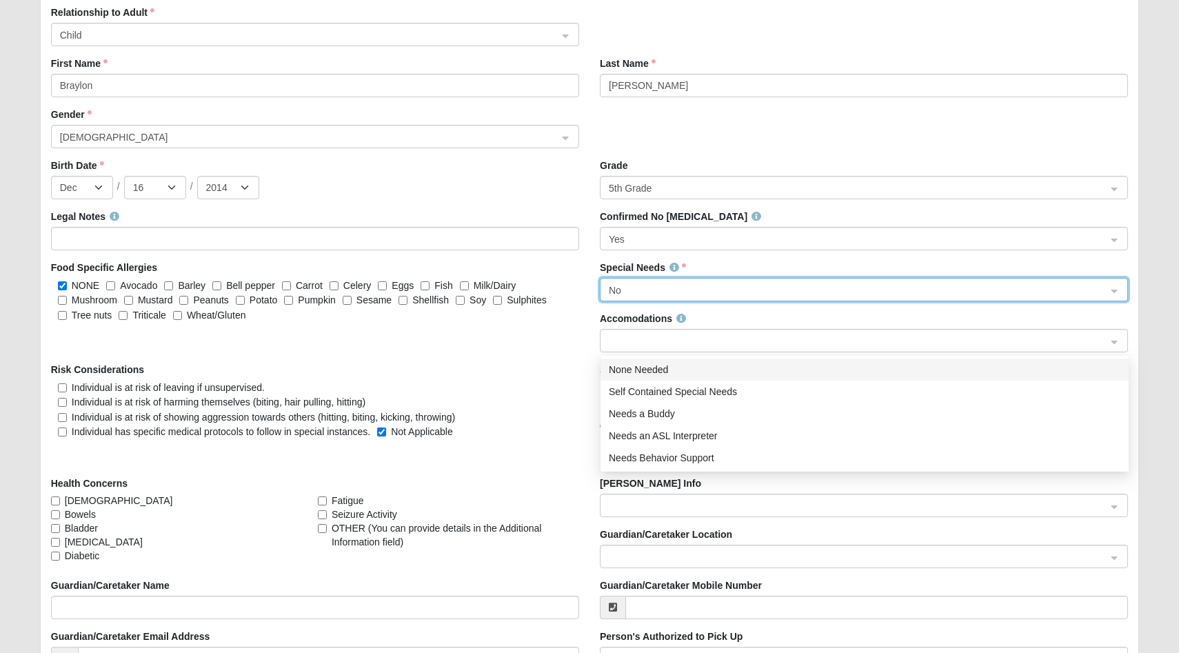
click at [675, 338] on span at bounding box center [858, 341] width 498 height 15
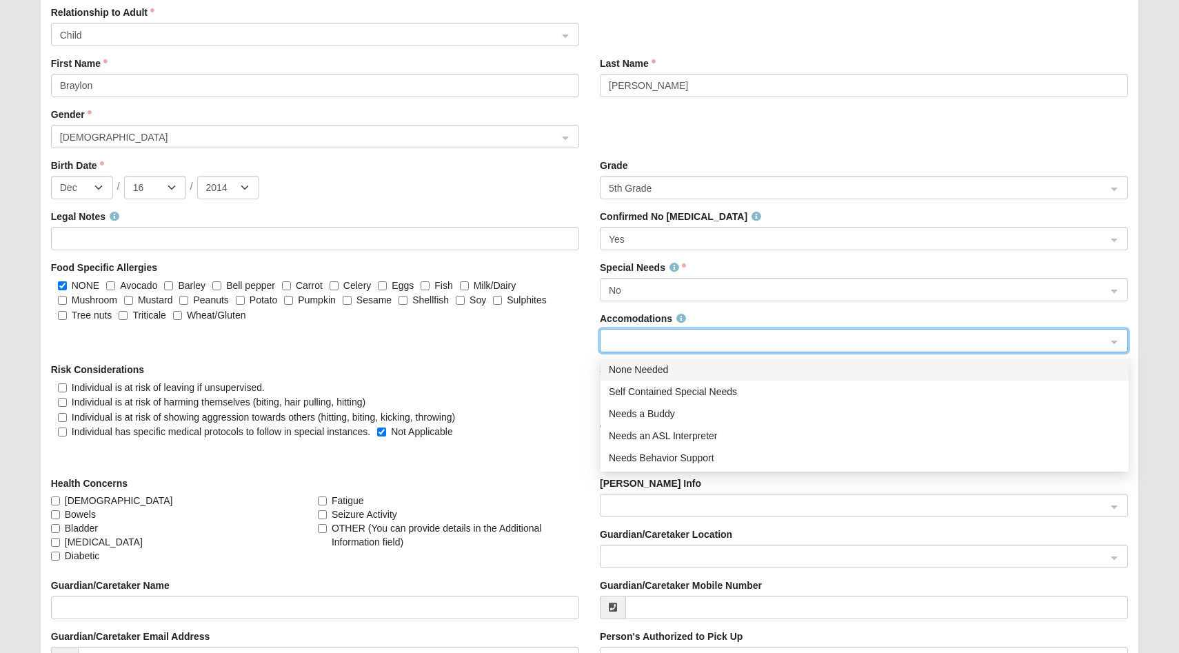
click at [668, 369] on div "None Needed" at bounding box center [865, 369] width 512 height 15
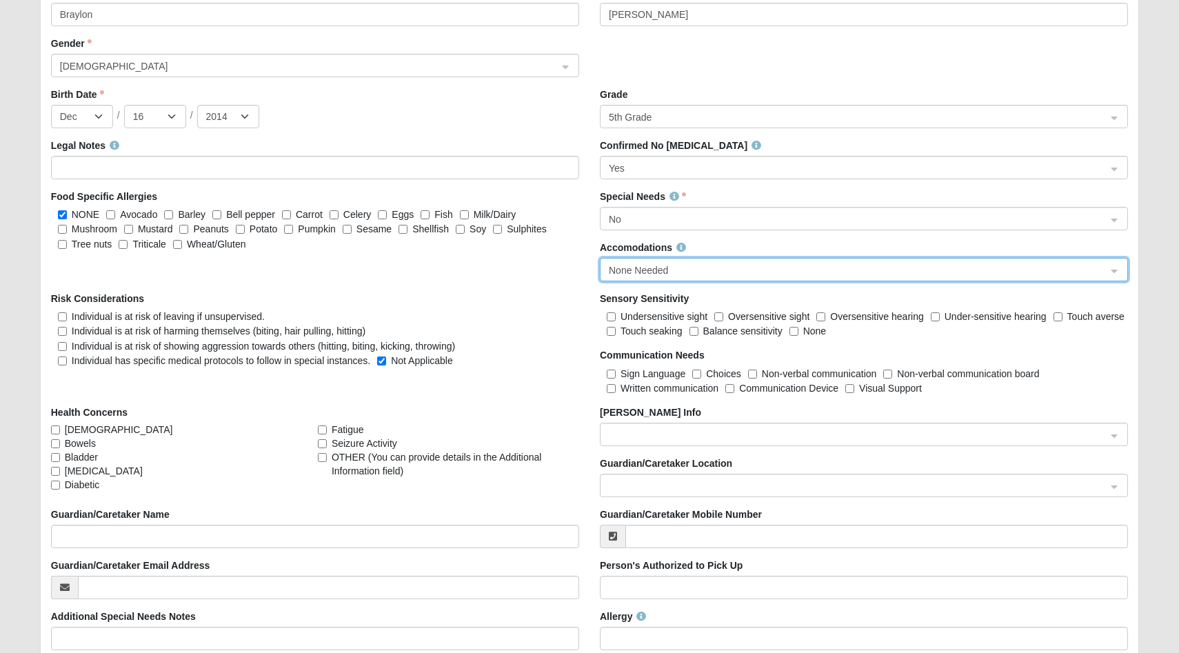
scroll to position [1546, 0]
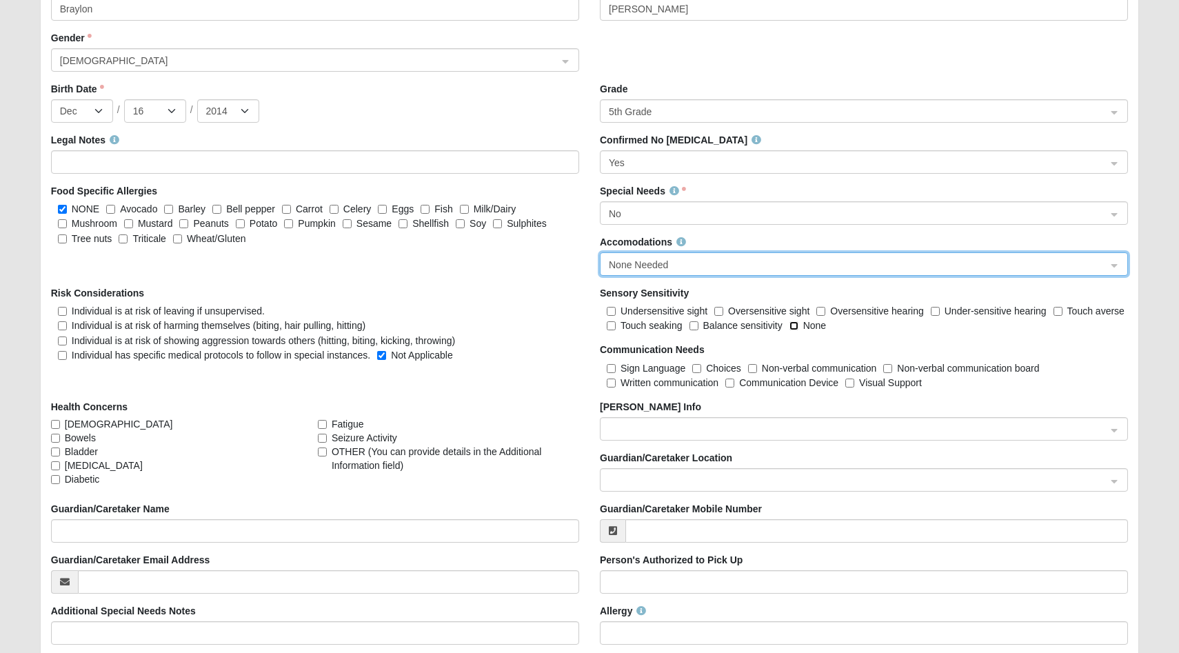
click at [798, 328] on input "None" at bounding box center [794, 325] width 9 height 9
checkbox input "true"
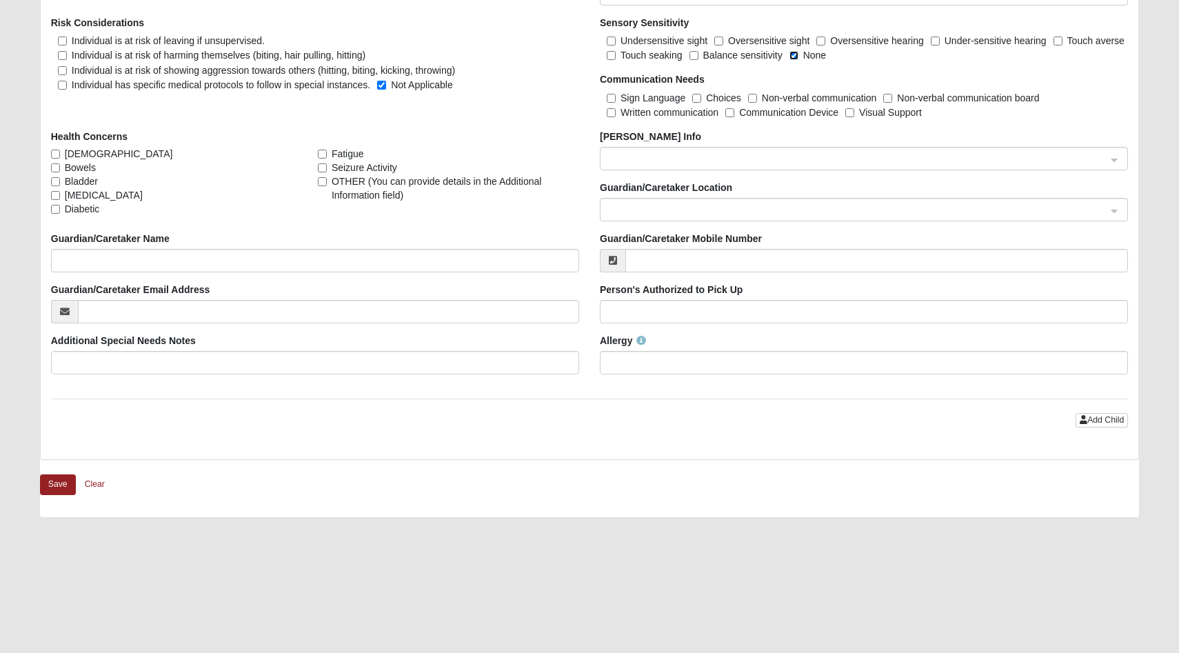
scroll to position [1818, 0]
click at [849, 155] on span at bounding box center [858, 157] width 498 height 15
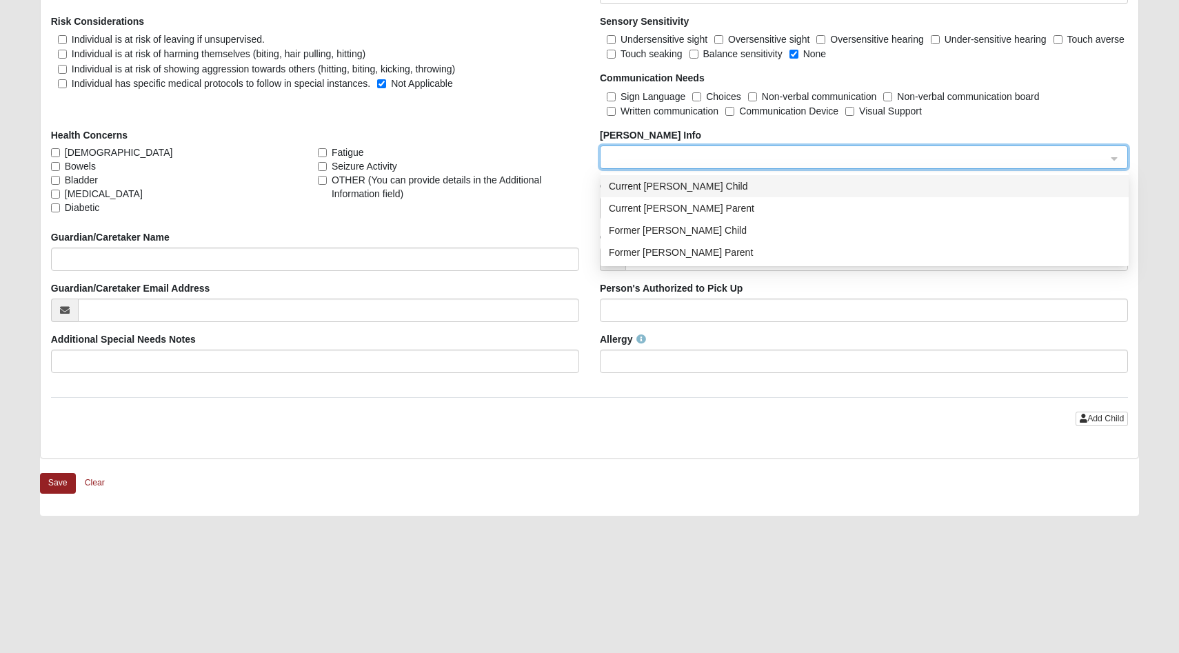
click at [812, 159] on span at bounding box center [858, 157] width 498 height 15
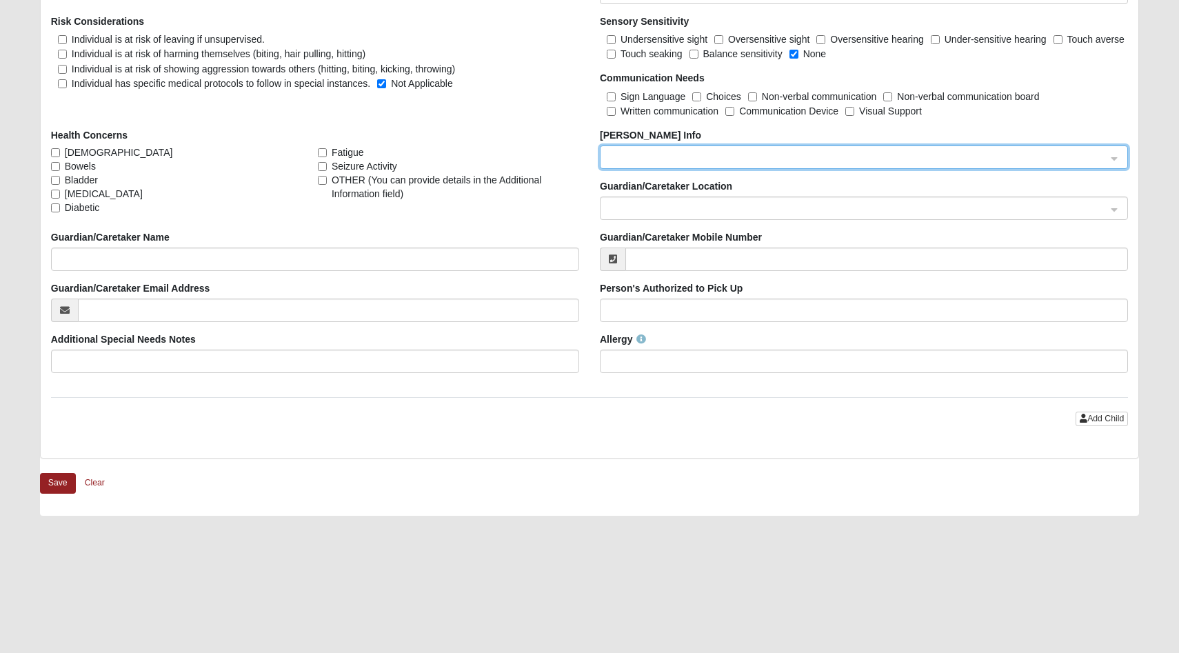
click at [601, 146] on div at bounding box center [864, 157] width 528 height 23
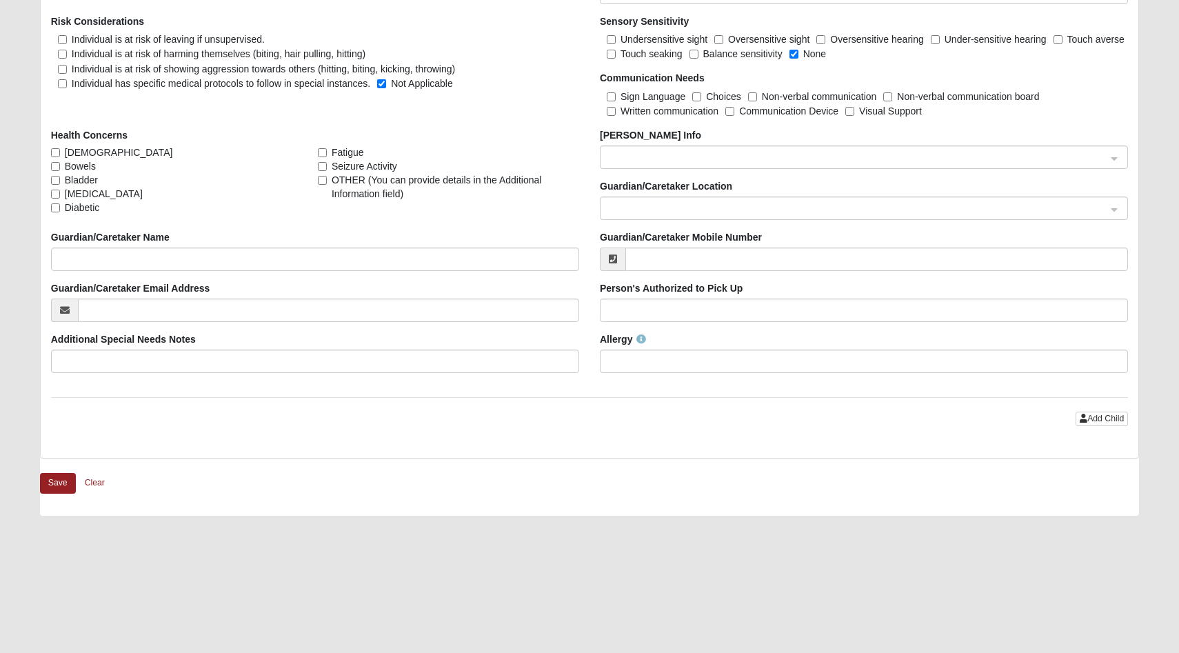
click at [555, 141] on div "Health Concerns [DEMOGRAPHIC_DATA] Bowels Bladder [MEDICAL_DATA] Diabetic Fatig…" at bounding box center [315, 171] width 528 height 86
click at [784, 157] on span at bounding box center [858, 157] width 498 height 15
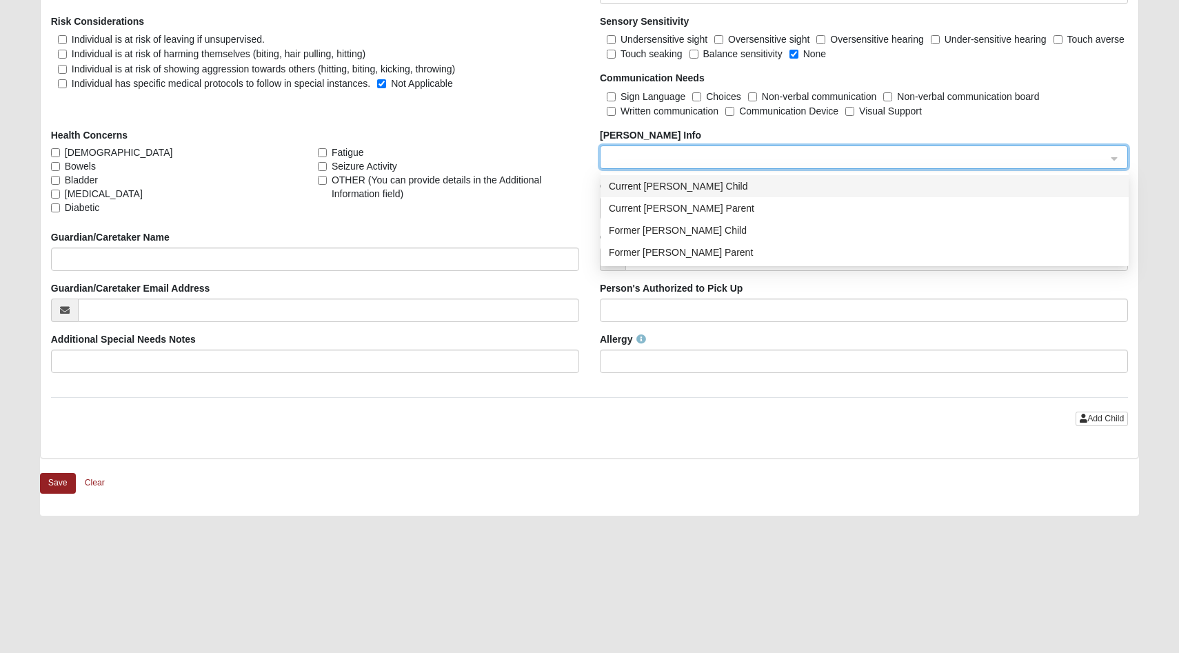
click at [763, 150] on input "search" at bounding box center [859, 156] width 502 height 21
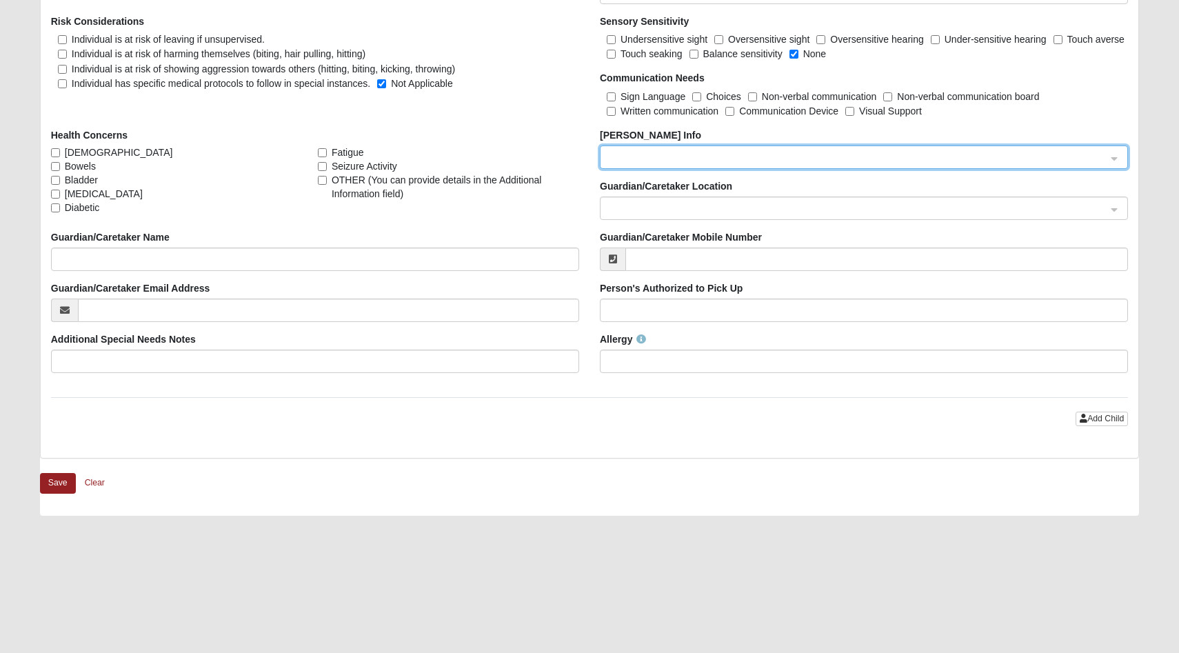
click at [706, 209] on span at bounding box center [858, 208] width 498 height 15
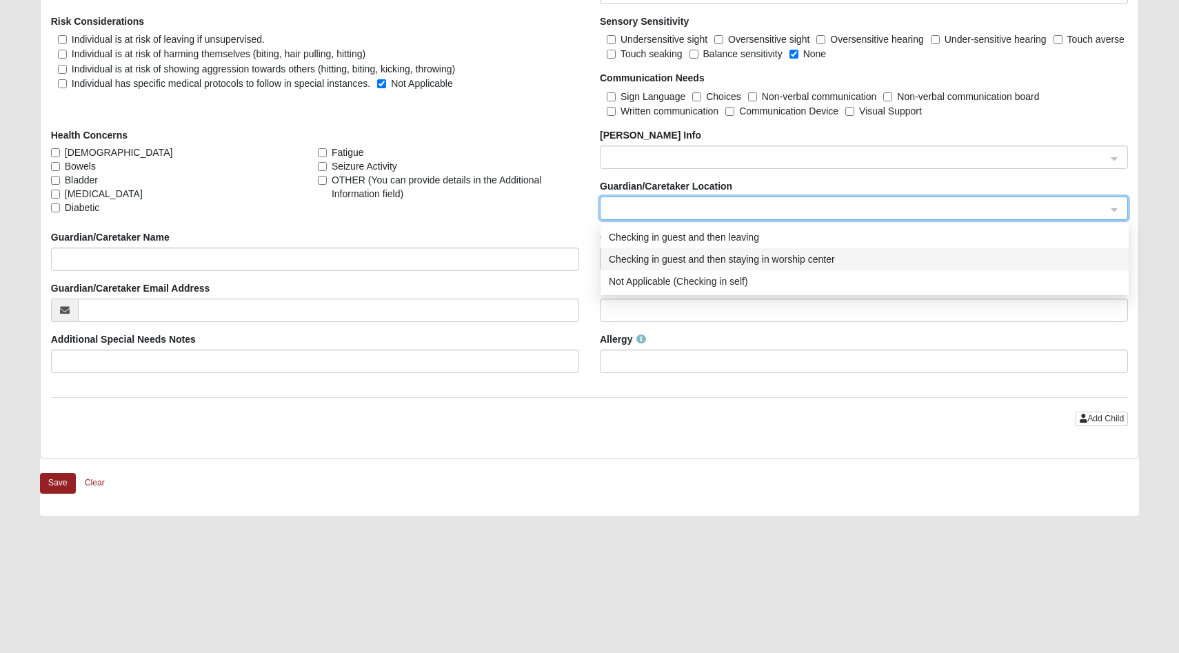
click at [635, 263] on div "Checking in guest and then staying in worship center" at bounding box center [865, 259] width 512 height 15
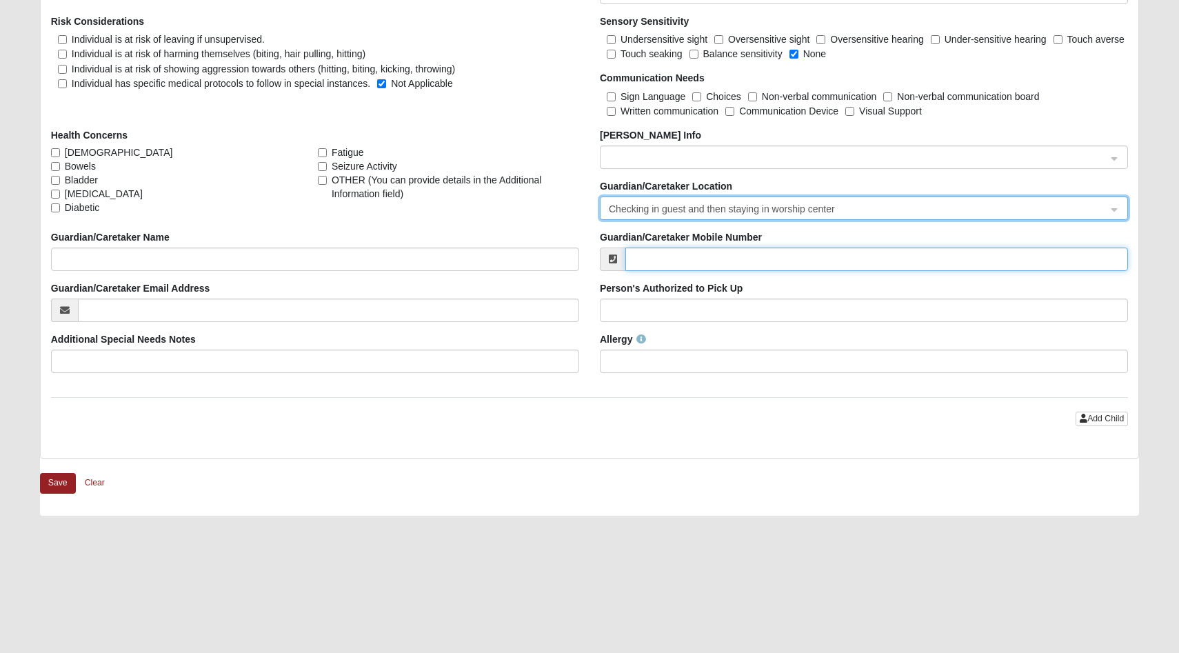
click at [690, 260] on input "Guardian/Caretaker Mobile Number" at bounding box center [877, 259] width 503 height 23
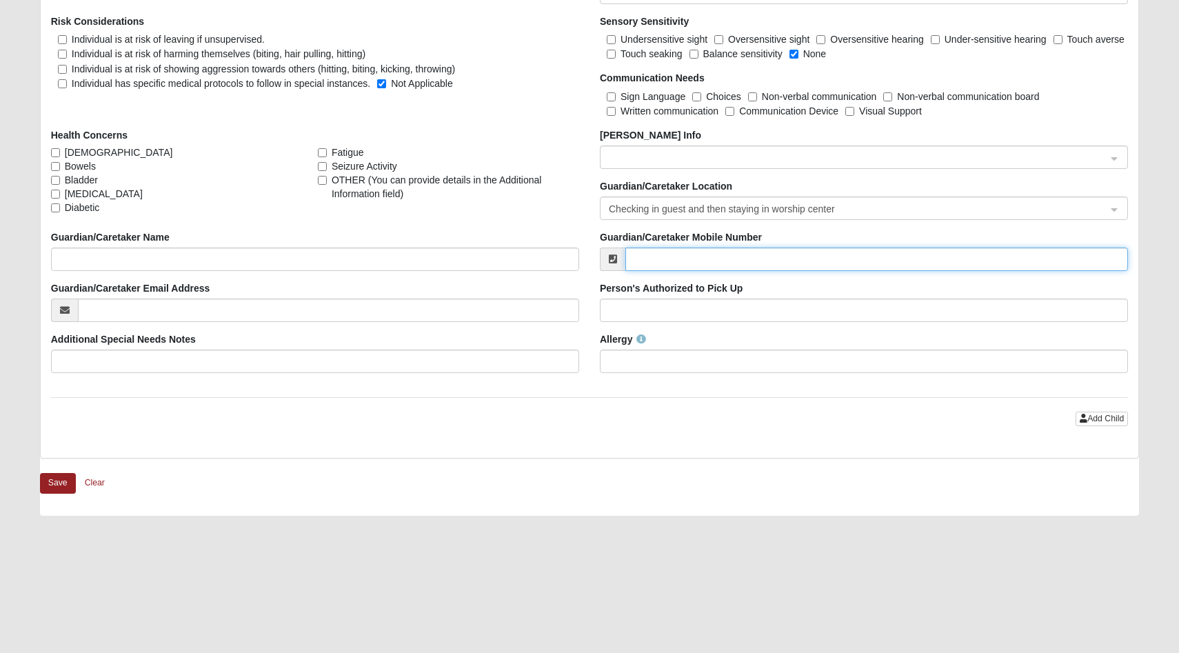
type input "[PHONE_NUMBER]"
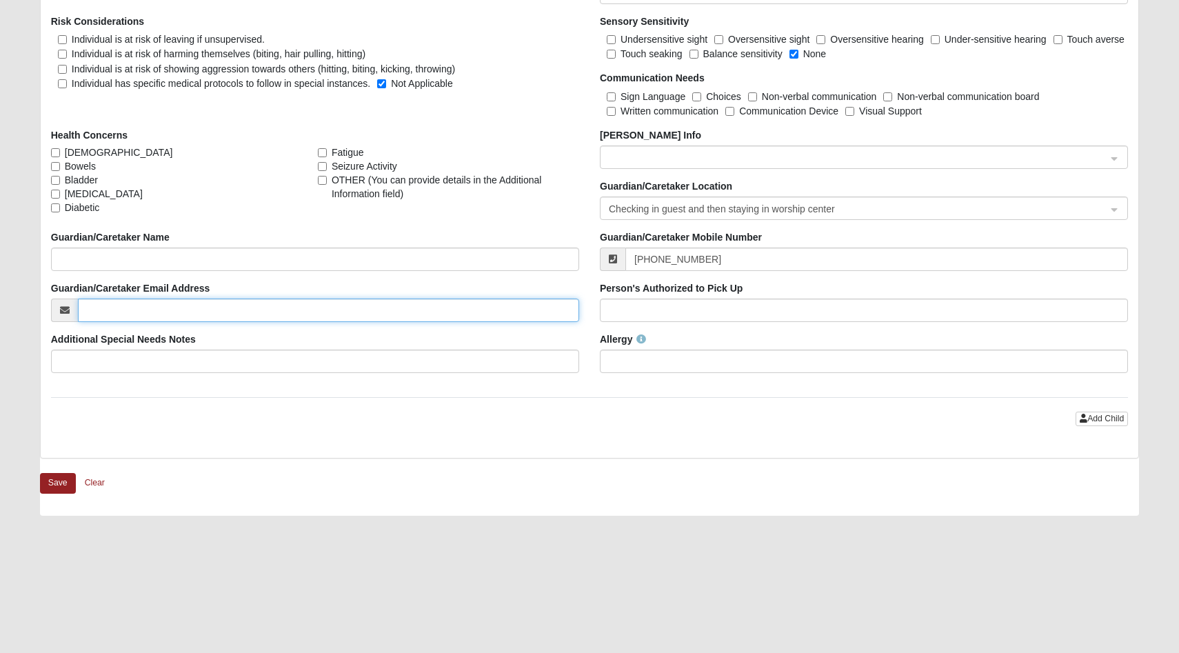
type input "[EMAIL_ADDRESS][DOMAIN_NAME]"
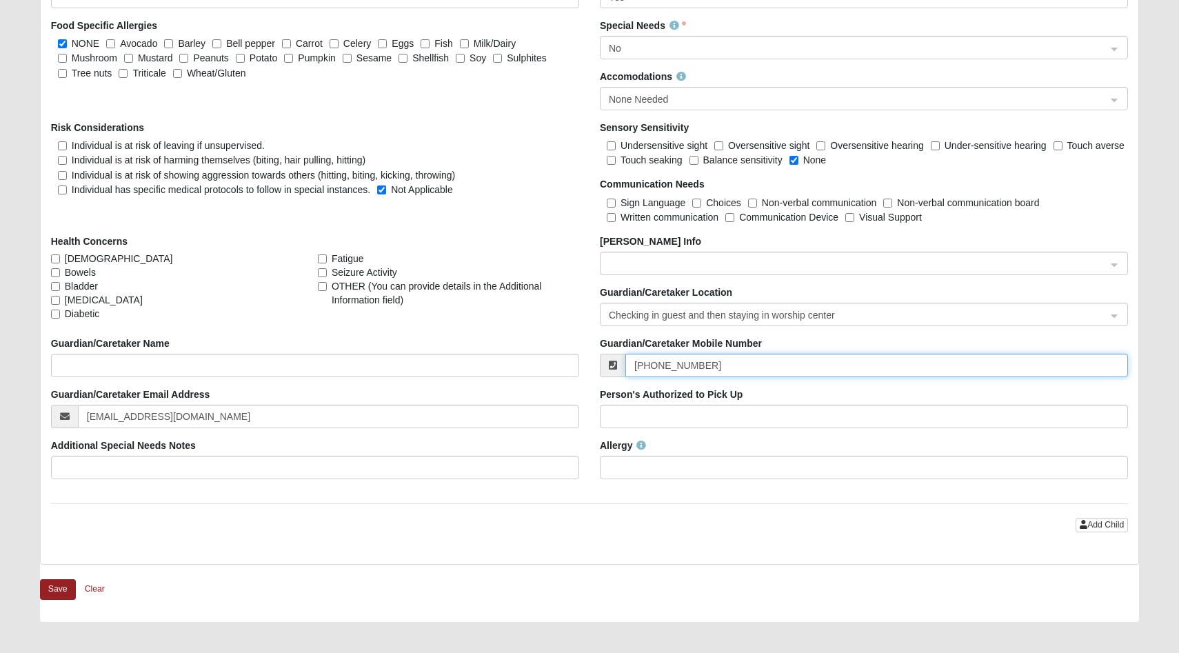
scroll to position [1712, 0]
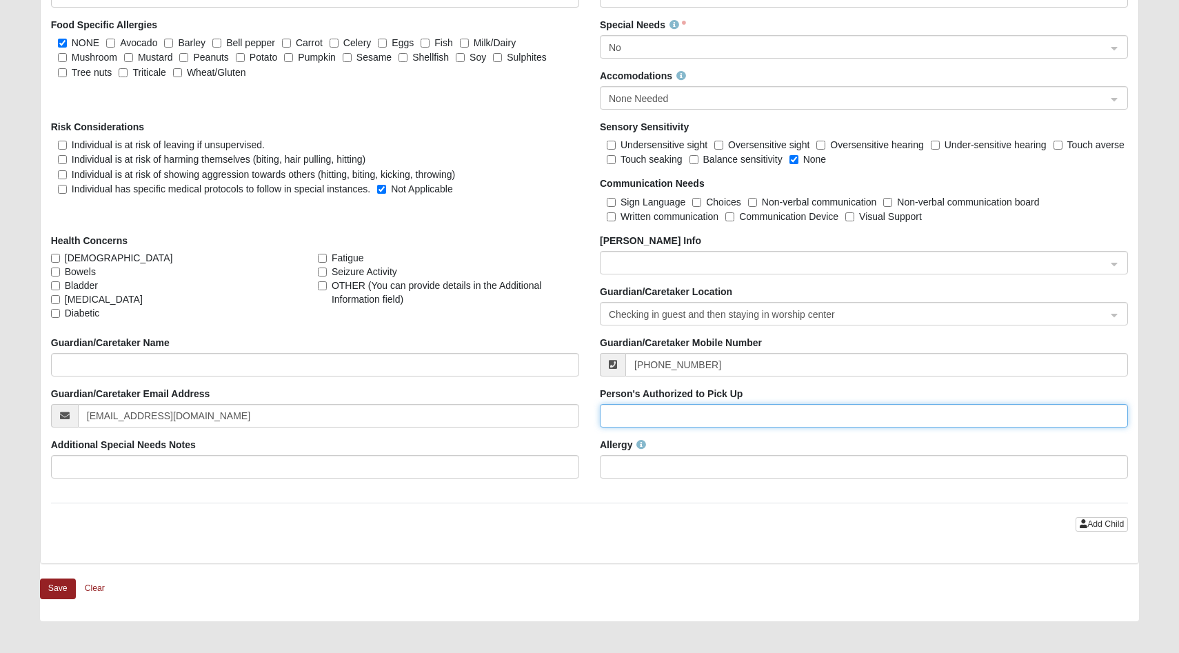
click at [671, 415] on input "Person's Authorized to Pick Up" at bounding box center [864, 415] width 528 height 23
type input "[PERSON_NAME] and [PERSON_NAME]"
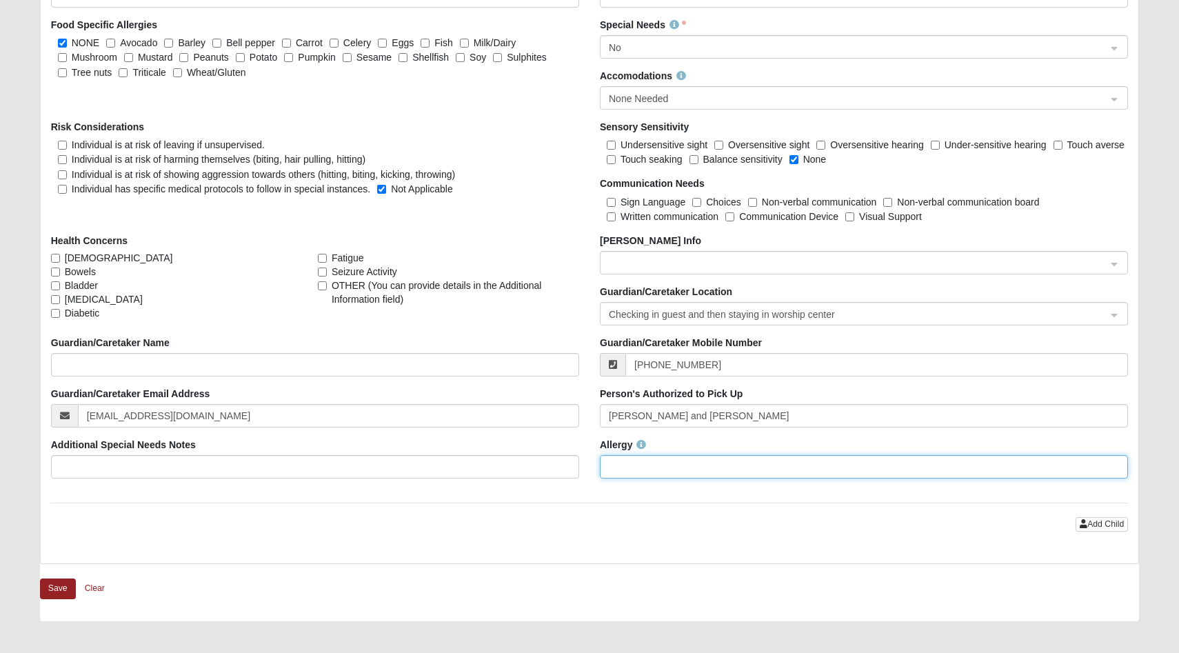
click at [650, 477] on input "Allergy" at bounding box center [864, 466] width 528 height 23
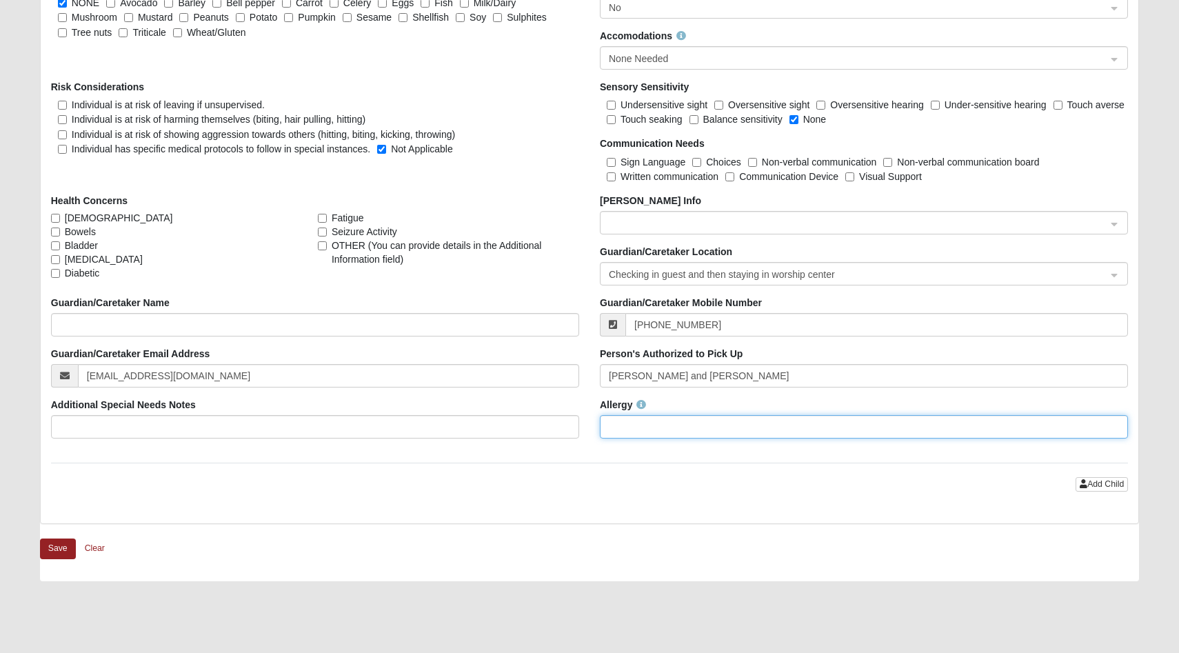
scroll to position [1751, 0]
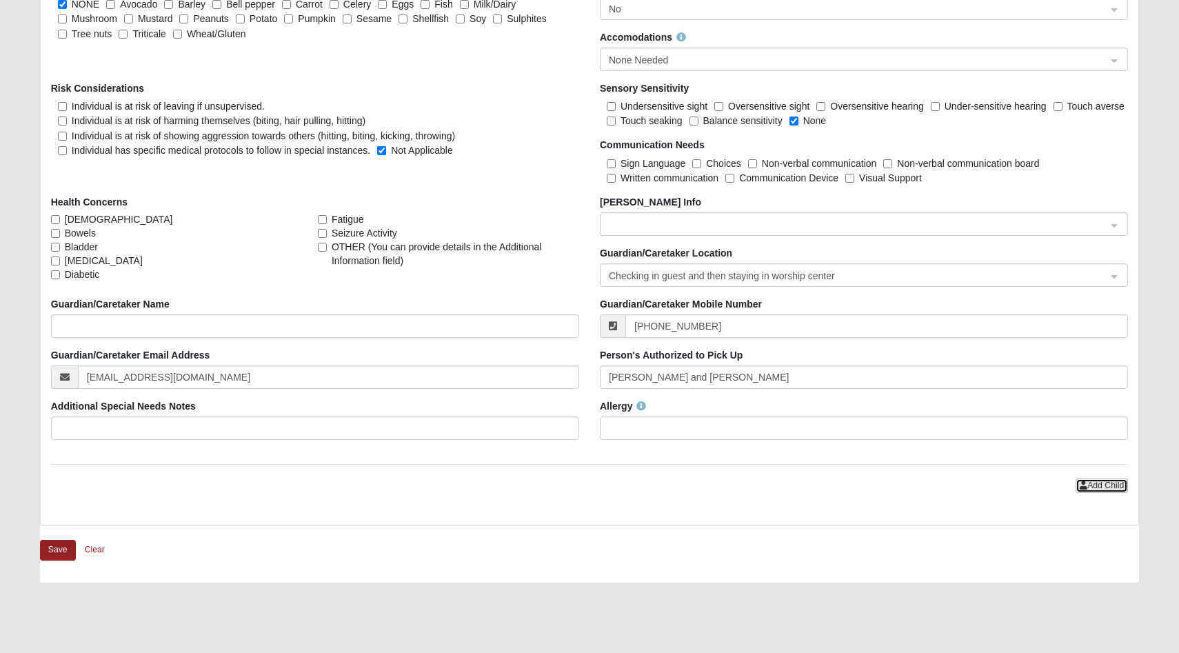
click at [1104, 482] on span "Add Child" at bounding box center [1106, 486] width 37 height 10
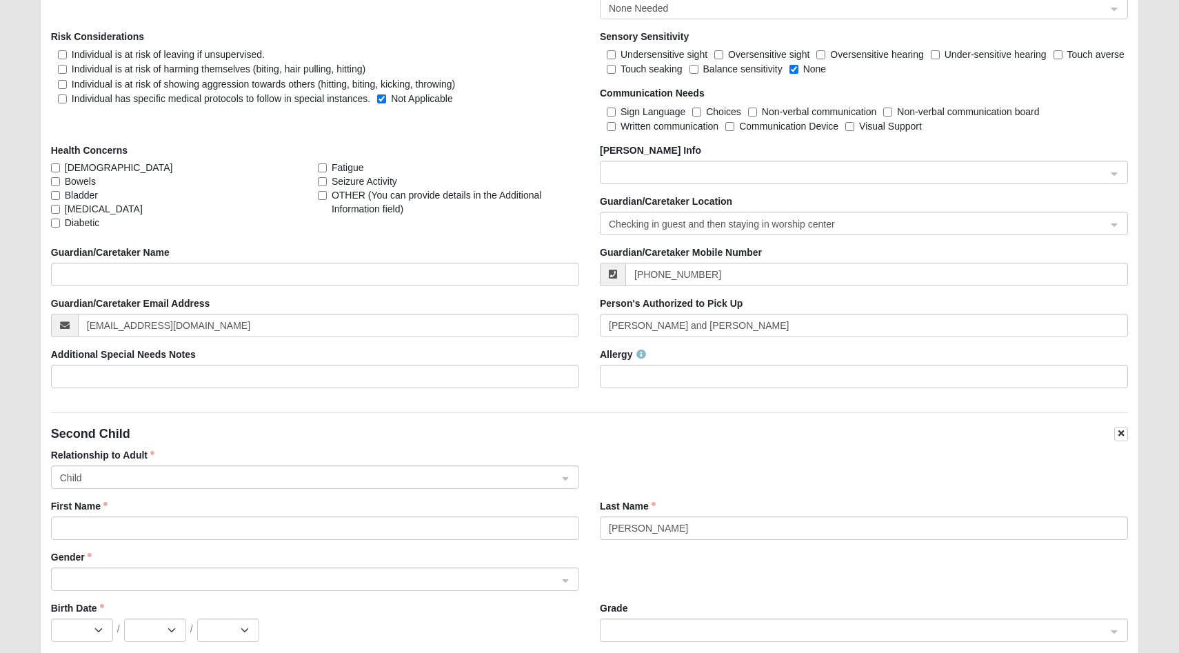
scroll to position [1811, 0]
